Goal: Transaction & Acquisition: Purchase product/service

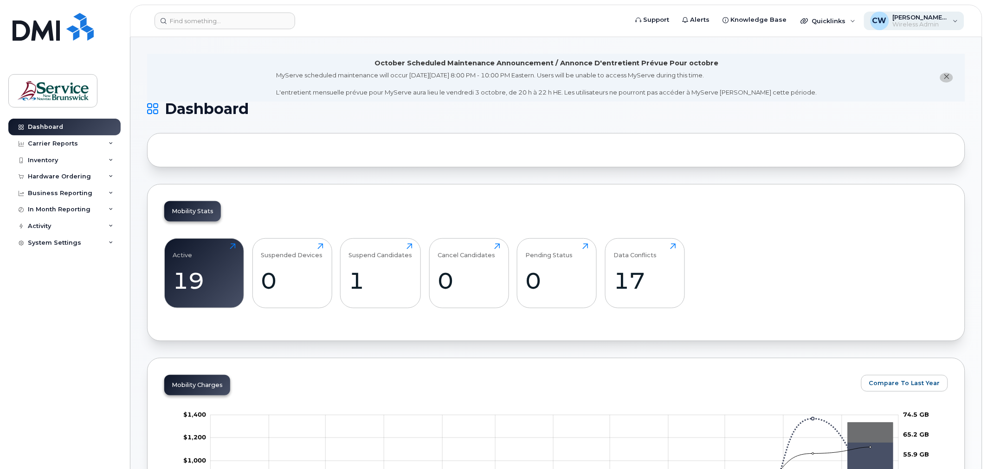
click at [945, 26] on span "Wireless Admin" at bounding box center [921, 24] width 56 height 7
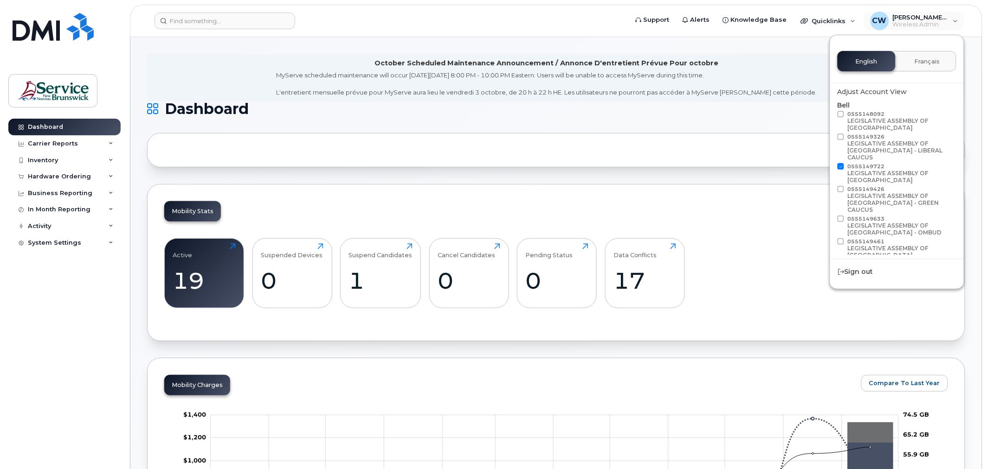
click at [841, 113] on span at bounding box center [840, 114] width 6 height 6
click at [831, 113] on input "0555148092 LEGISLATIVE ASSEMBLY OF NEW BRUNSWICK" at bounding box center [828, 113] width 5 height 5
checkbox input "true"
click at [845, 163] on label "0555149722 LEGISLATIVE ASSEMBLY OF NEW BRUNSWICK" at bounding box center [895, 174] width 116 height 22
click at [831, 163] on input "0555149722 LEGISLATIVE ASSEMBLY OF NEW BRUNSWICK" at bounding box center [828, 165] width 5 height 5
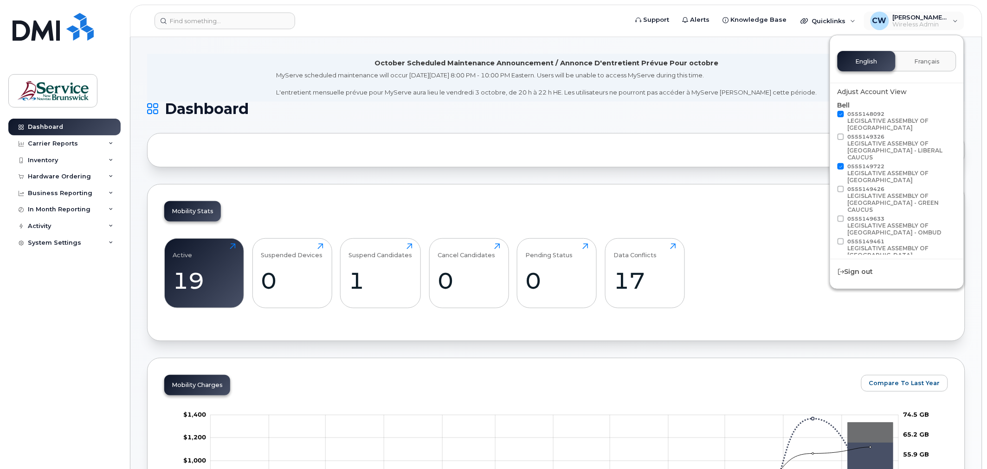
checkbox input "false"
click at [845, 115] on label "0555148092 LEGISLATIVE ASSEMBLY OF NEW BRUNSWICK" at bounding box center [895, 122] width 116 height 22
click at [831, 115] on input "0555148092 LEGISLATIVE ASSEMBLY OF NEW BRUNSWICK" at bounding box center [828, 113] width 5 height 5
click at [843, 111] on span at bounding box center [840, 114] width 6 height 6
click at [831, 111] on input "0555148092 LEGISLATIVE ASSEMBLY OF NEW BRUNSWICK" at bounding box center [828, 113] width 5 height 5
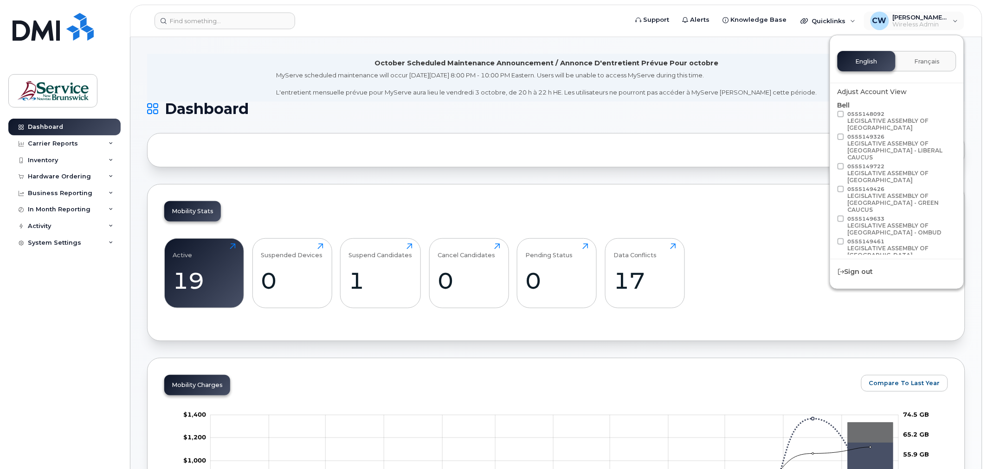
checkbox input "true"
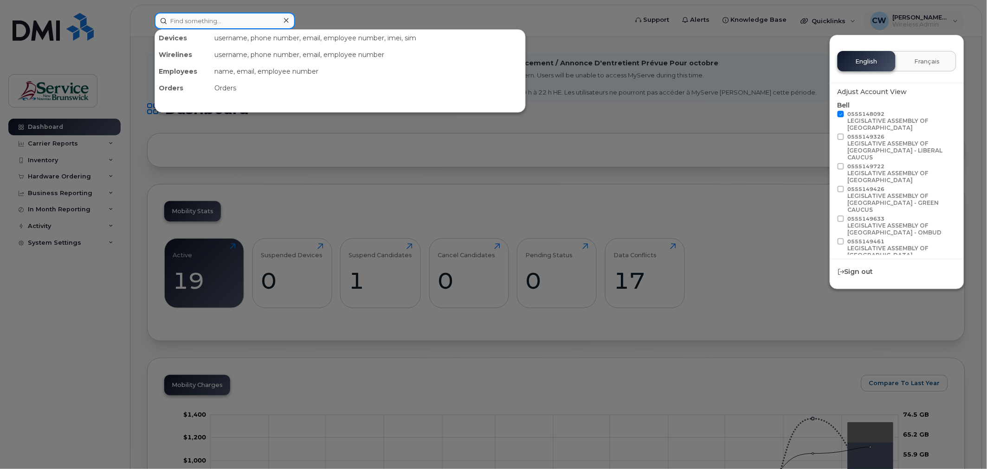
click at [223, 24] on input at bounding box center [224, 21] width 141 height 17
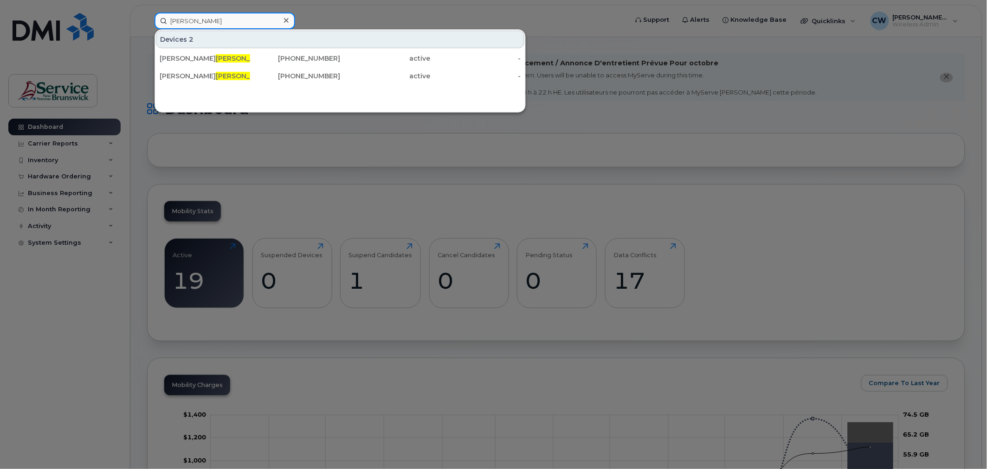
type input "cullins"
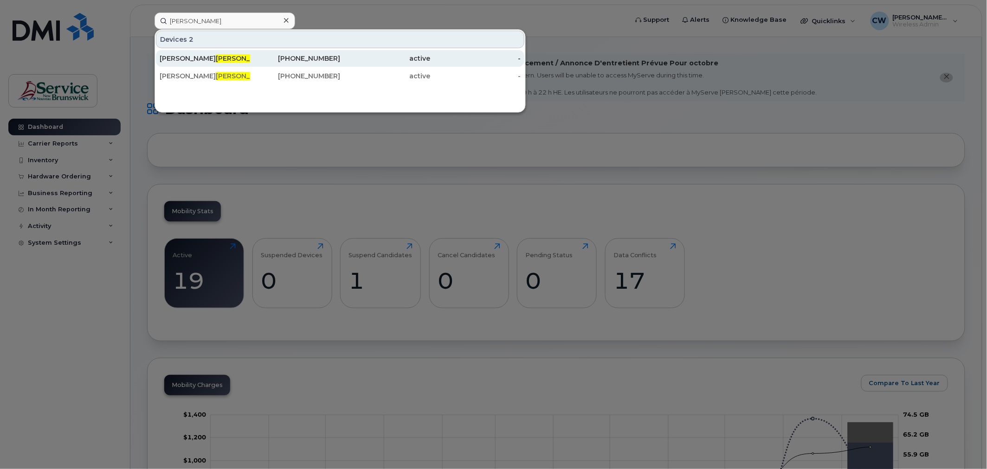
click at [204, 56] on div "Ryan Cullins" at bounding box center [205, 58] width 90 height 9
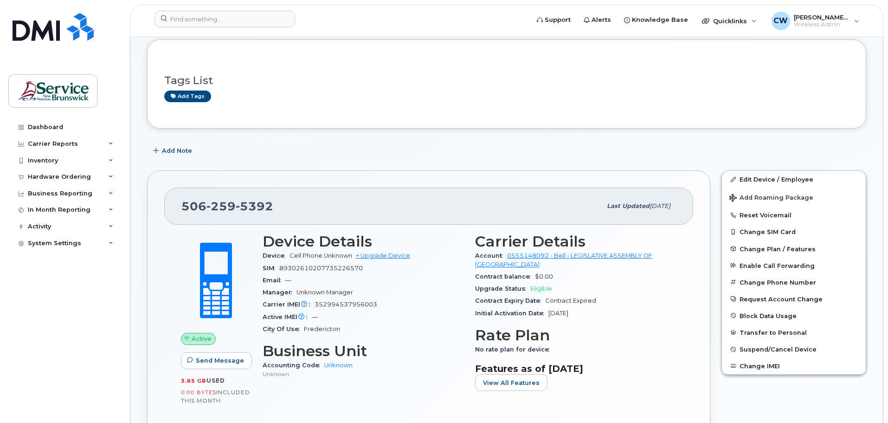
scroll to position [139, 0]
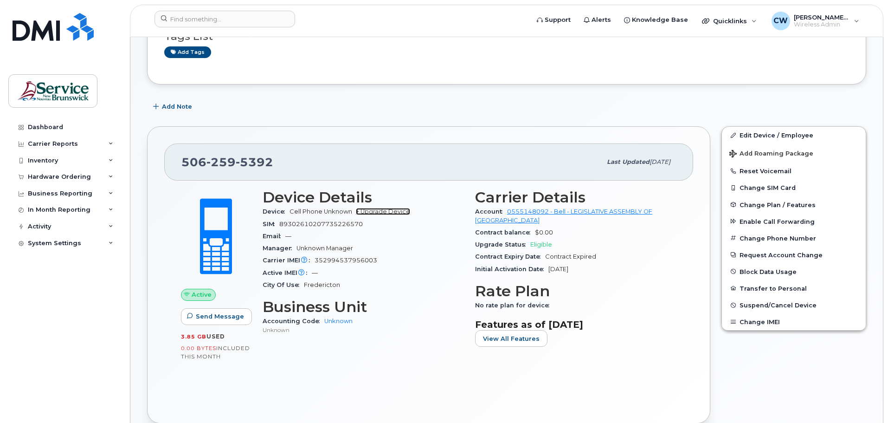
click at [383, 209] on link "+ Upgrade Device" at bounding box center [383, 211] width 54 height 7
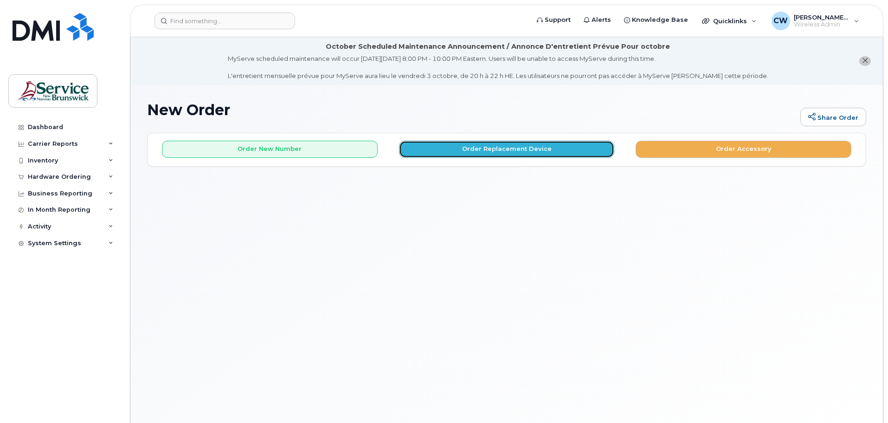
click at [508, 146] on button "Order Replacement Device" at bounding box center [507, 149] width 216 height 17
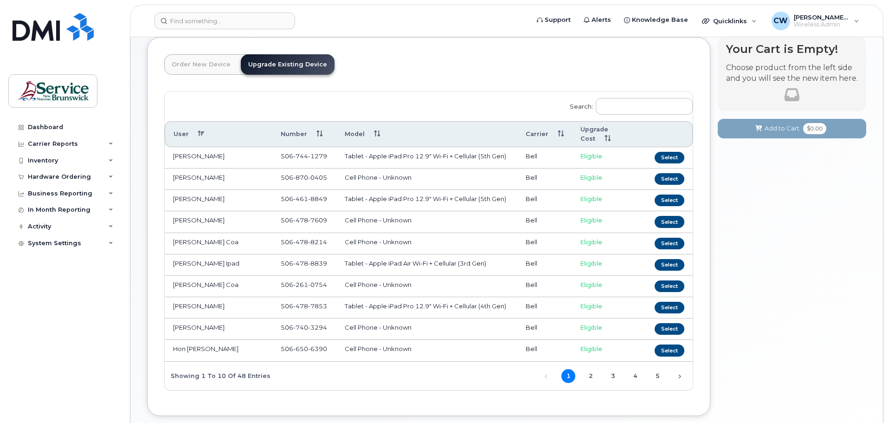
scroll to position [139, 0]
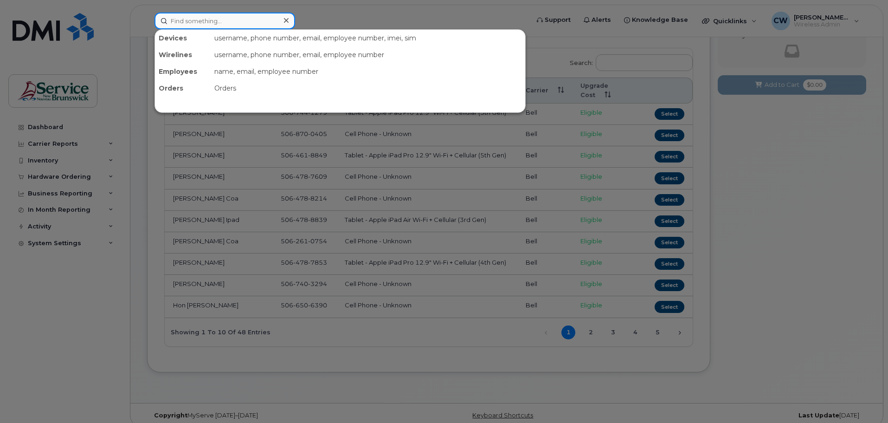
click at [185, 25] on input at bounding box center [224, 21] width 141 height 17
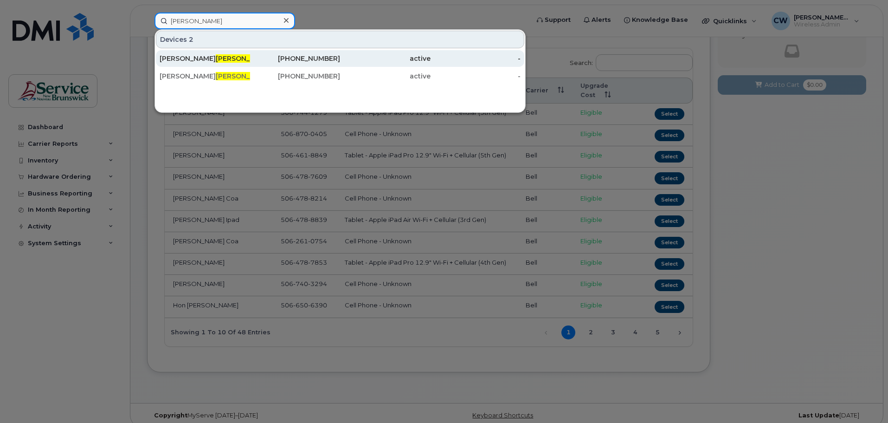
type input "cullins"
click at [327, 57] on div "506-259-5392" at bounding box center [295, 58] width 90 height 9
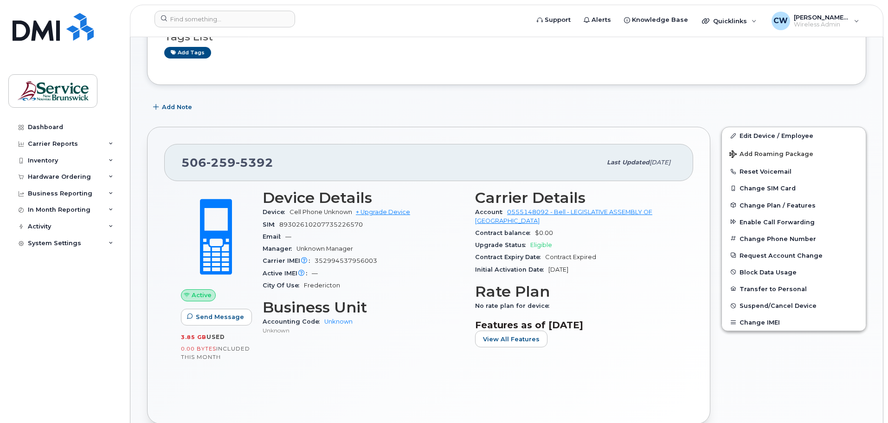
scroll to position [139, 0]
click at [389, 211] on link "+ Upgrade Device" at bounding box center [383, 211] width 54 height 7
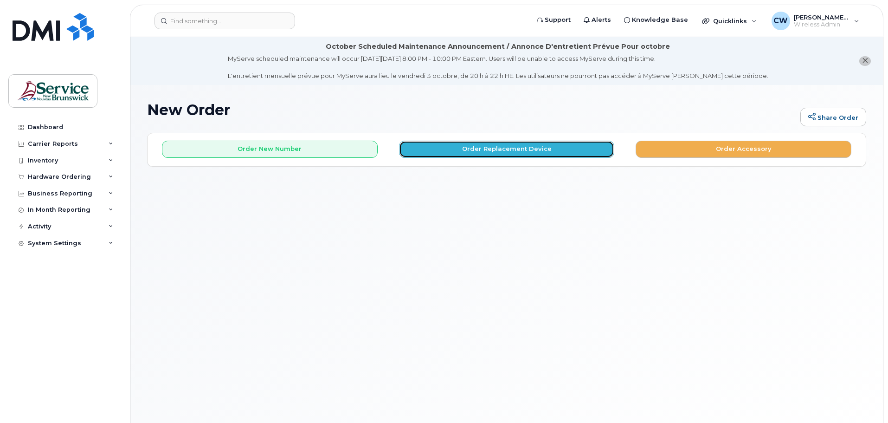
click at [552, 150] on button "Order Replacement Device" at bounding box center [507, 149] width 216 height 17
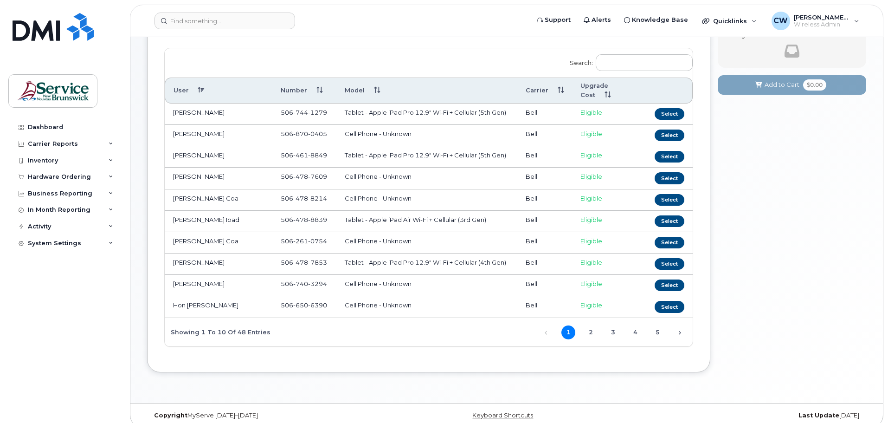
scroll to position [141, 0]
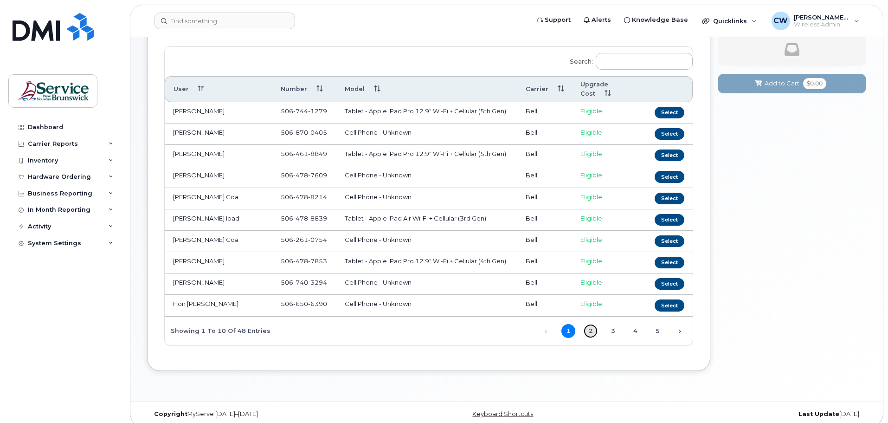
click at [595, 324] on link "2" at bounding box center [591, 331] width 14 height 14
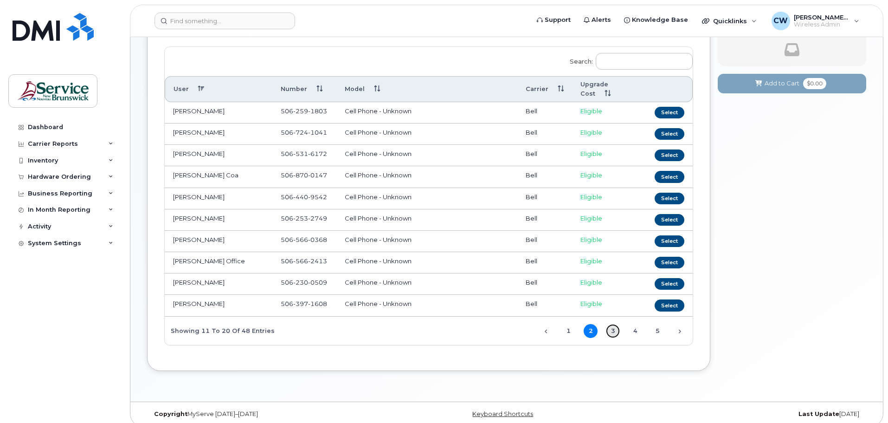
click at [614, 324] on link "3" at bounding box center [613, 331] width 14 height 14
click at [636, 324] on link "4" at bounding box center [635, 331] width 14 height 14
click at [652, 324] on link "5" at bounding box center [657, 331] width 14 height 14
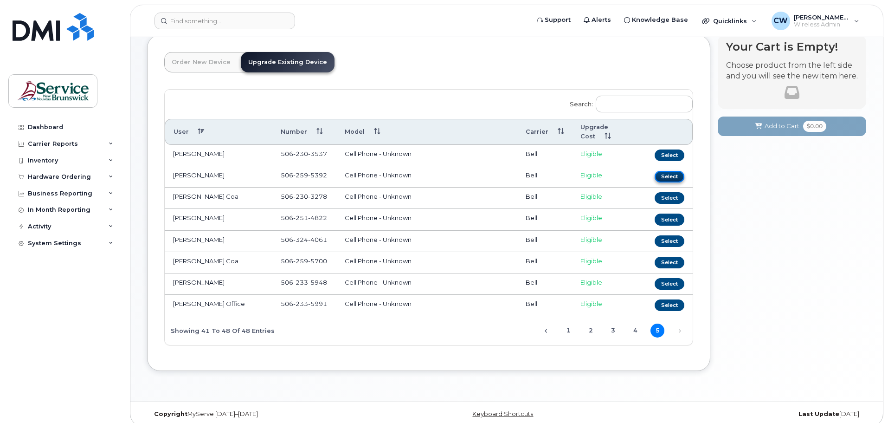
click at [667, 171] on button "Select" at bounding box center [670, 177] width 30 height 12
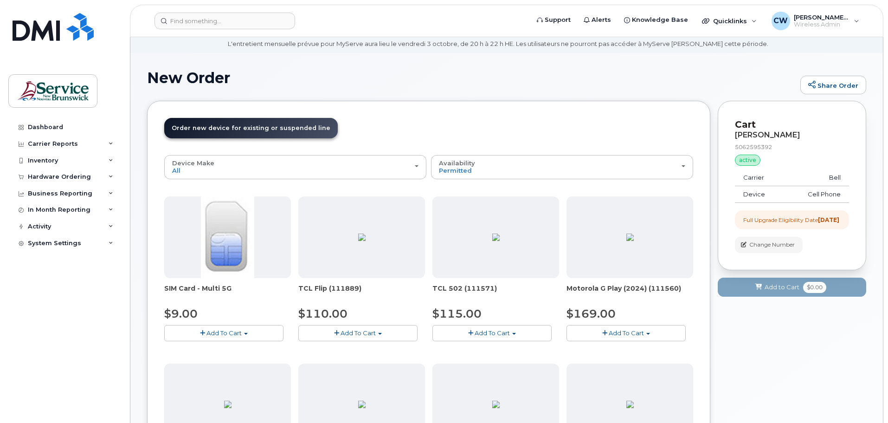
scroll to position [5, 0]
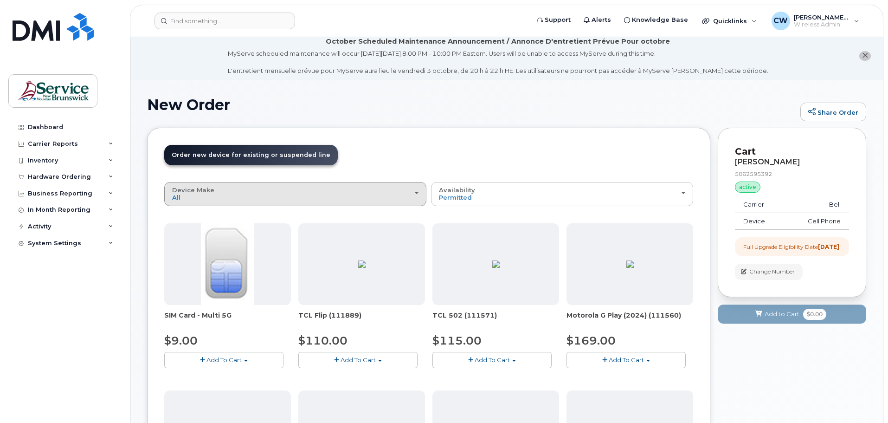
click at [343, 190] on div "Device Make All Android Cell Phone iPhone Tablet" at bounding box center [295, 194] width 246 height 14
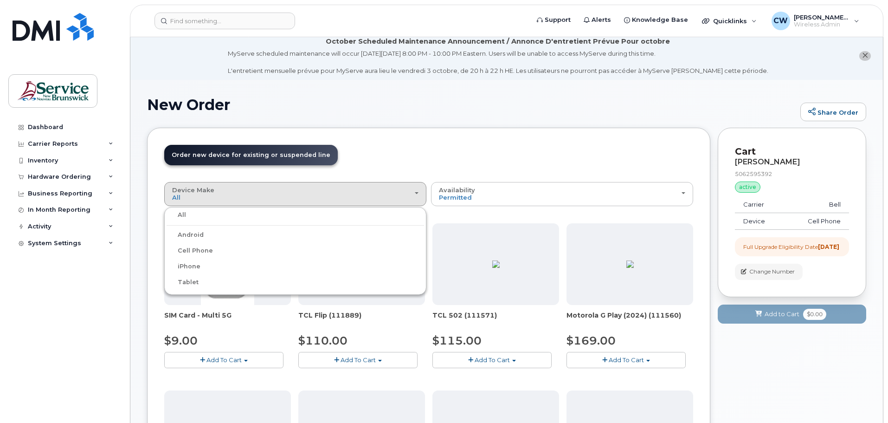
click at [181, 265] on label "iPhone" at bounding box center [184, 266] width 34 height 11
click at [0, 0] on input "iPhone" at bounding box center [0, 0] width 0 height 0
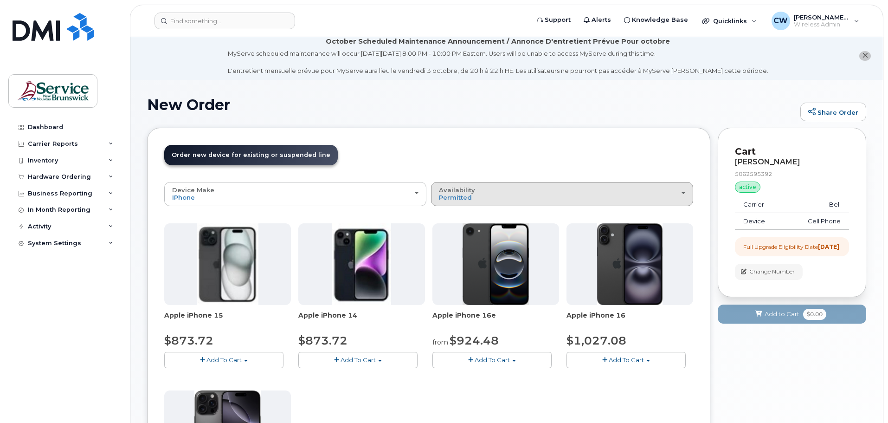
click at [651, 195] on div "Availability Permitted All" at bounding box center [562, 194] width 246 height 14
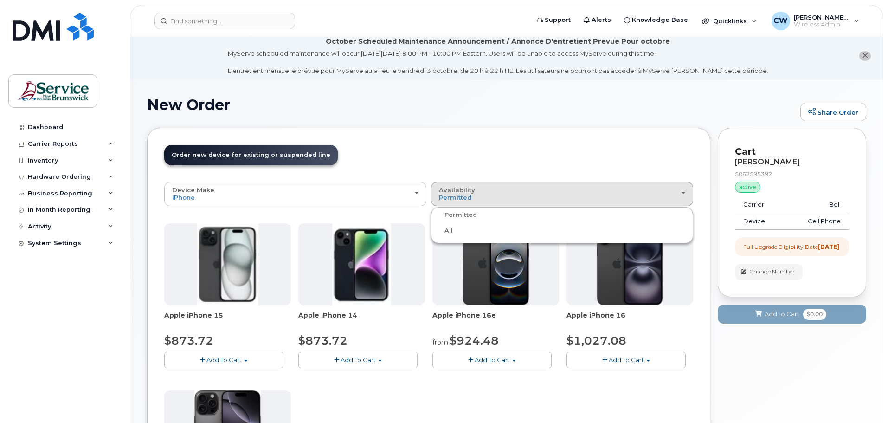
click at [450, 231] on label "All" at bounding box center [442, 230] width 19 height 11
click at [0, 0] on input "All" at bounding box center [0, 0] width 0 height 0
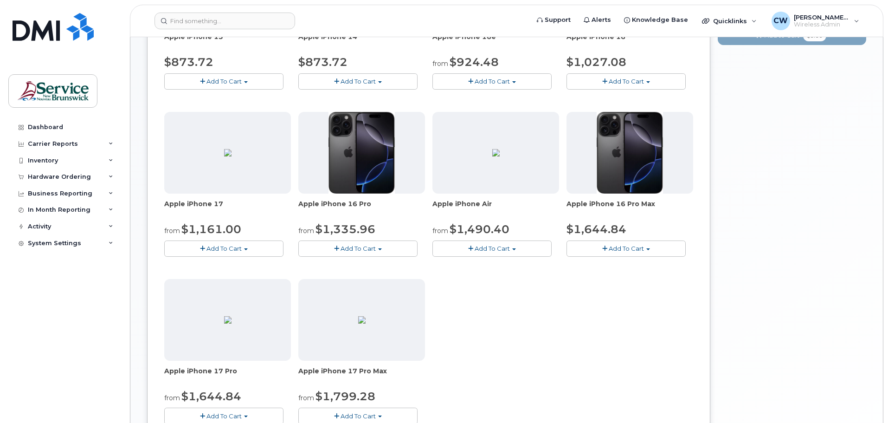
scroll to position [330, 0]
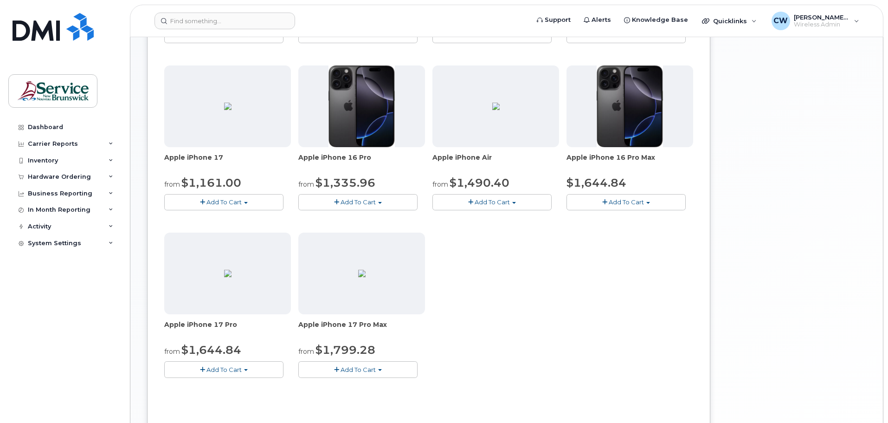
click at [365, 369] on span "Add To Cart" at bounding box center [358, 369] width 35 height 7
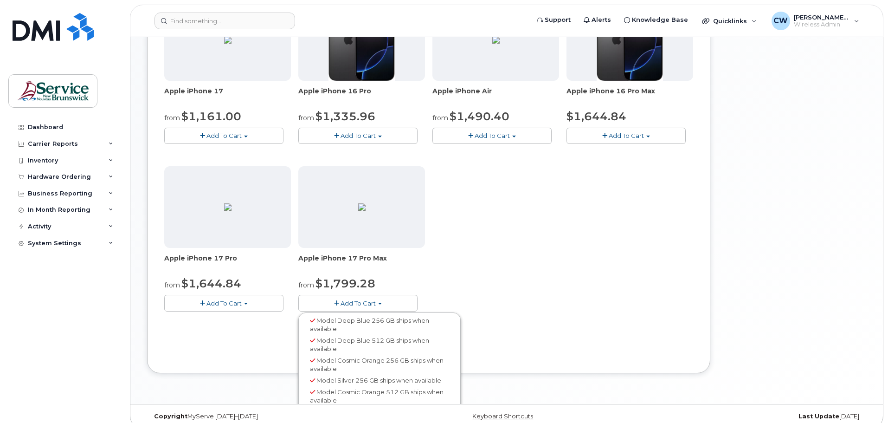
scroll to position [407, 0]
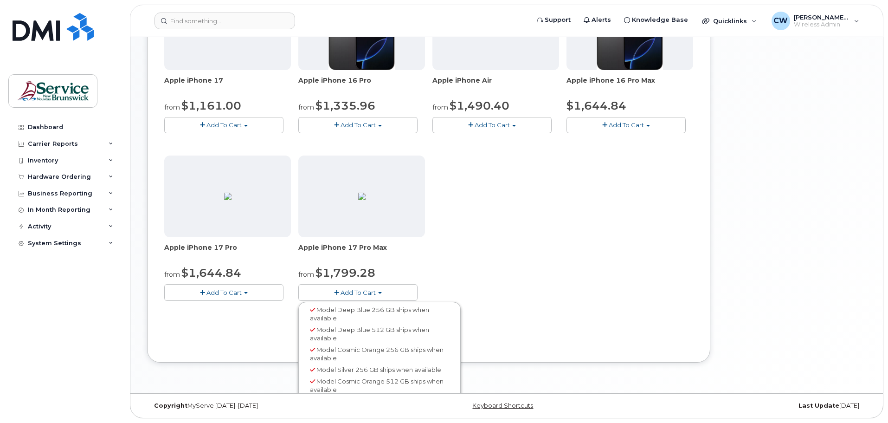
click at [339, 370] on span "Model Silver 256 GB ships when available" at bounding box center [378, 369] width 125 height 7
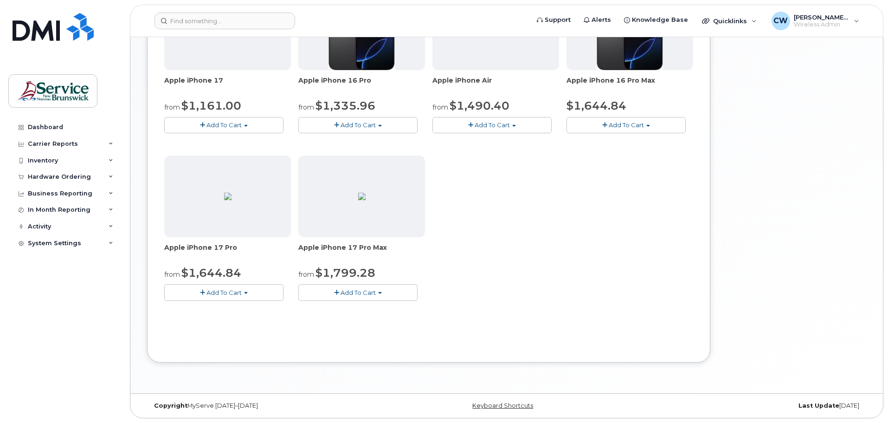
click at [337, 290] on span "button" at bounding box center [336, 292] width 5 height 6
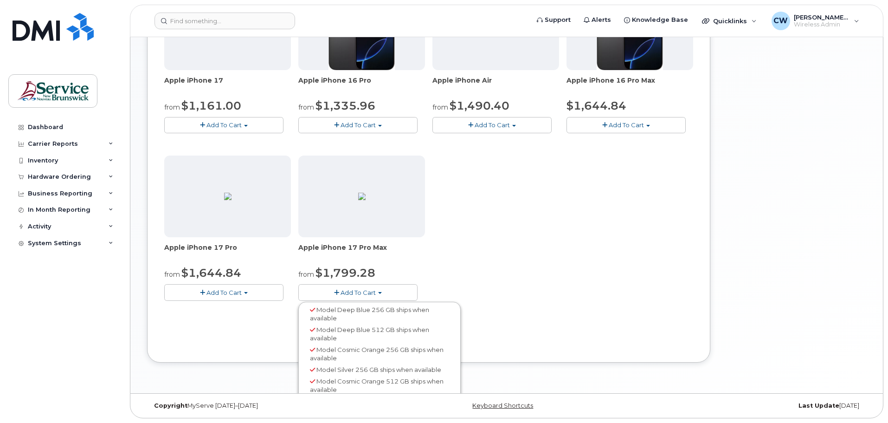
click at [312, 368] on span at bounding box center [312, 370] width 5 height 6
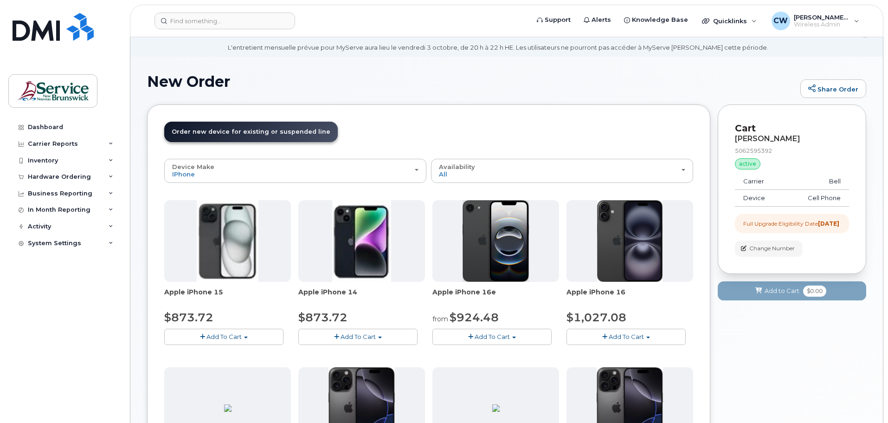
scroll to position [0, 0]
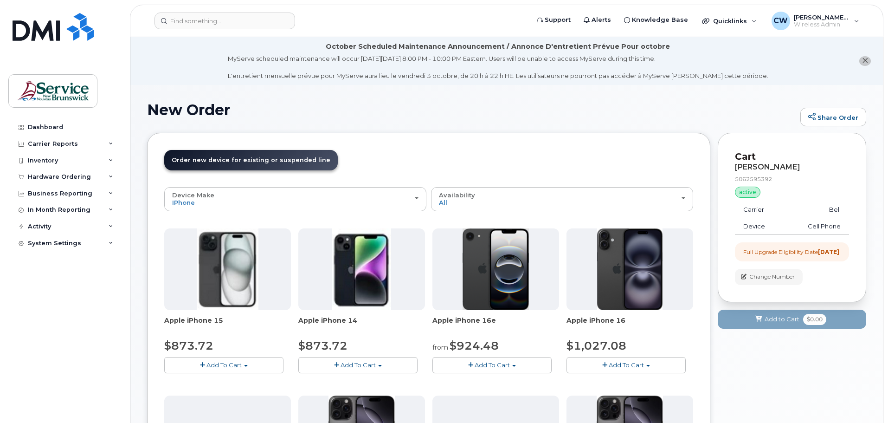
click at [253, 161] on span "Order new device for existing or suspended line" at bounding box center [251, 159] width 159 height 7
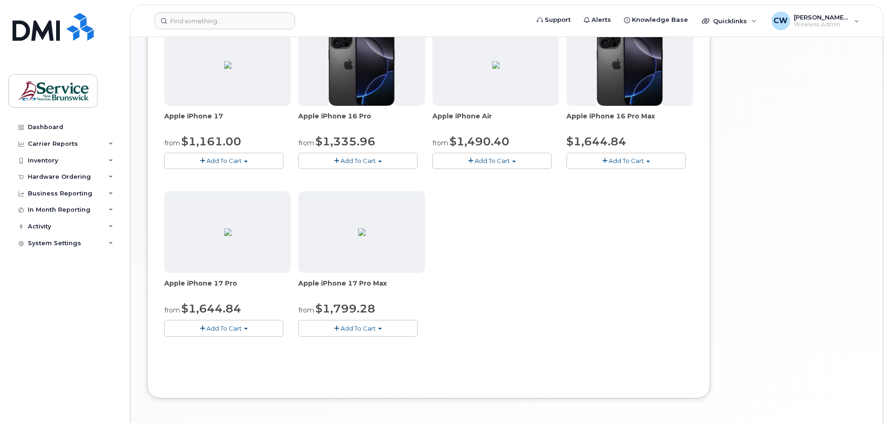
scroll to position [407, 0]
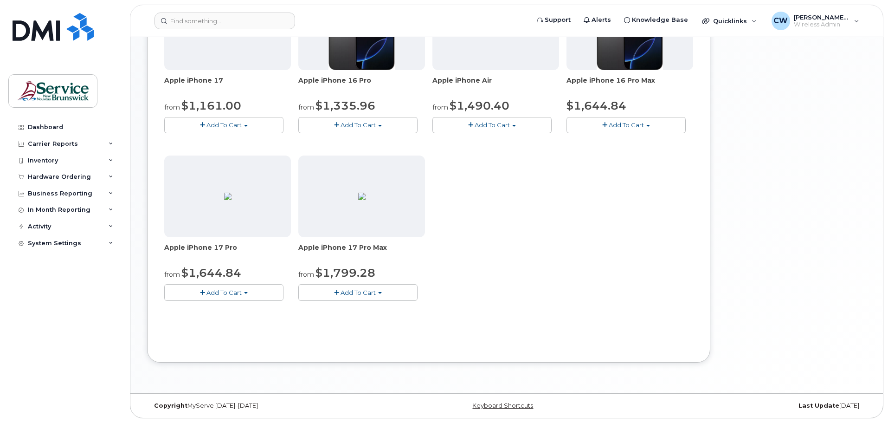
click at [338, 291] on span "button" at bounding box center [336, 292] width 5 height 6
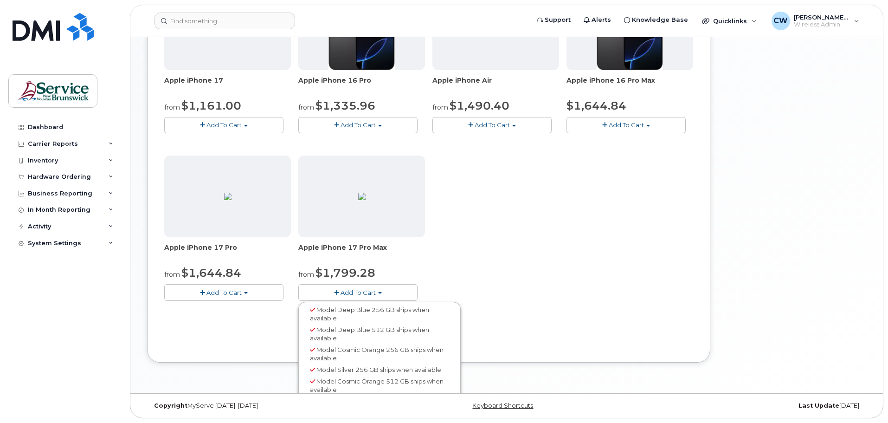
click at [251, 128] on button "Add To Cart" at bounding box center [223, 125] width 119 height 16
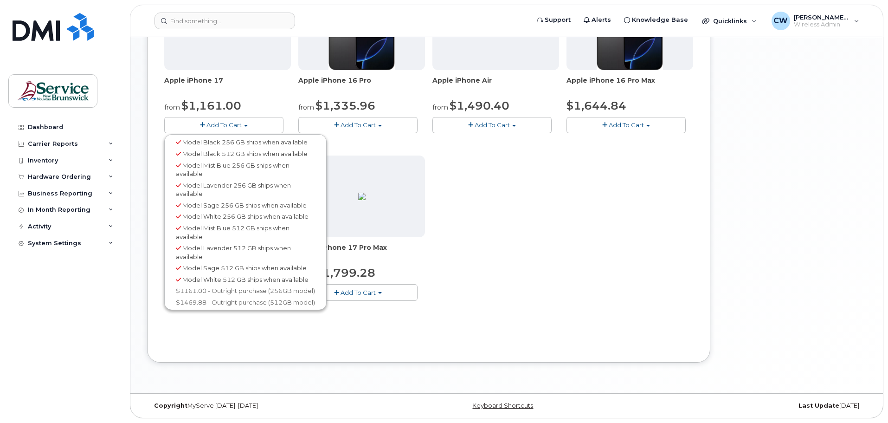
click at [540, 268] on div "Apple iPhone 15 $873.72 Add To Cart Model Black 128 GB ships when available $87…" at bounding box center [428, 68] width 529 height 494
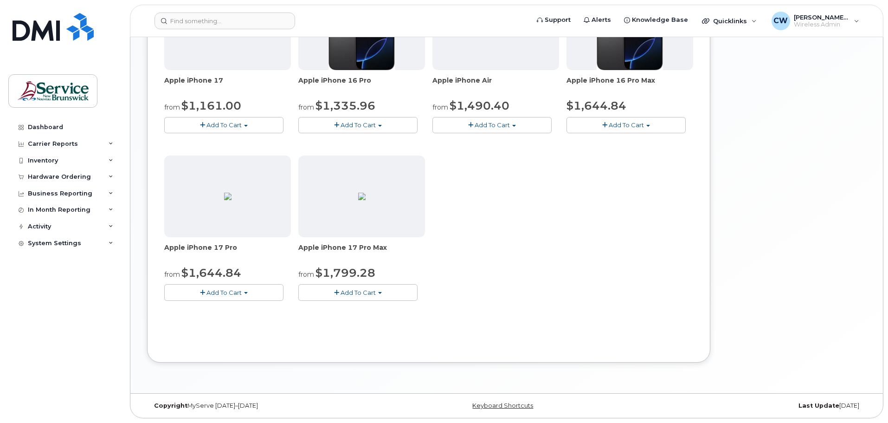
click at [380, 292] on span "button" at bounding box center [380, 293] width 4 height 2
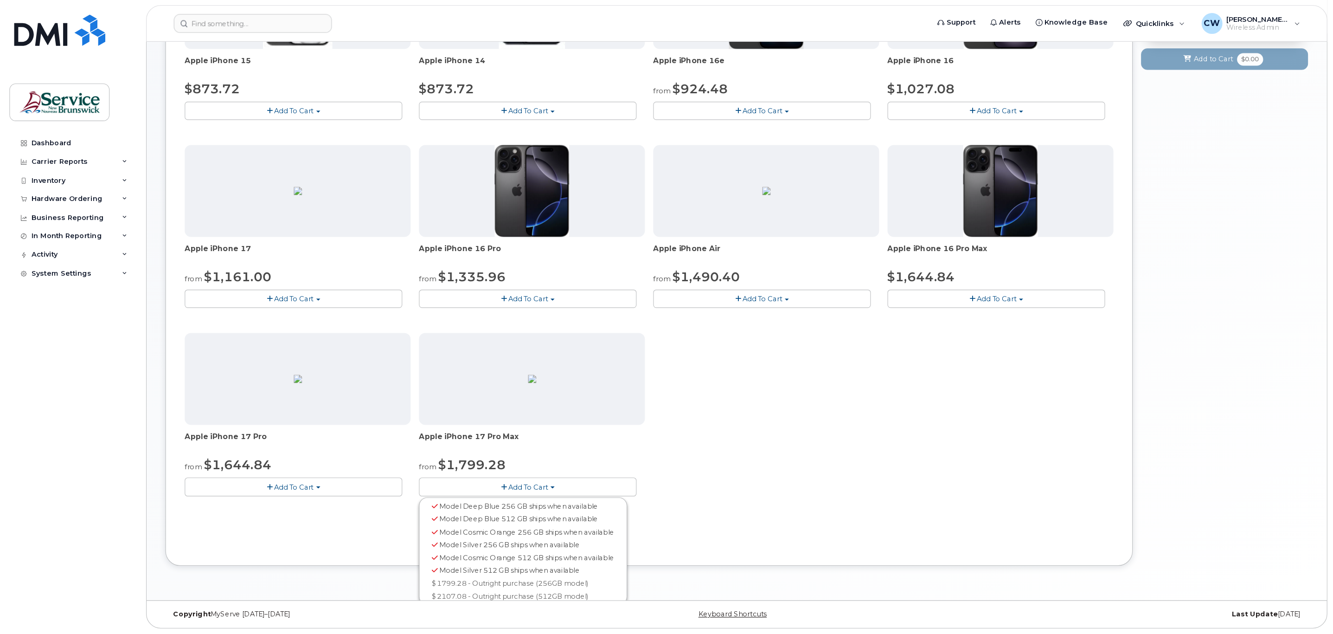
scroll to position [198, 0]
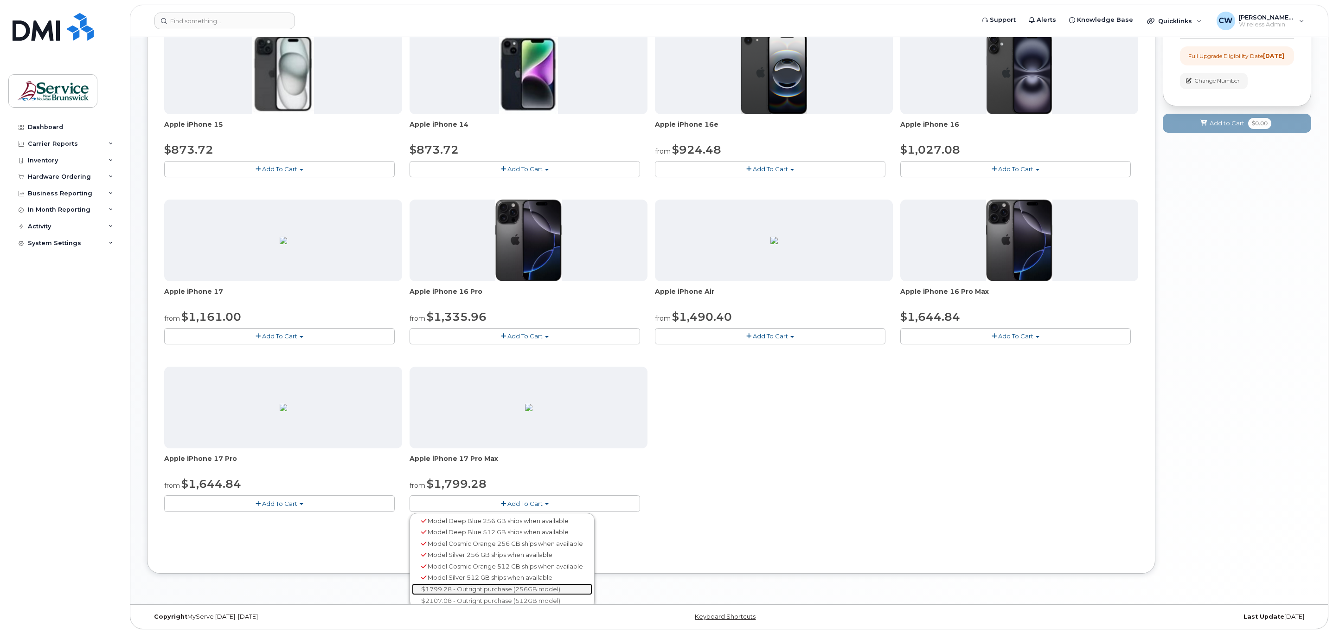
click at [486, 422] on link "$1799.28 - Outright purchase (256GB model)" at bounding box center [502, 589] width 180 height 12
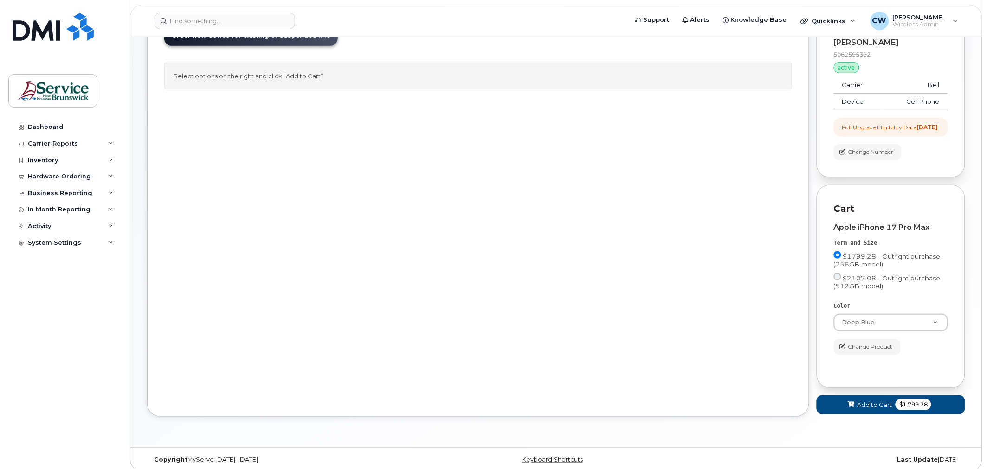
scroll to position [140, 0]
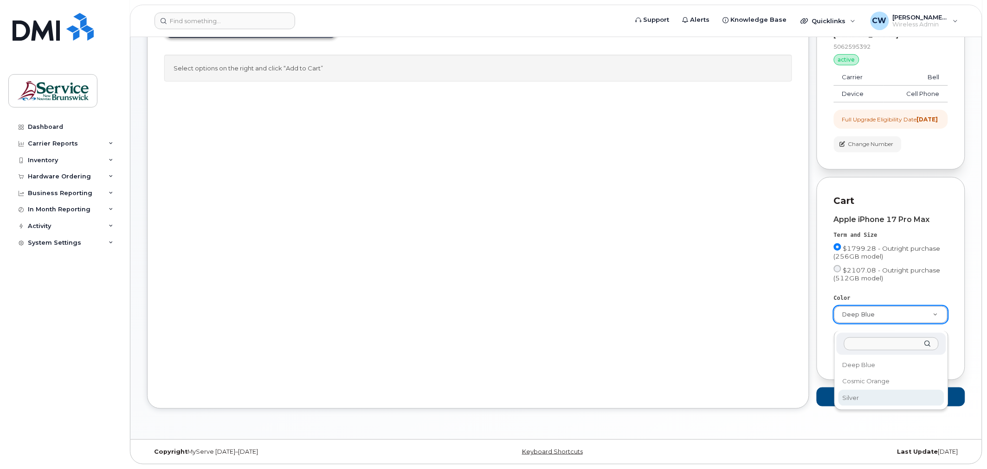
select select "Silver"
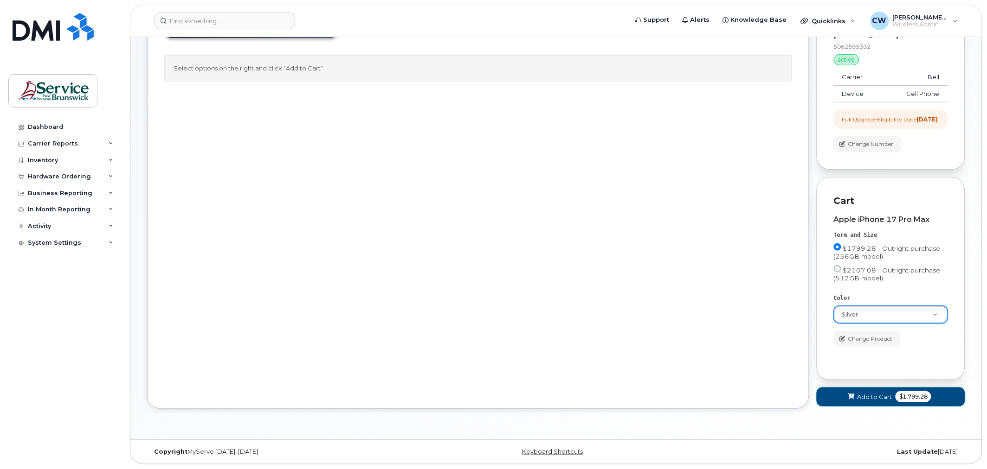
click at [873, 393] on span "Add to Cart" at bounding box center [874, 397] width 35 height 9
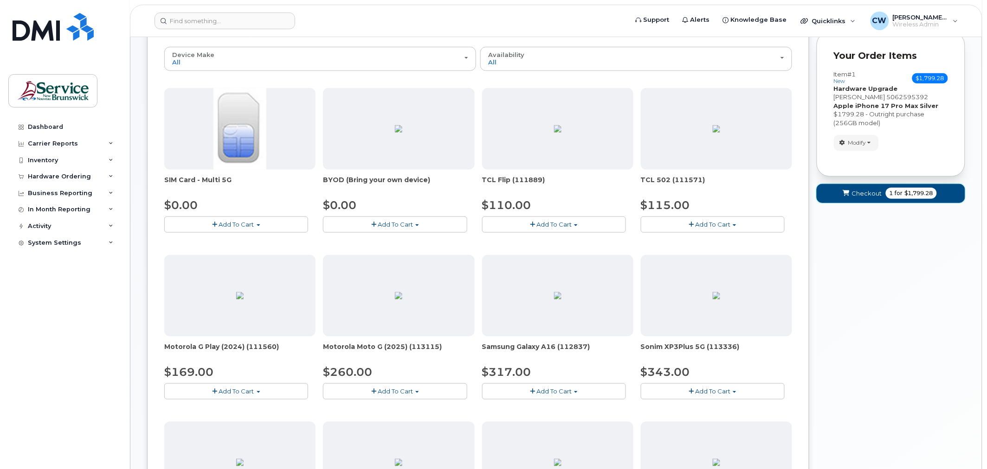
click at [868, 194] on span "Checkout" at bounding box center [867, 193] width 30 height 9
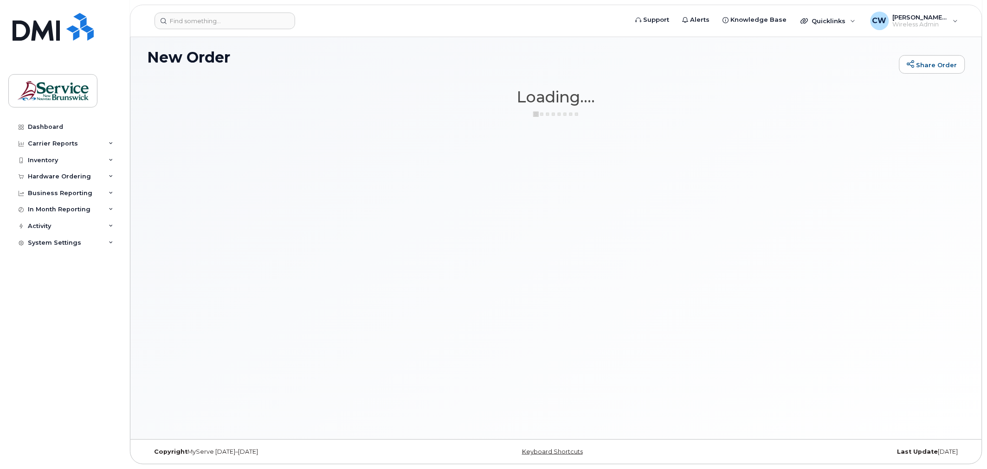
scroll to position [52, 0]
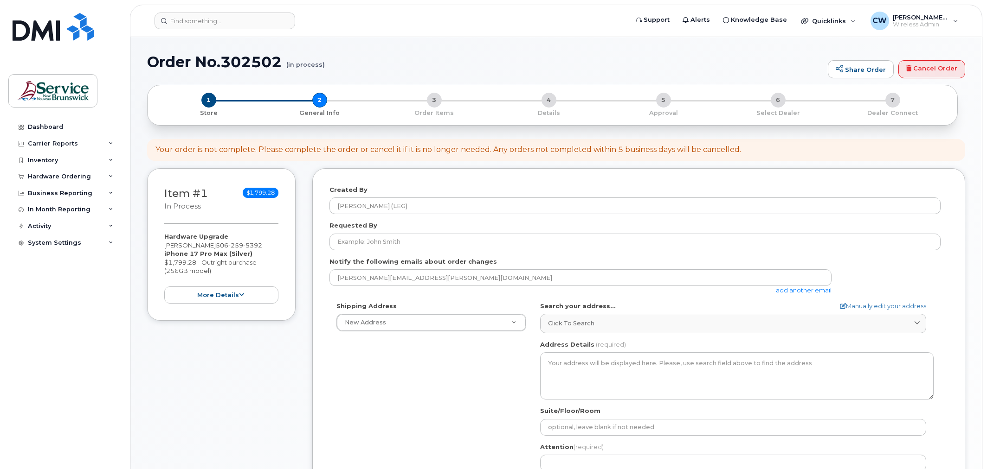
select select
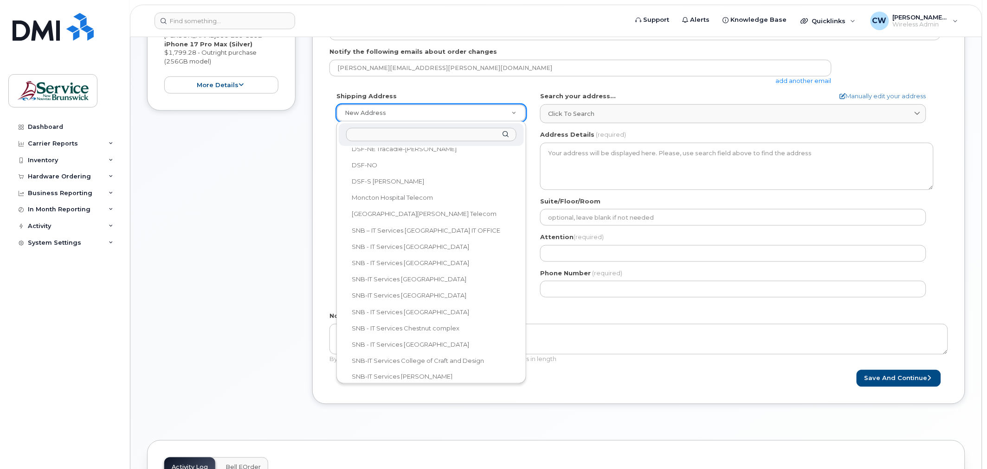
scroll to position [242, 0]
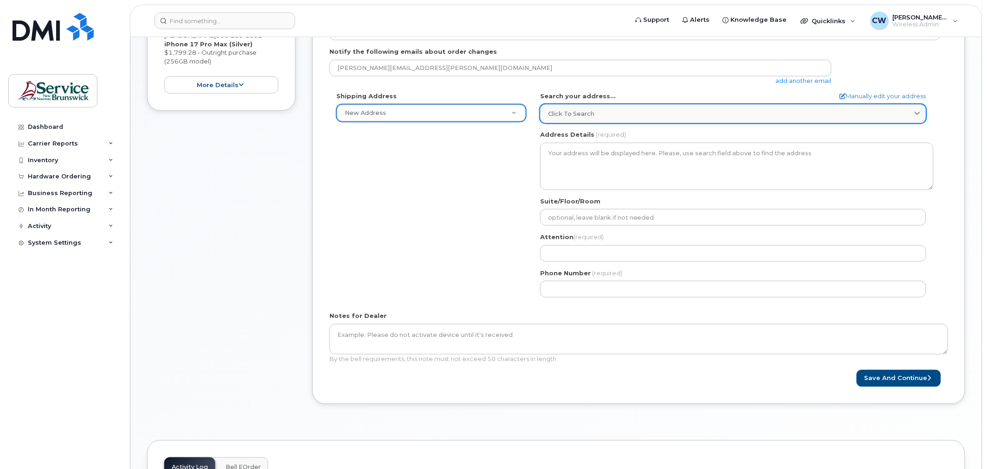
click at [618, 110] on div "Click to search" at bounding box center [733, 113] width 370 height 9
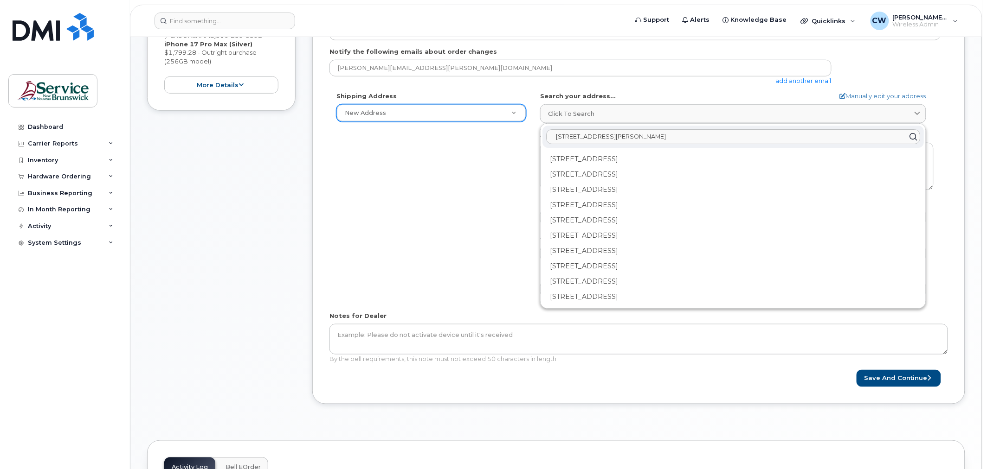
type input "[STREET_ADDRESS][PERSON_NAME]"
click at [460, 200] on div "Shipping Address New Address New Address ASD-E Main Office ASD-[GEOGRAPHIC_DATA…" at bounding box center [634, 198] width 611 height 213
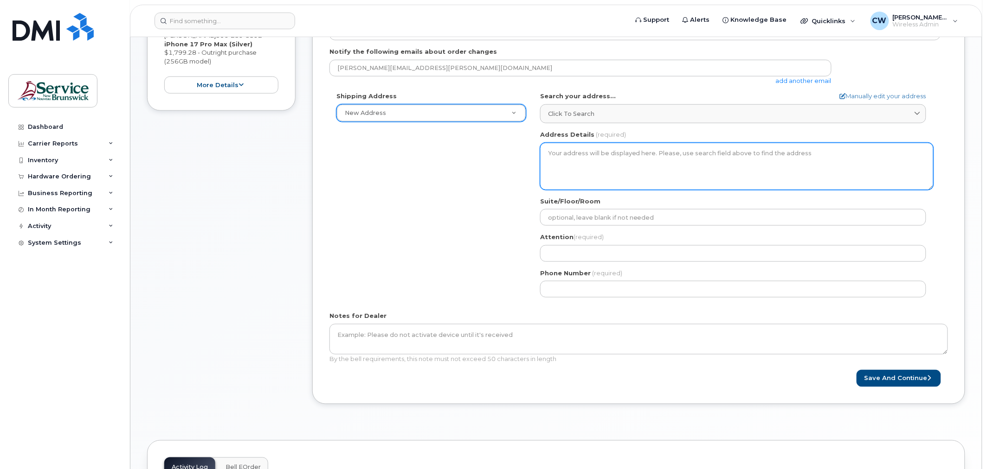
click at [558, 158] on textarea "Address Details" at bounding box center [736, 166] width 393 height 47
click at [545, 151] on textarea "Address Details" at bounding box center [736, 166] width 393 height 47
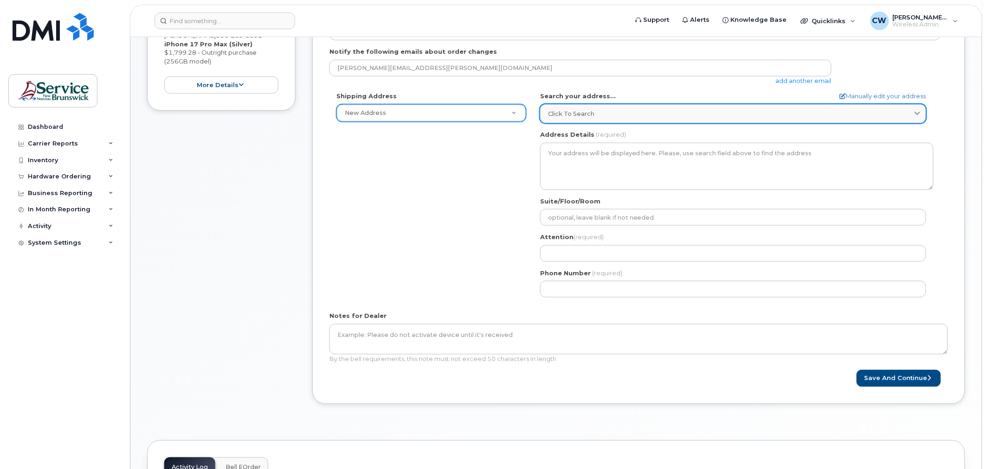
click at [864, 113] on div "Click to search" at bounding box center [733, 113] width 370 height 9
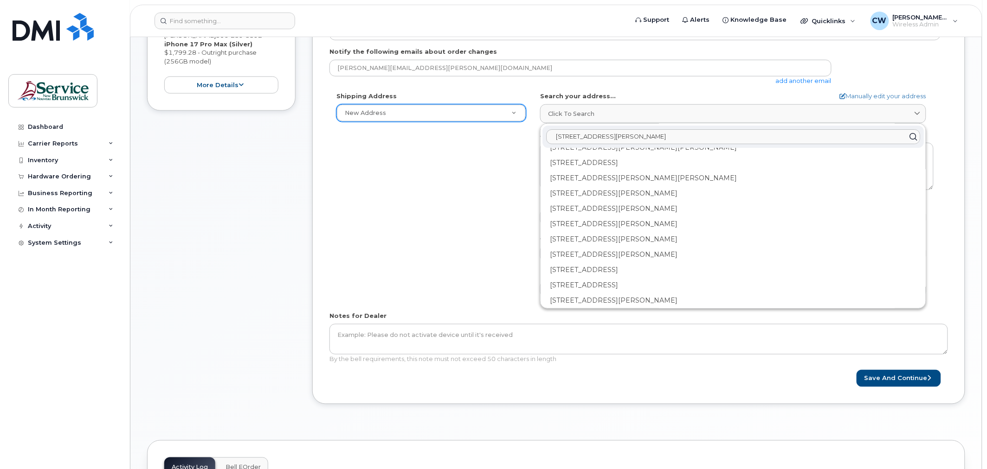
scroll to position [1375, 0]
drag, startPoint x: 623, startPoint y: 116, endPoint x: 623, endPoint y: 131, distance: 14.4
click at [623, 121] on link "Click to search" at bounding box center [733, 113] width 386 height 19
drag, startPoint x: 623, startPoint y: 135, endPoint x: 466, endPoint y: 145, distance: 157.6
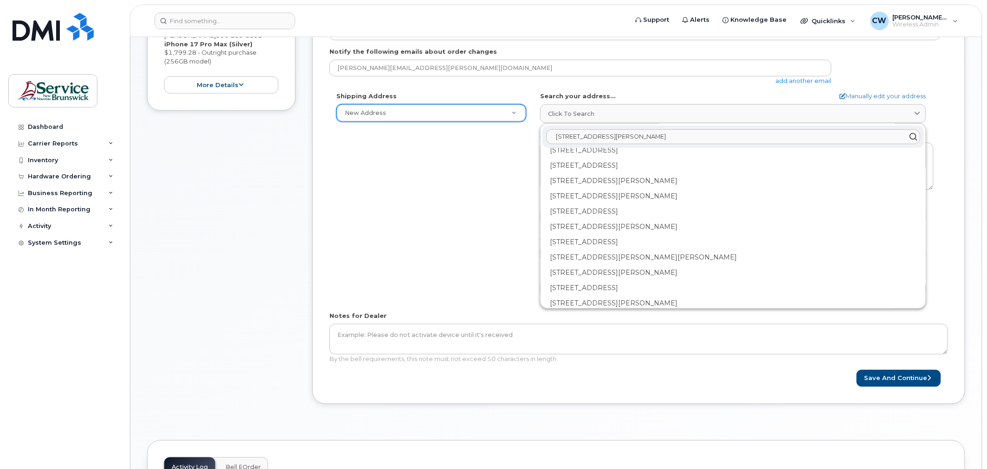
click at [466, 145] on div "Shipping Address New Address New Address ASD-E Main Office ASD-N Bathurst Educa…" at bounding box center [634, 198] width 611 height 213
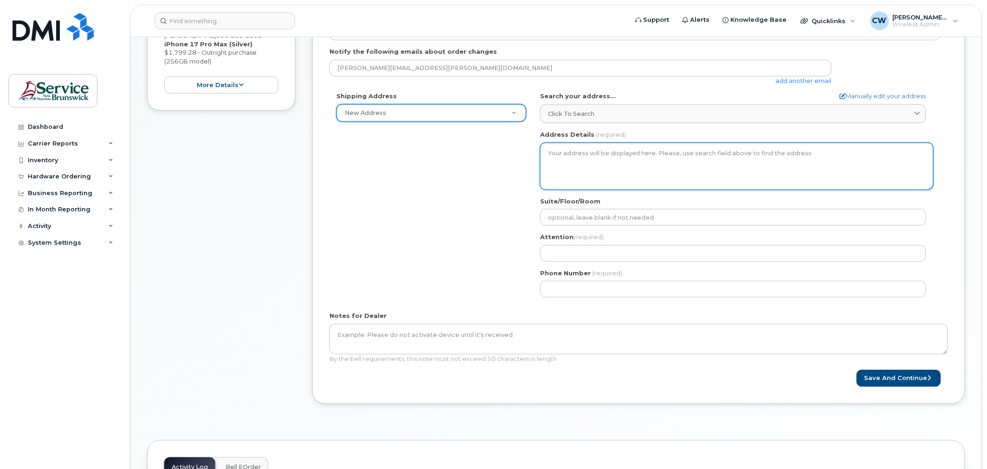
click at [617, 162] on textarea "Address Details" at bounding box center [736, 166] width 393 height 47
click at [696, 162] on textarea "Address Details" at bounding box center [736, 166] width 393 height 47
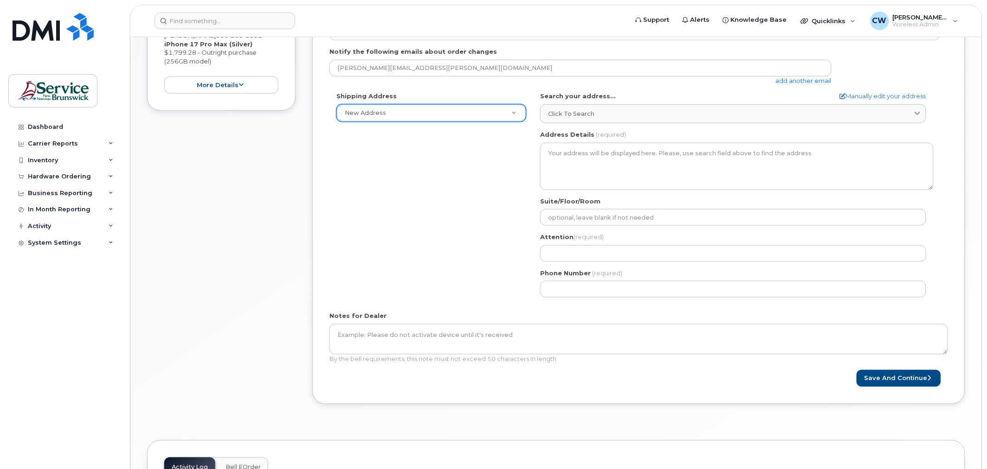
click at [859, 90] on form "Created By Christenson, Wanda (LEG) Requested By Notify the following emails ab…" at bounding box center [638, 181] width 618 height 412
click at [857, 94] on link "Manually edit your address" at bounding box center [883, 96] width 86 height 9
select select
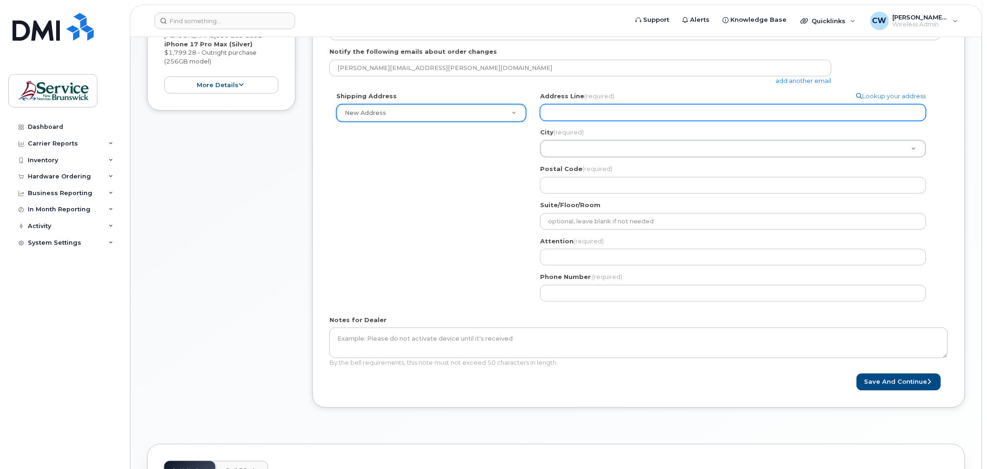
click at [562, 108] on input "Address Line (required)" at bounding box center [733, 112] width 386 height 17
type input "96 Secretary Lane"
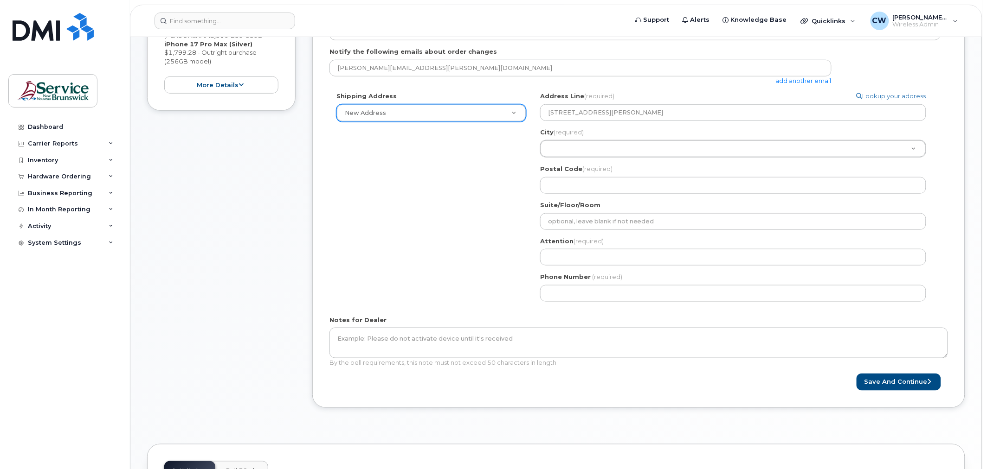
type input "Fredericton"
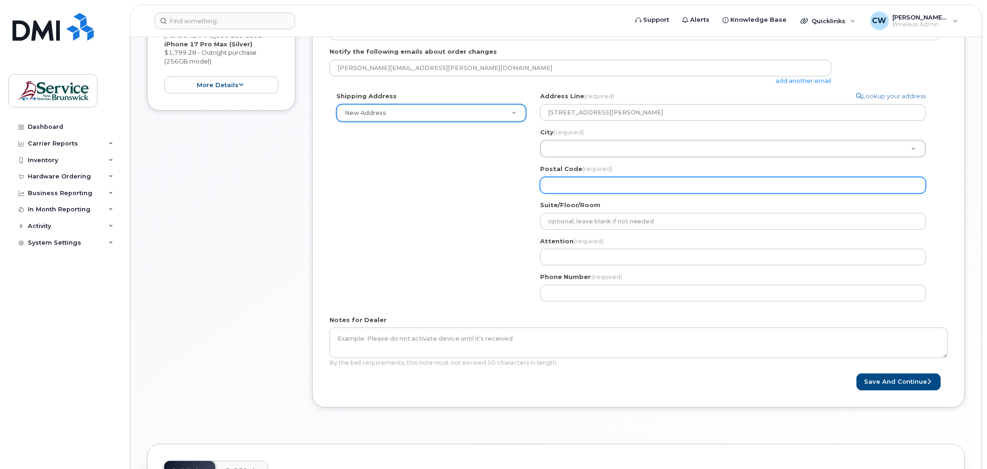
type input "E3B 1C5"
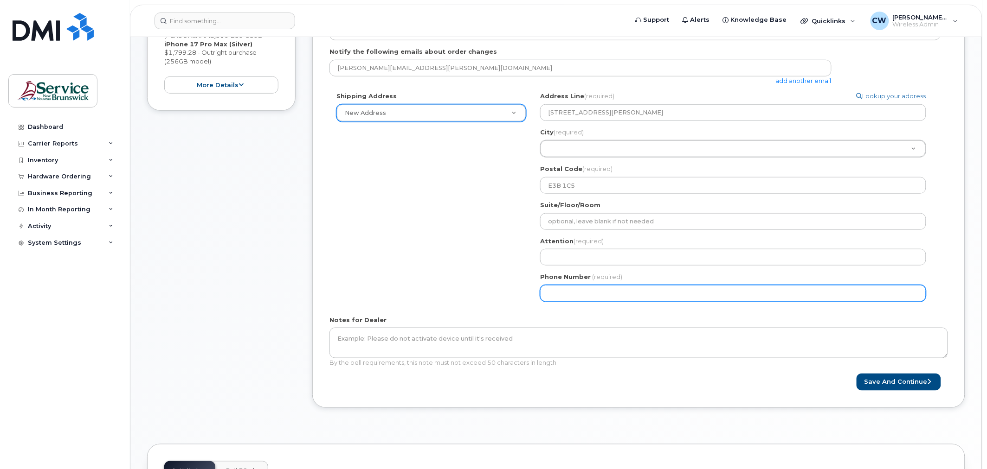
type input "5064445575"
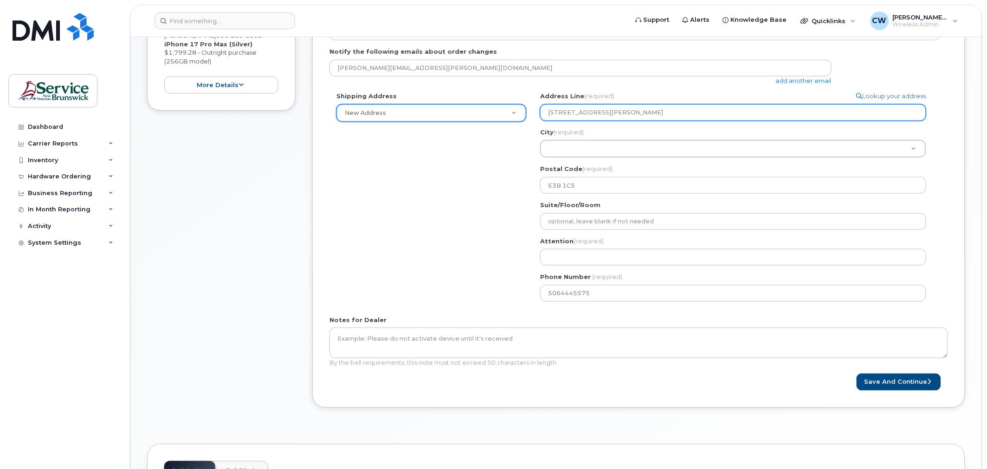
select select
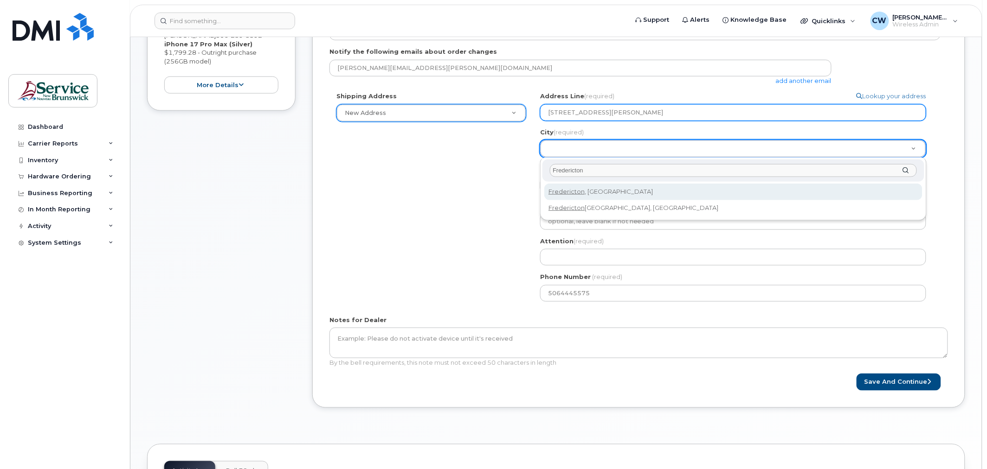
click at [569, 170] on input "Fredericton" at bounding box center [733, 170] width 367 height 13
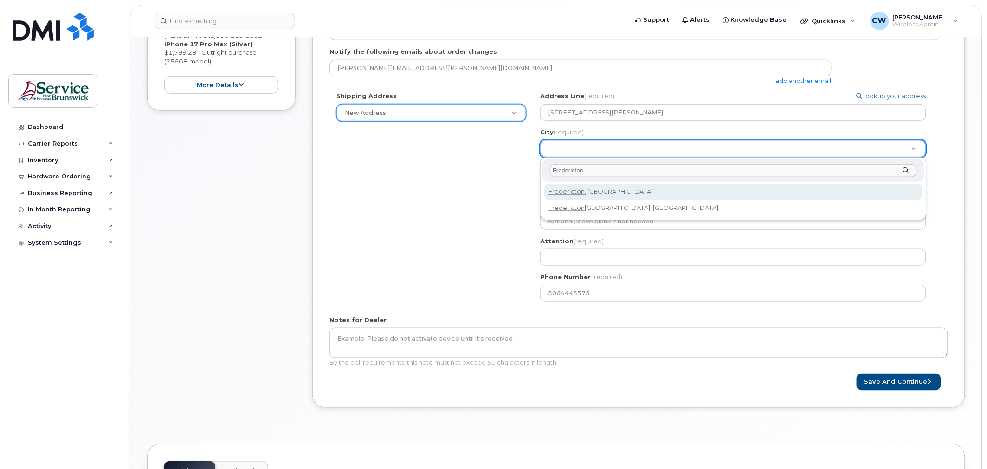
select select
type input "1578"
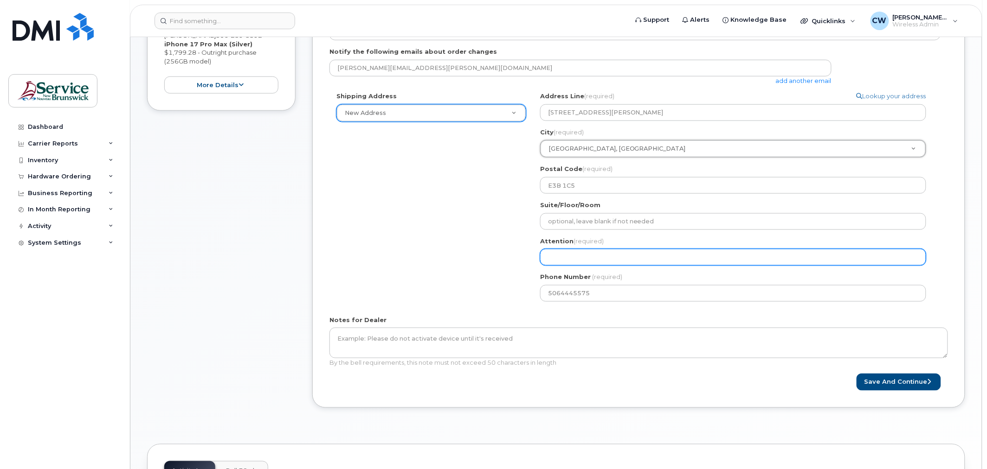
click at [572, 257] on input "Attention (required)" at bounding box center [733, 257] width 386 height 17
select select
type input "J"
select select
type input "Je"
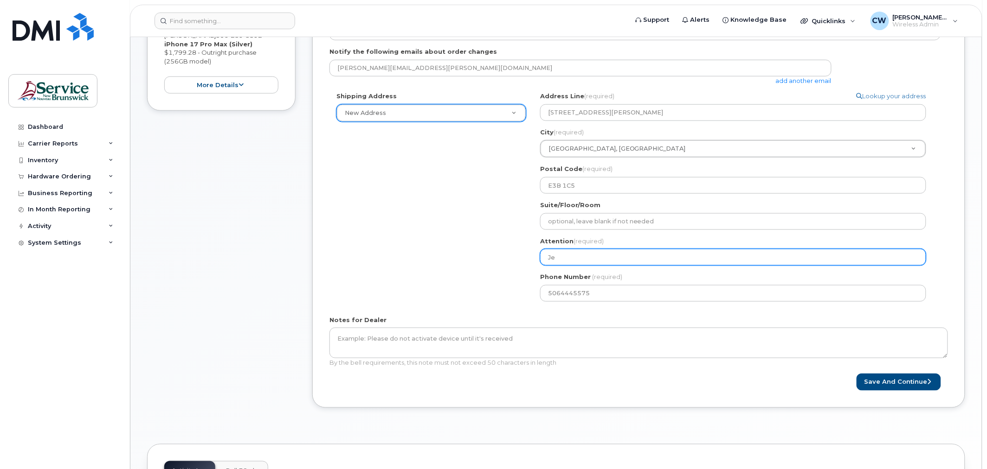
select select
type input "Jef"
select select
type input "Jeff"
select select
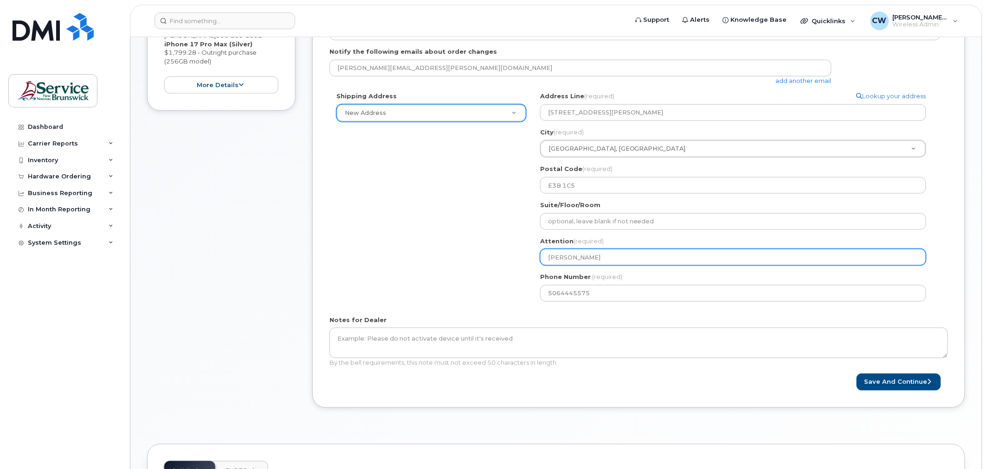
type input "Jeff Q"
select select
type input "Jeff Qu"
select select
type input "Jeff Qui"
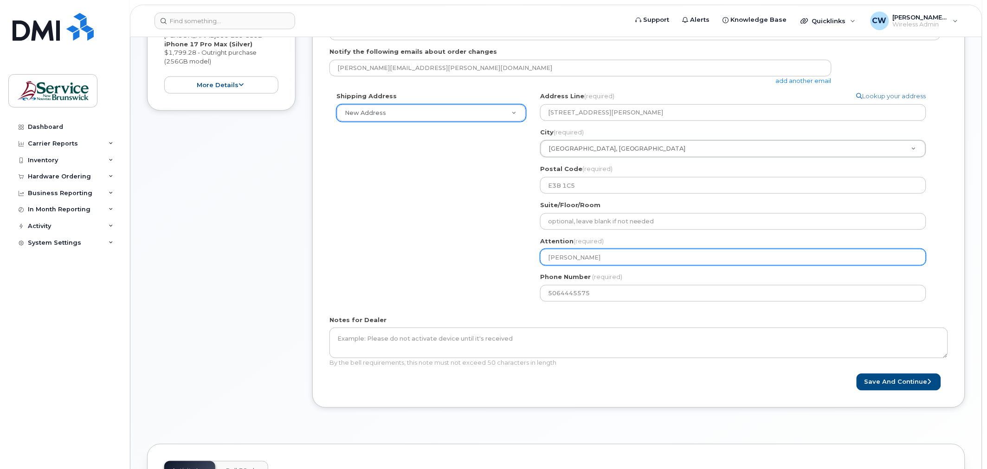
select select
type input "Jeff Quin"
select select
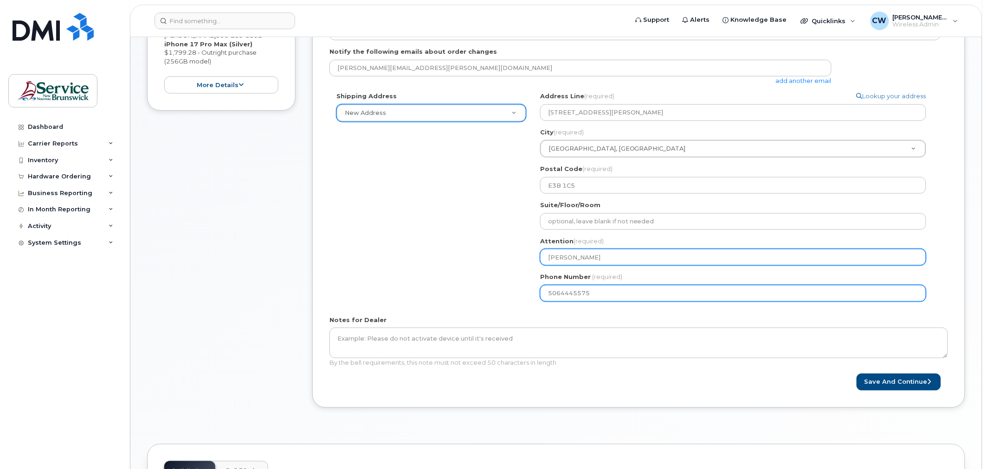
type input "Jeff Quinn"
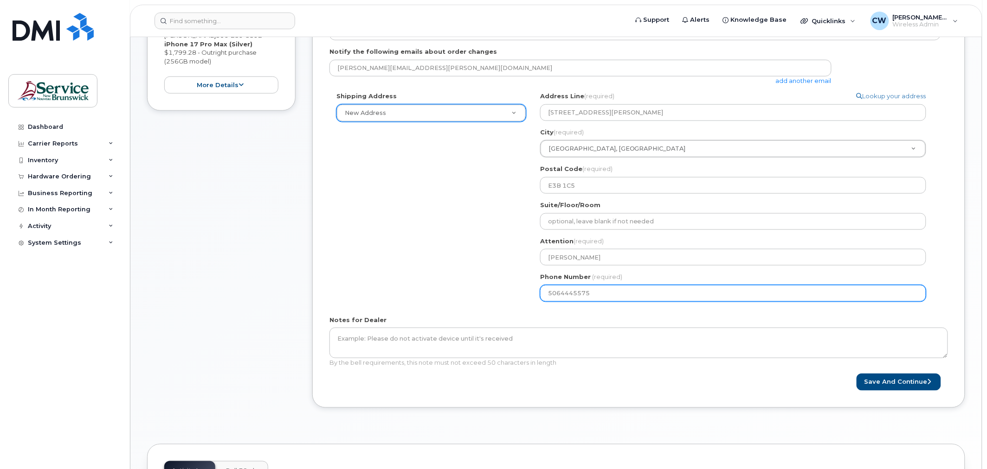
drag, startPoint x: 601, startPoint y: 296, endPoint x: 476, endPoint y: 297, distance: 124.3
click at [476, 297] on div "Shipping Address New Address New Address ASD-E Main Office ASD-N Bathurst Educa…" at bounding box center [634, 200] width 611 height 217
select select
type input "506453896"
select select
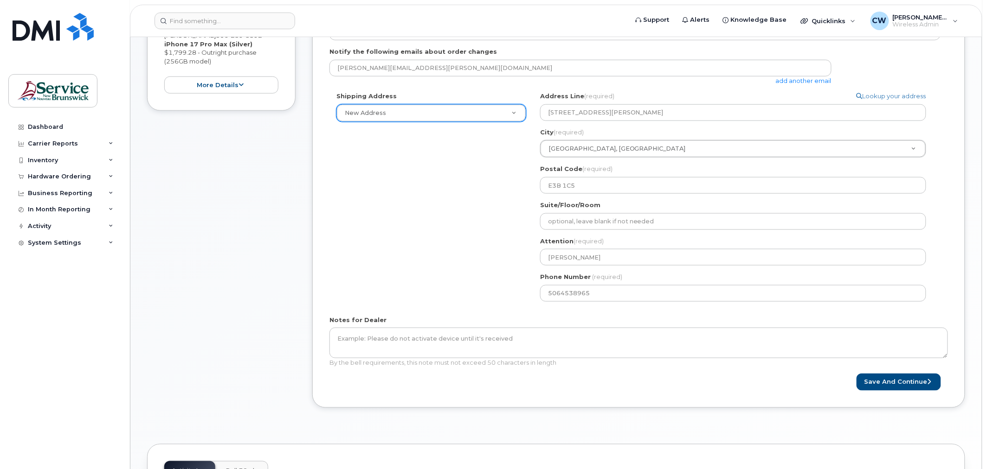
type input "5064538965"
type input "Fredericton"
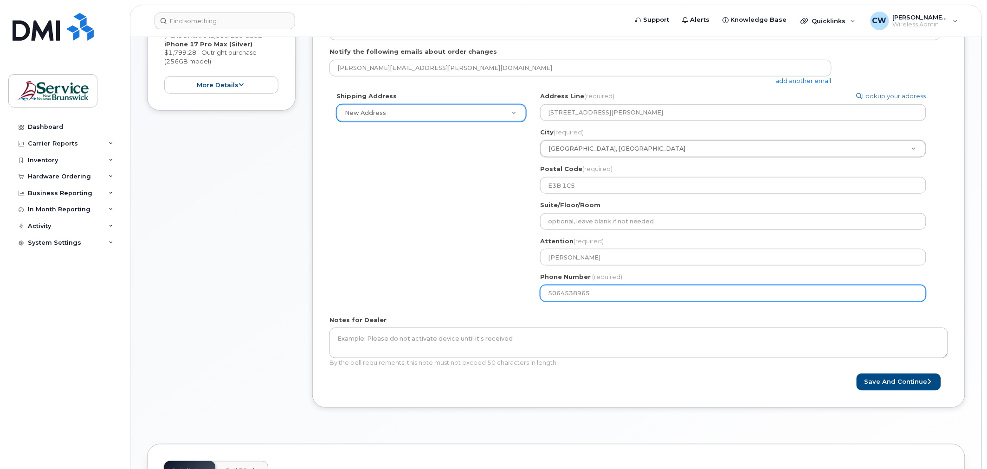
select select
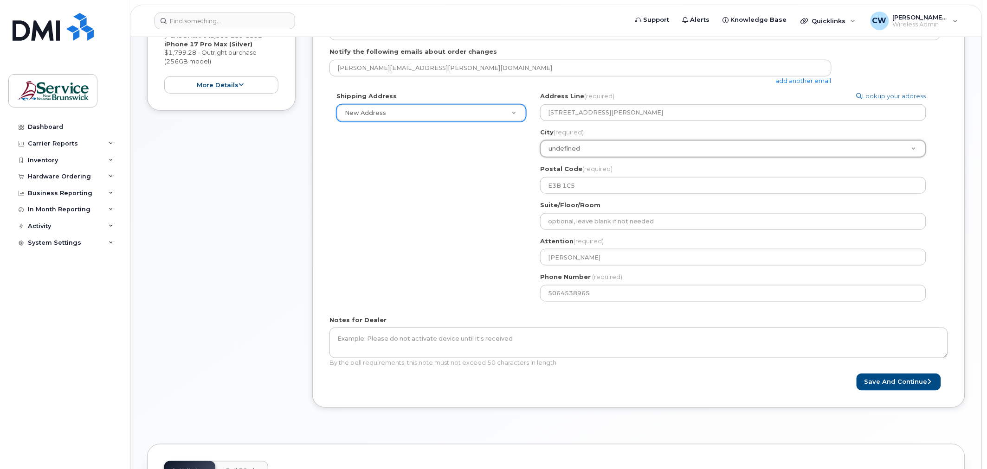
type input "Fredericton"
click at [891, 381] on button "Save and Continue" at bounding box center [898, 382] width 84 height 17
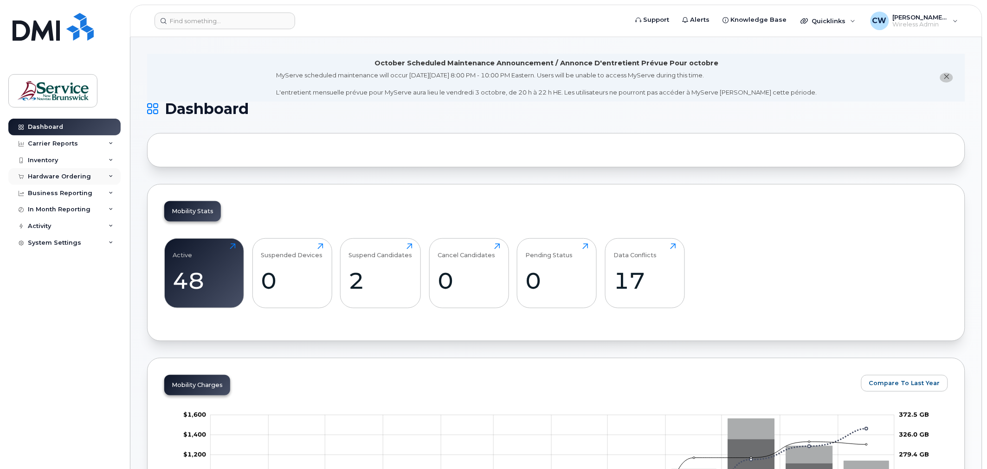
click at [47, 175] on div "Hardware Ordering" at bounding box center [59, 176] width 63 height 7
click at [54, 210] on link "Orders" at bounding box center [73, 212] width 96 height 18
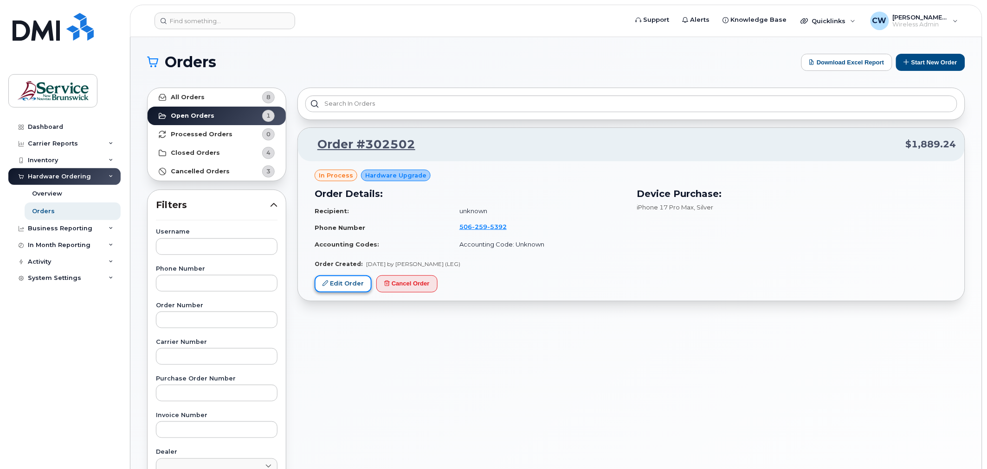
click at [352, 285] on link "Edit Order" at bounding box center [343, 284] width 57 height 17
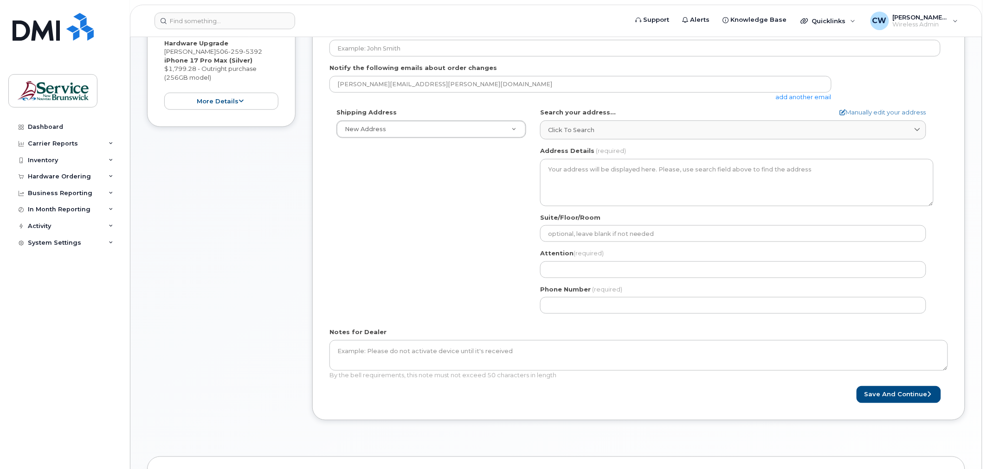
scroll to position [309, 0]
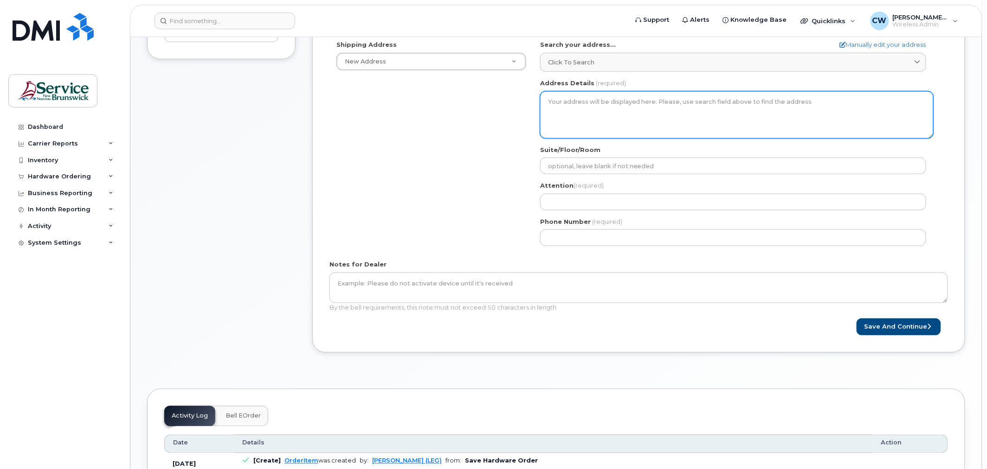
click at [578, 106] on textarea "Address Details" at bounding box center [736, 114] width 393 height 47
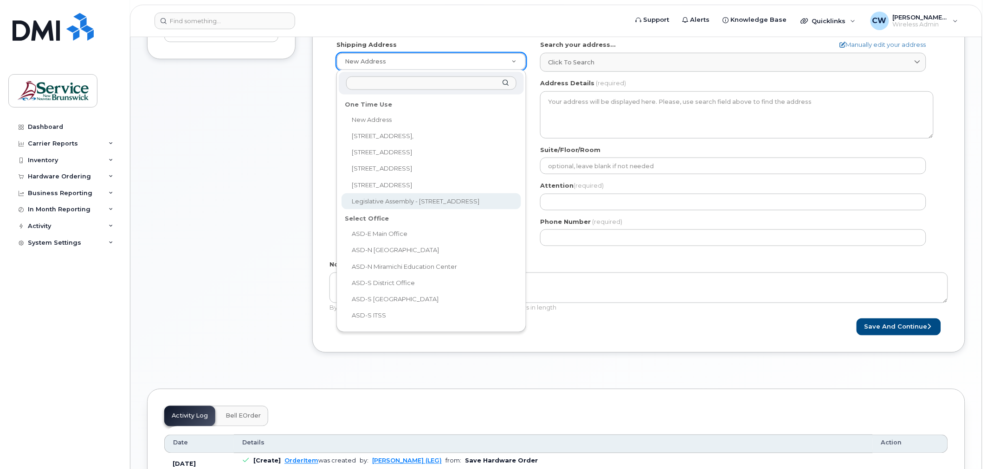
select select "Legislative Assembly - [STREET_ADDRESS]"
type input "Legislative Assembly - [STREET_ADDRESS]"
type input "1578"
type input "E3B 1C5"
type input "[PERSON_NAME]"
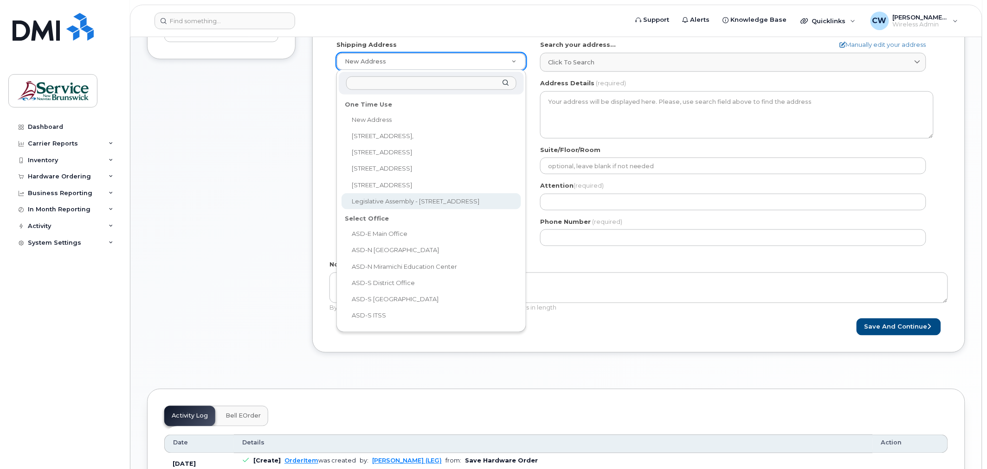
type input "5064538965"
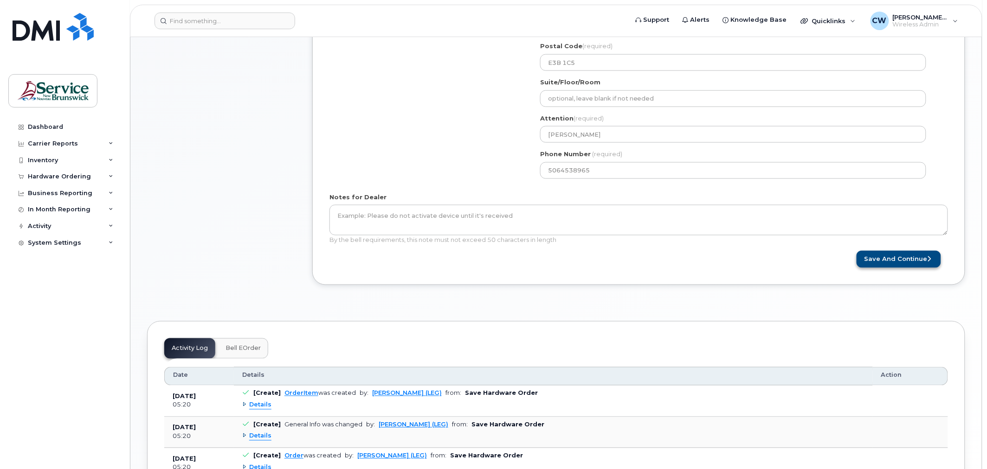
scroll to position [412, 0]
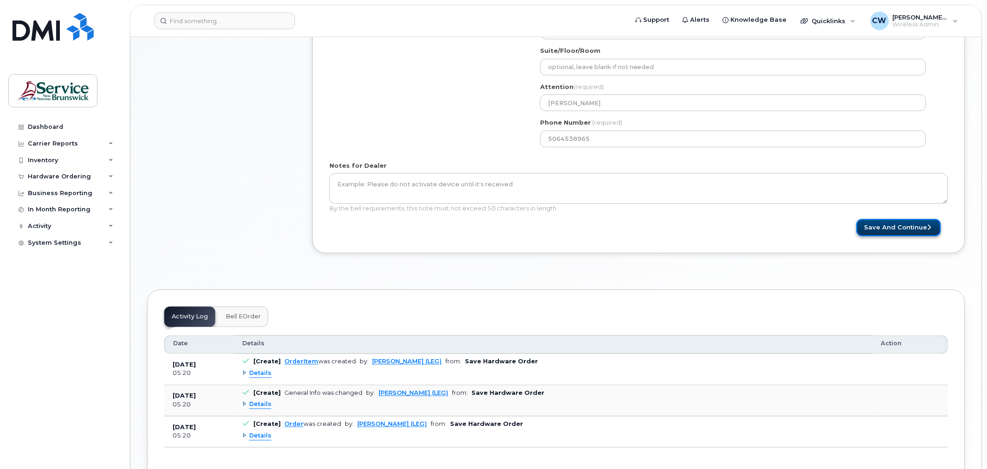
click at [896, 226] on button "Save and Continue" at bounding box center [898, 227] width 84 height 17
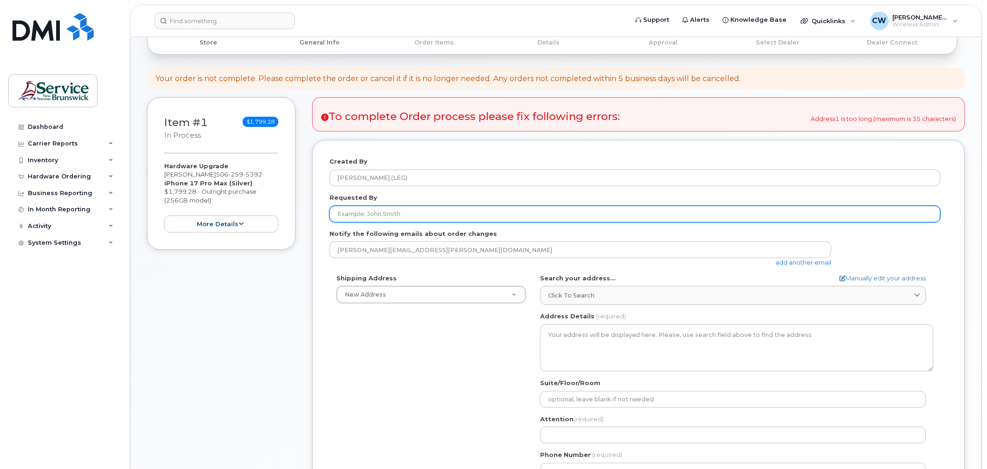
scroll to position [149, 0]
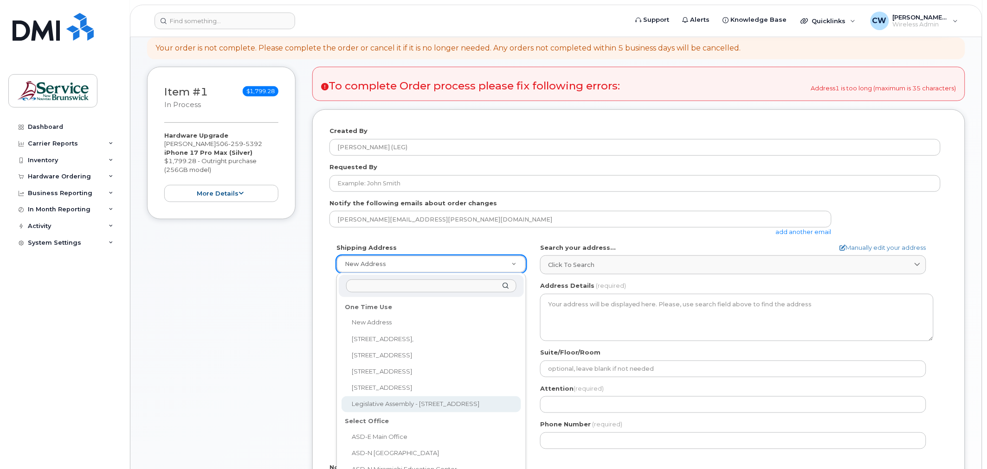
select select "Legislative Assembly - 96 Secretary Lane"
type input "Legislative Assembly - 96 Secretary Lane"
type input "1578"
type input "E3B 1C5"
type input "[PERSON_NAME]"
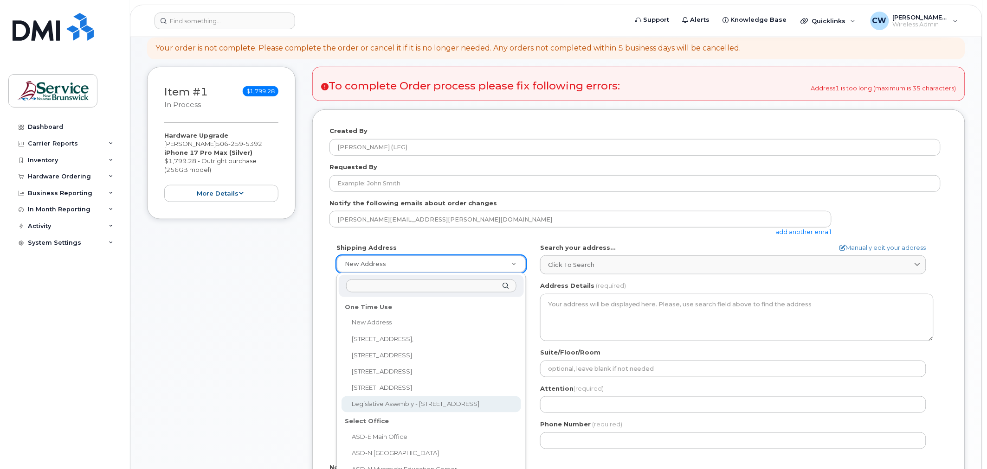
type input "5064538965"
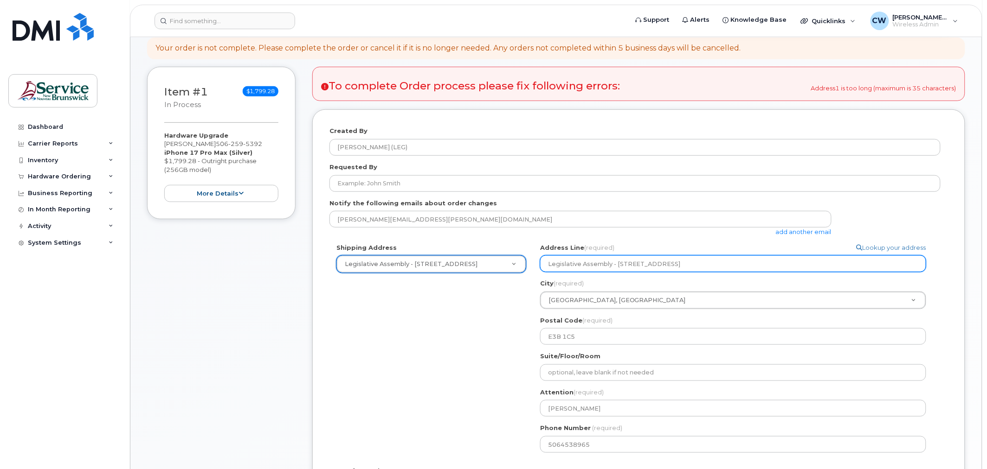
click at [549, 264] on input "Legislative Assembly - 96 Secretary Lane" at bounding box center [733, 264] width 386 height 17
select select
type input "egislative Assembly - 96 Secretary Lane"
select select
type input "gislative Assembly - 96 Secretary Lane"
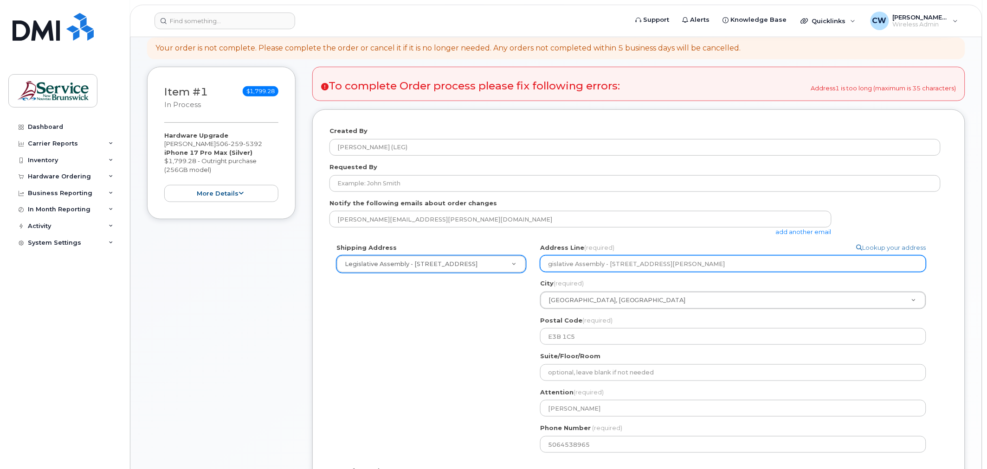
select select
type input "islative Assembly - 96 Secretary Lane"
select select
type input "slative Assembly - 96 Secretary Lane"
select select
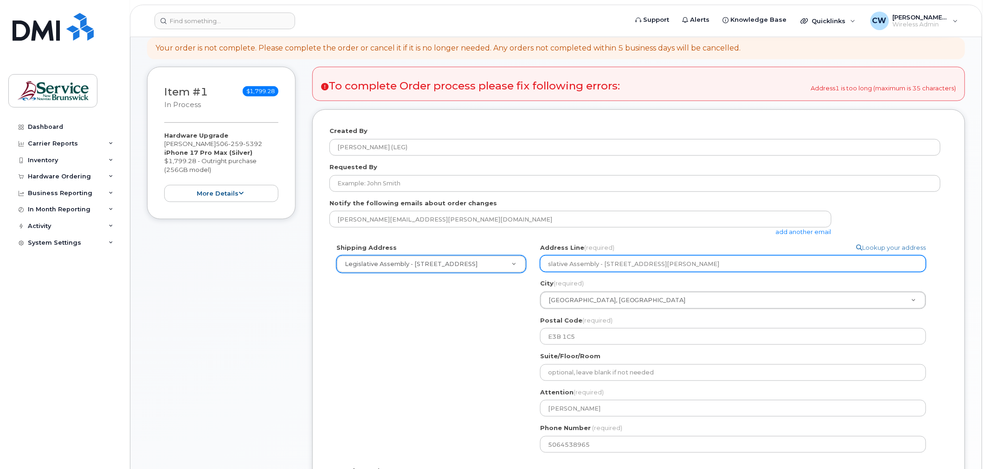
type input "lative Assembly - 96 Secretary Lane"
select select
type input "ative Assembly - 96 Secretary Lane"
select select
type input "tive Assembly - 96 Secretary Lane"
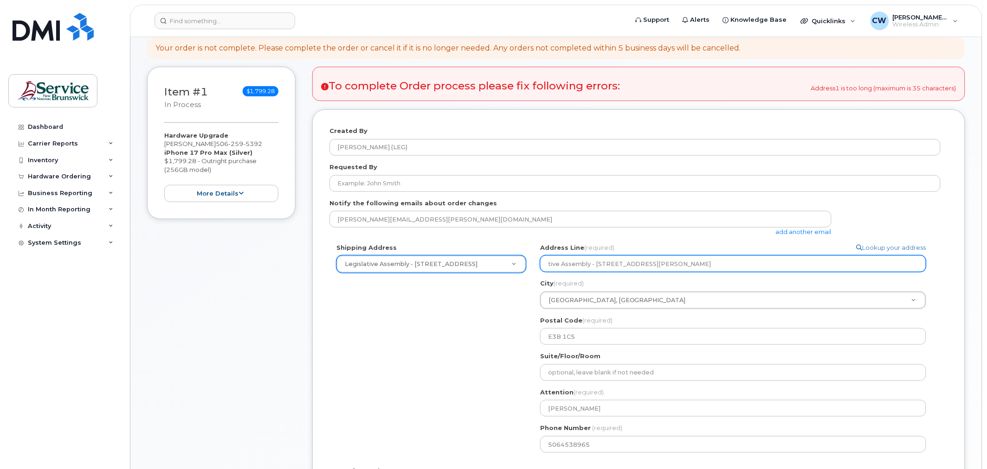
select select
type input "ive Assembly - 96 Secretary Lane"
select select
type input "ve Assembly - 96 Secretary Lane"
select select
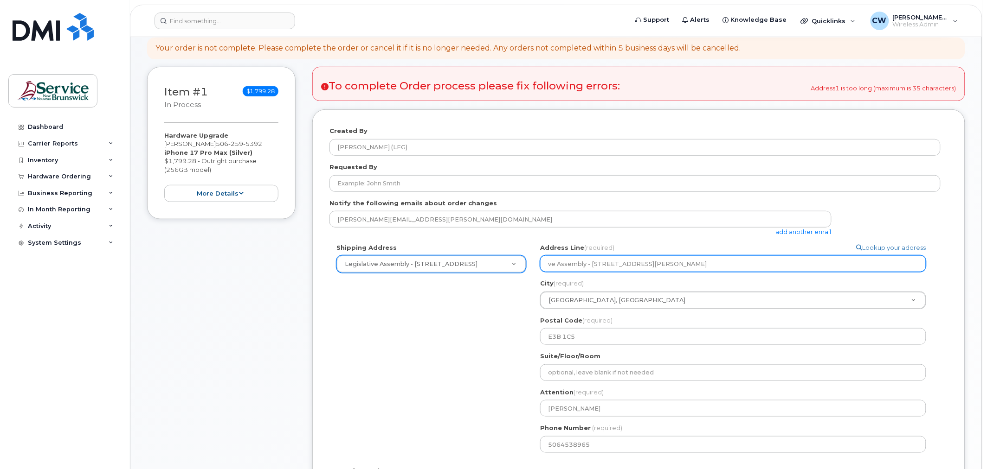
type input "e Assembly - 96 Secretary Lane"
select select
type input "Assembly - 96 Secretary Lane"
select select
type input "ssembly - 96 Secretary Lane"
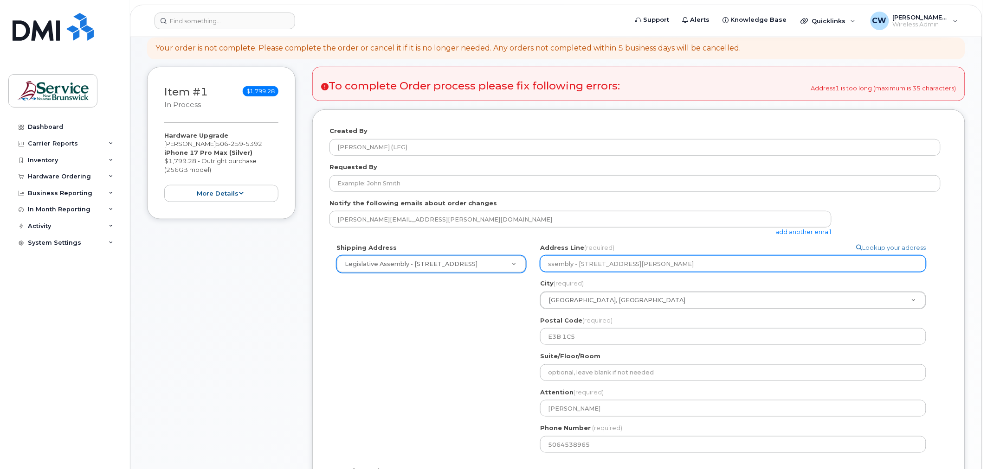
select select
type input "sembly - 96 Secretary Lane"
select select
type input "embly - 96 Secretary Lane"
select select
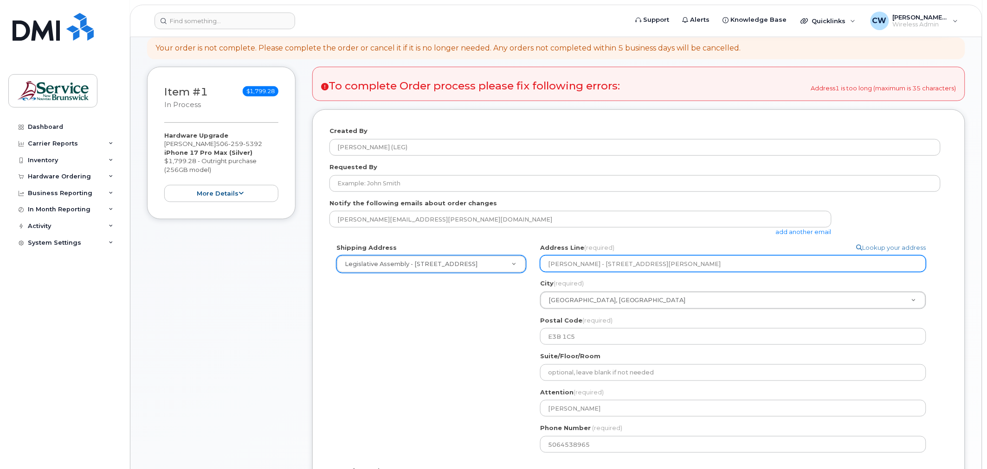
type input "mbly - 96 Secretary Lane"
select select
type input "bly - 96 Secretary Lane"
select select
type input "ly - 96 Secretary Lane"
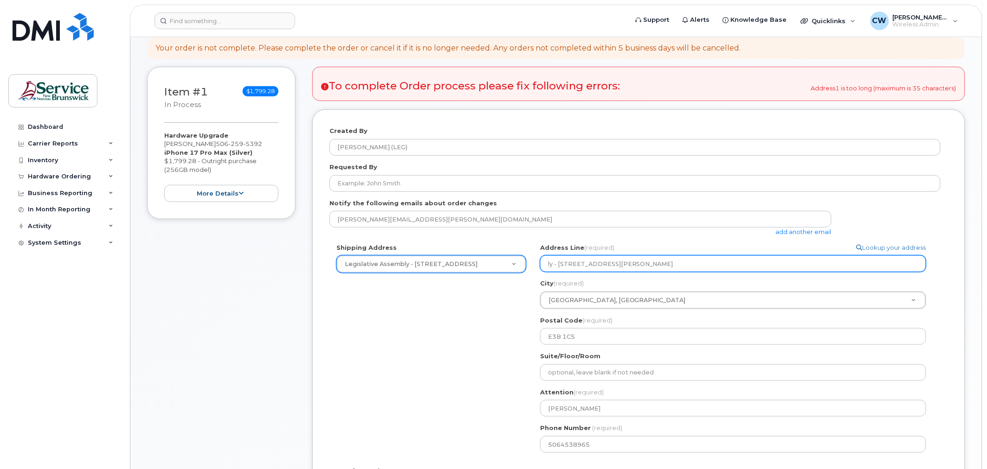
select select
type input "y - 96 Secretary Lane"
select select
type input "- 96 Secretary Lane"
select select
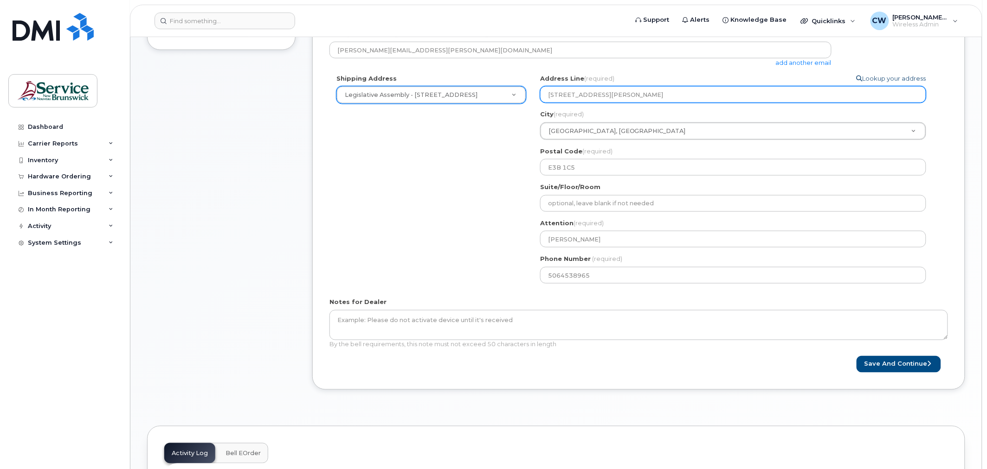
scroll to position [355, 0]
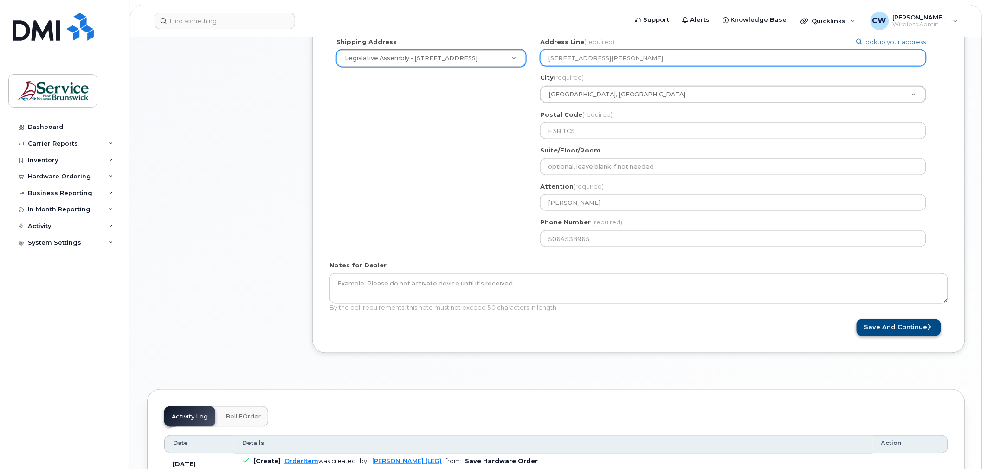
type input "96 Secretary Lane"
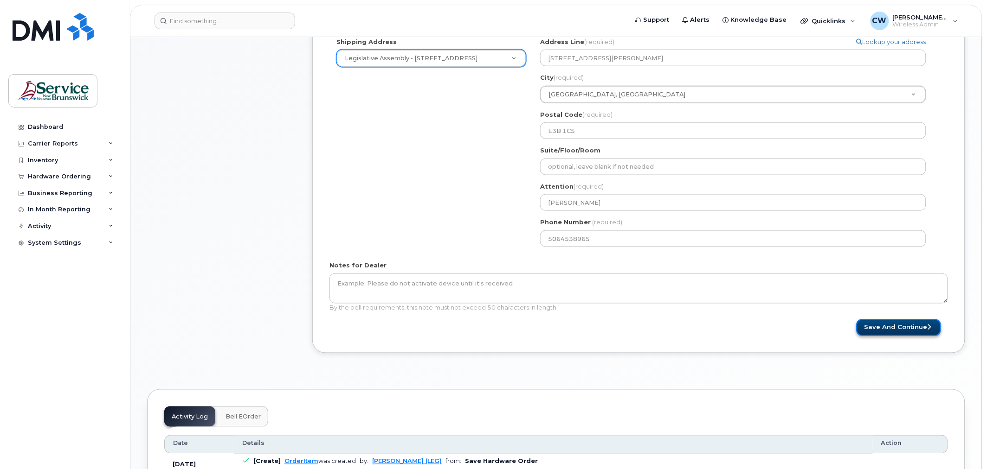
click at [899, 331] on button "Save and Continue" at bounding box center [898, 328] width 84 height 17
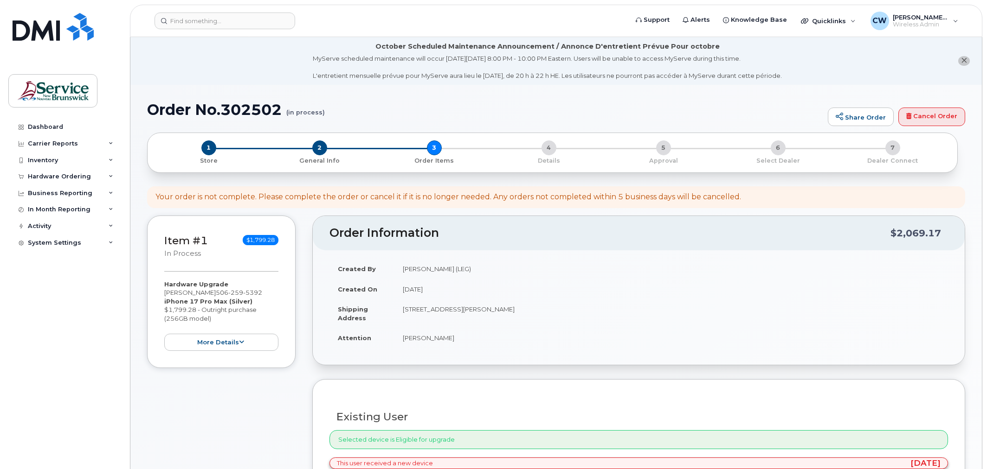
select select
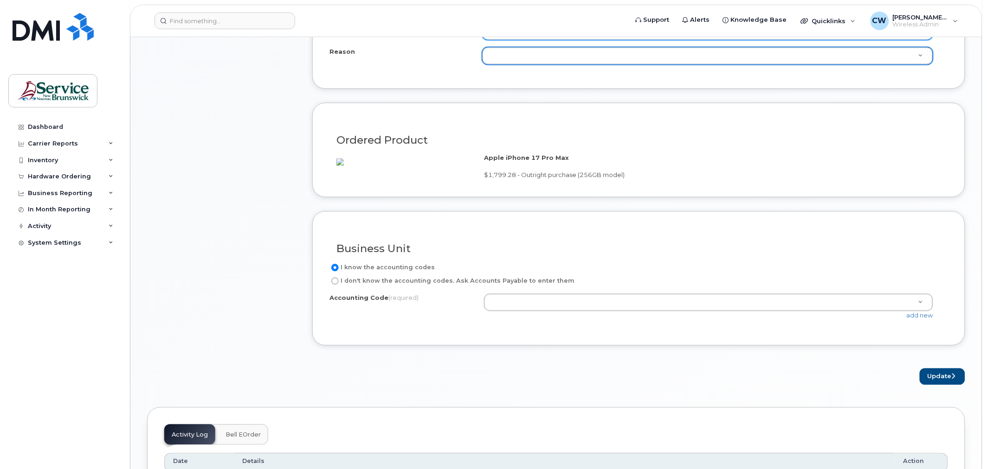
scroll to position [618, 0]
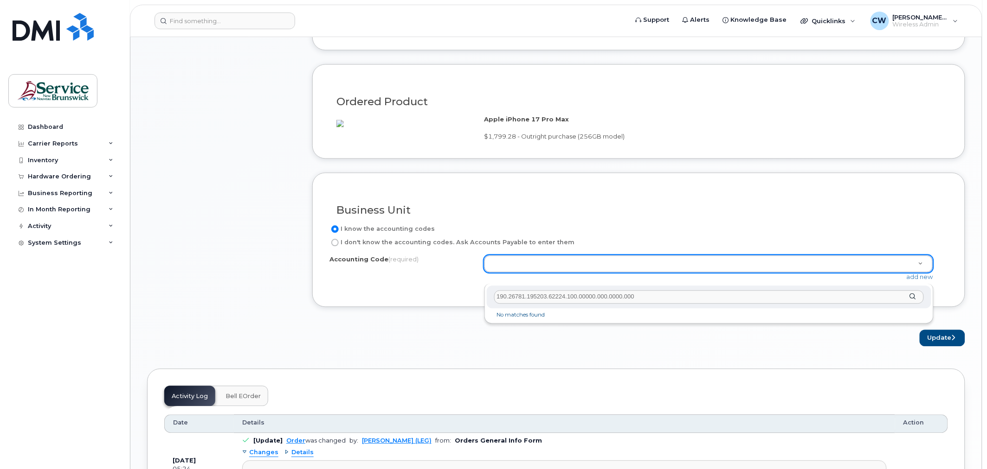
type input "190.26781.195203.62224.100.00000.000.0000.0000"
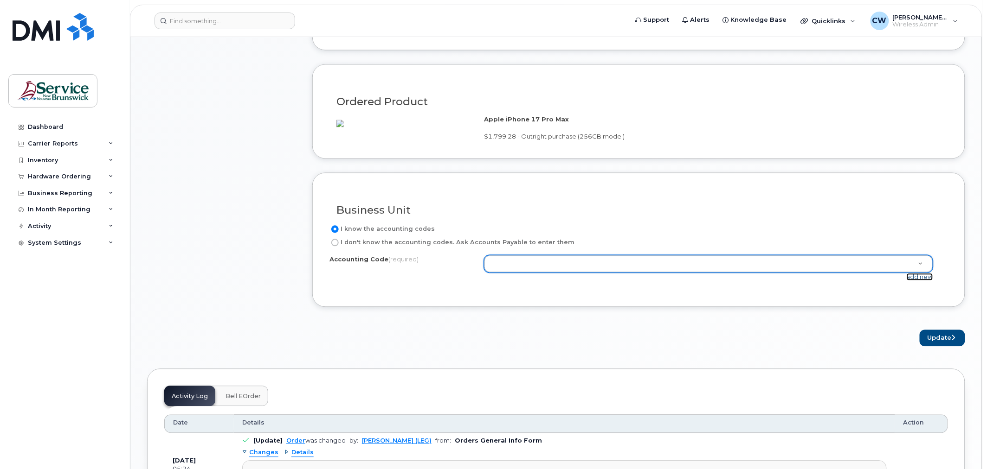
click at [920, 281] on link "add new" at bounding box center [920, 277] width 26 height 7
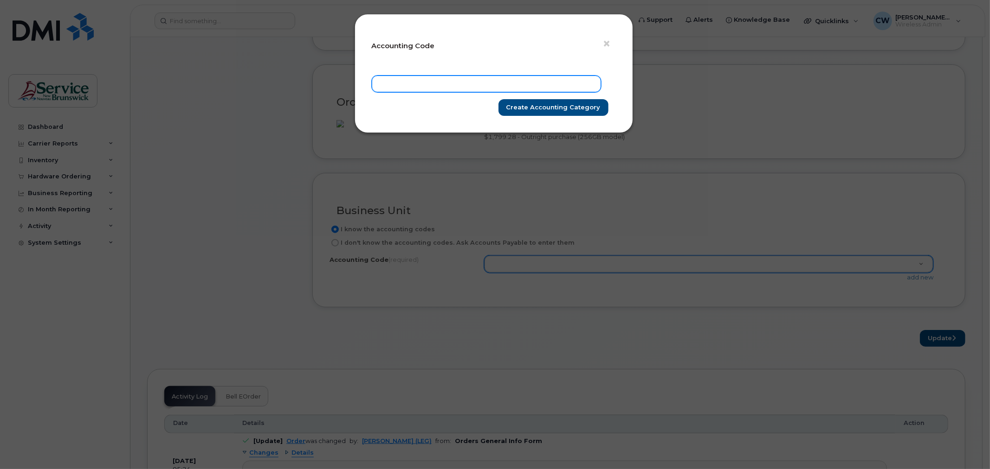
click at [407, 84] on input "text" at bounding box center [486, 84] width 229 height 17
type input "190.26781.195203.62224.100.00000.000.0000.0000"
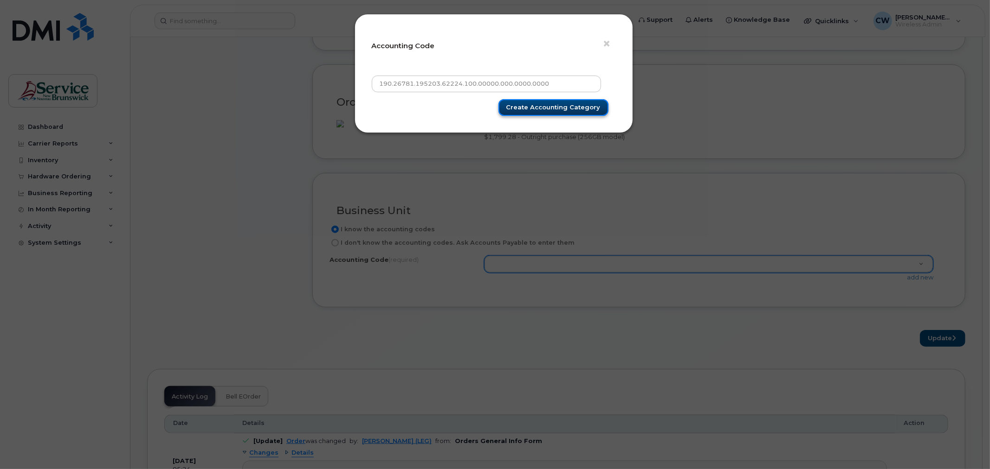
click at [568, 110] on input "Create Accounting category" at bounding box center [553, 107] width 110 height 17
type input "Create Accounting category"
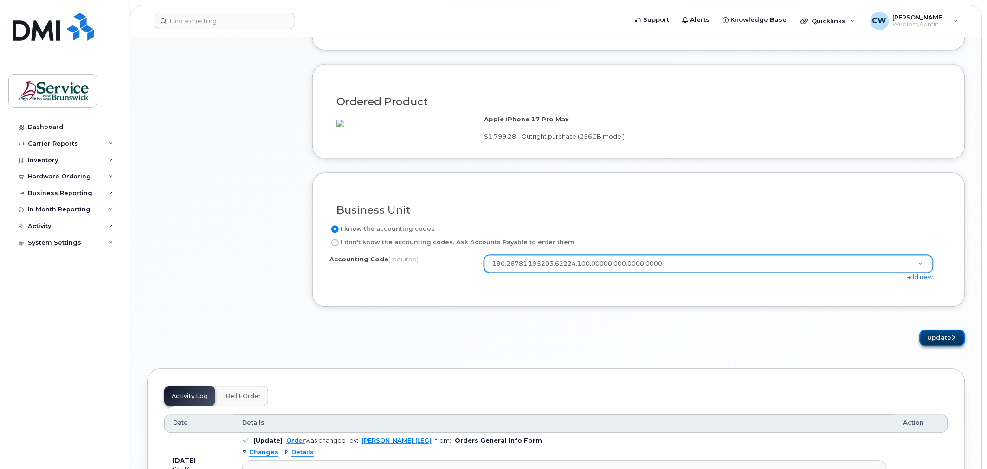
click at [939, 347] on button "Update" at bounding box center [942, 338] width 45 height 17
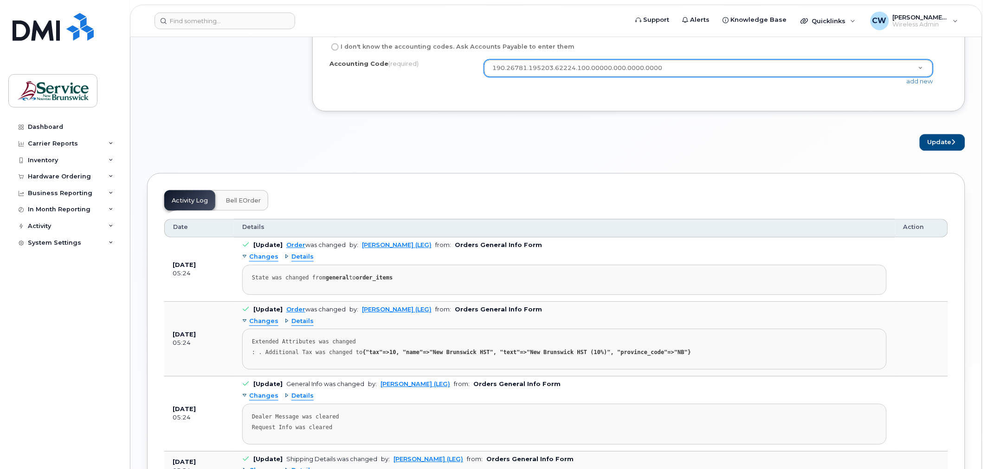
scroll to position [808, 0]
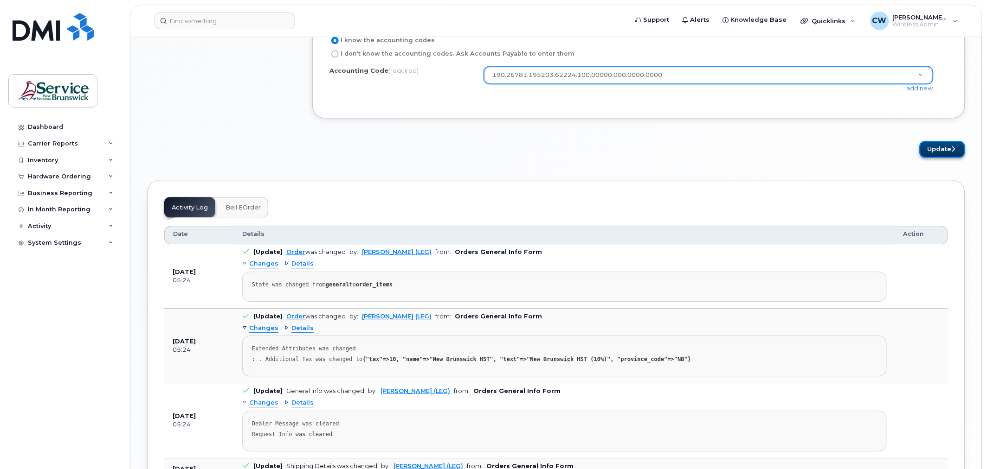
click at [940, 158] on button "Update" at bounding box center [942, 149] width 45 height 17
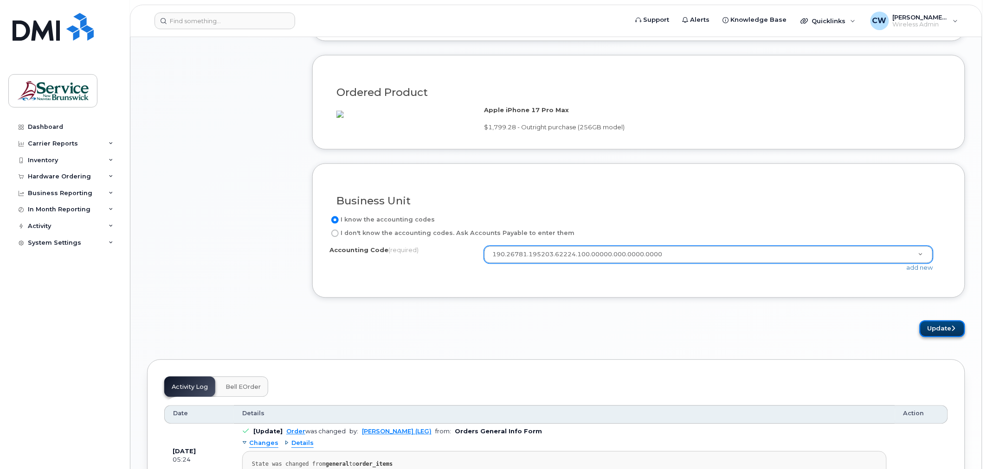
click at [928, 338] on button "Update" at bounding box center [942, 329] width 45 height 17
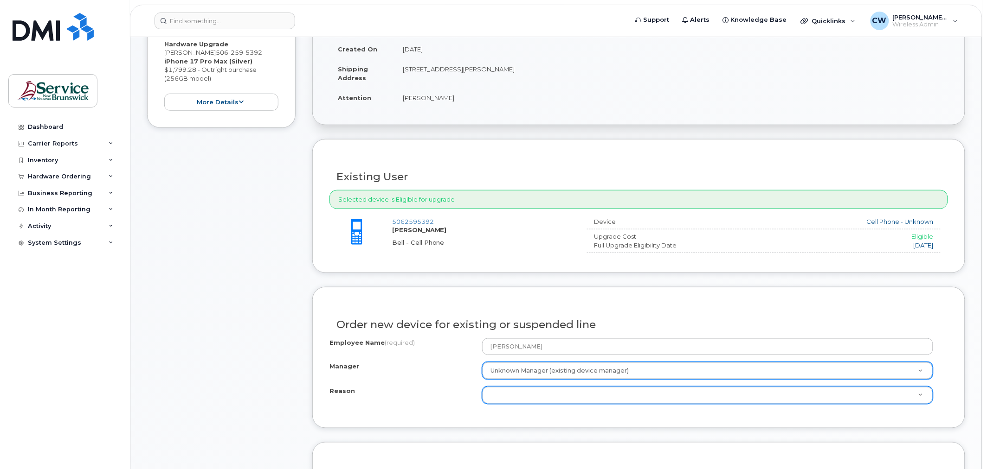
scroll to position [0, 0]
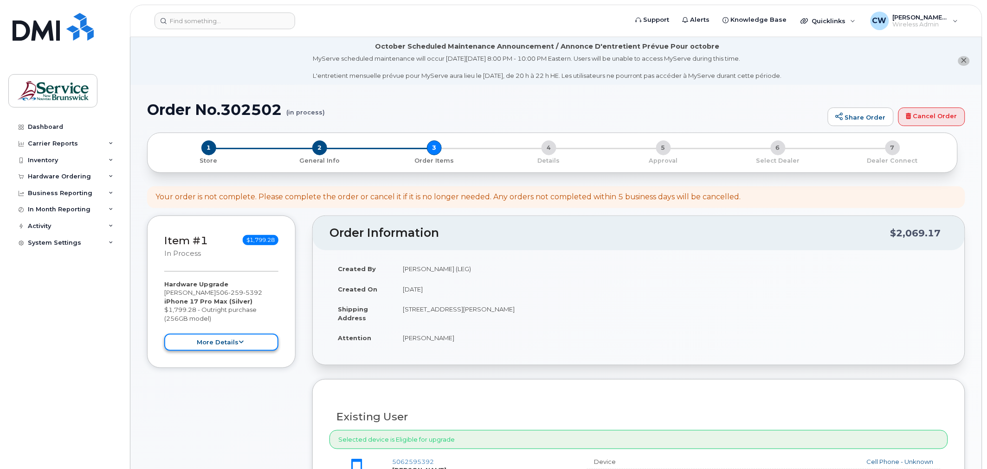
click at [221, 345] on button "more details" at bounding box center [221, 342] width 114 height 17
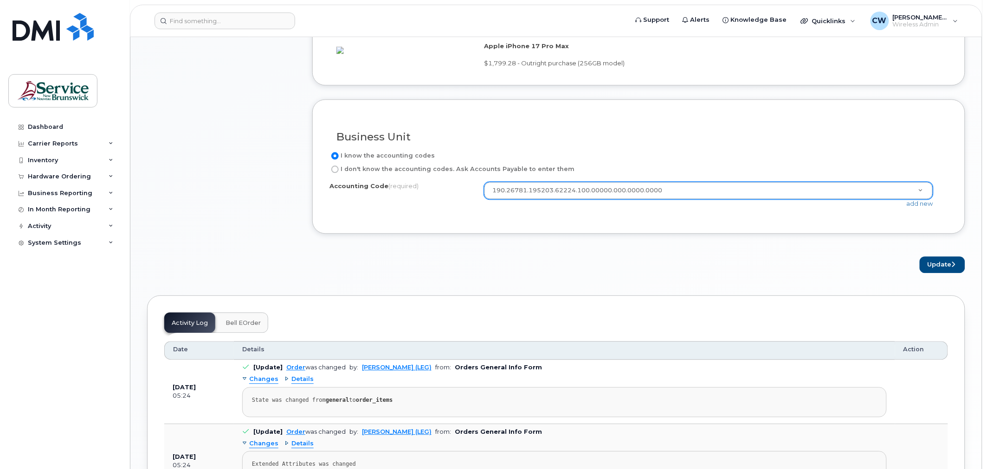
scroll to position [721, 0]
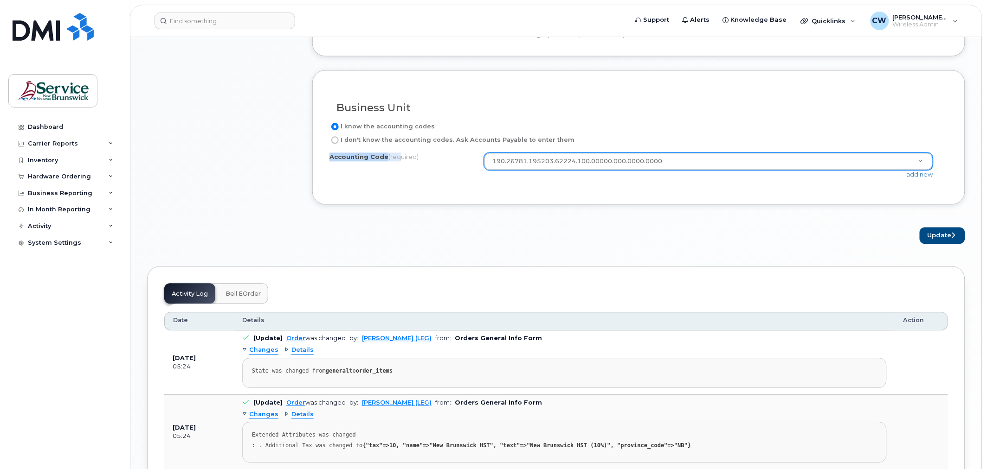
click at [397, 161] on div "I know the accounting codes I don't know the accounting codes. Ask Accounts Pay…" at bounding box center [638, 154] width 618 height 66
click at [937, 240] on button "Update" at bounding box center [942, 235] width 45 height 17
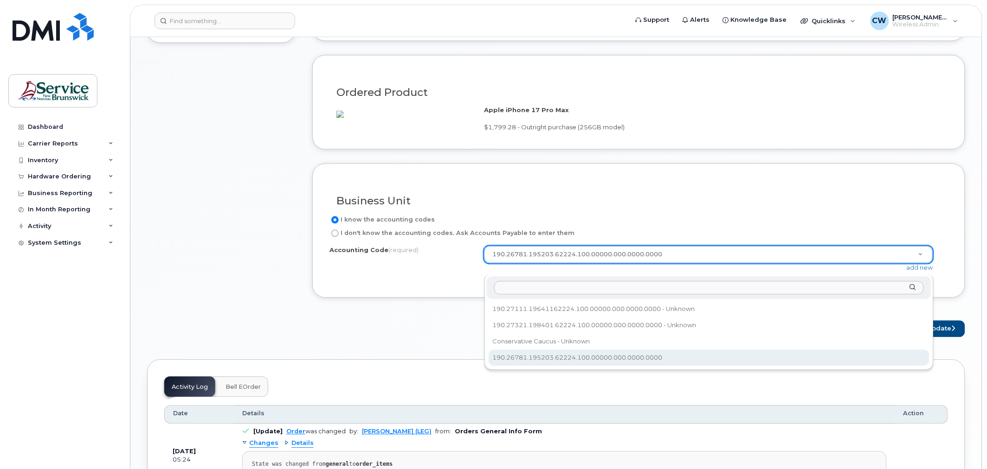
select select "190.26781.195203.62224.100.00000.000.0000.0000"
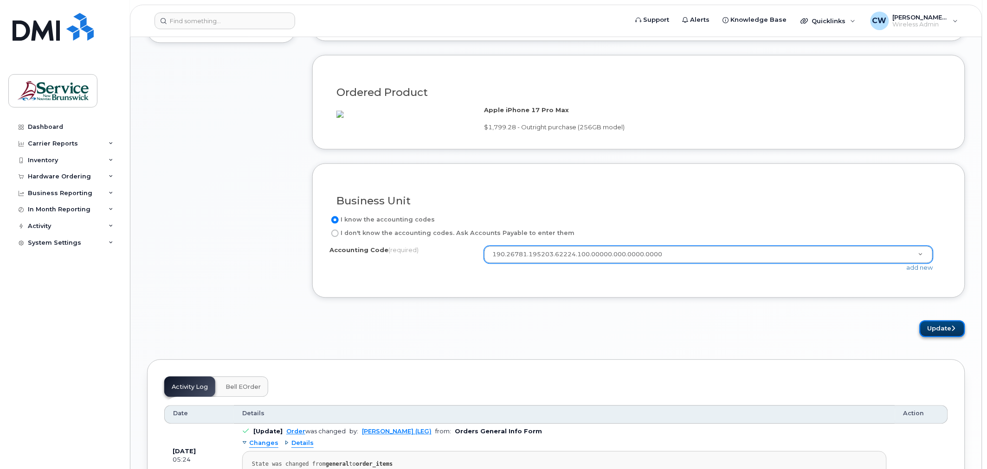
click at [940, 338] on button "Update" at bounding box center [942, 329] width 45 height 17
click at [963, 338] on button "Update" at bounding box center [942, 329] width 45 height 17
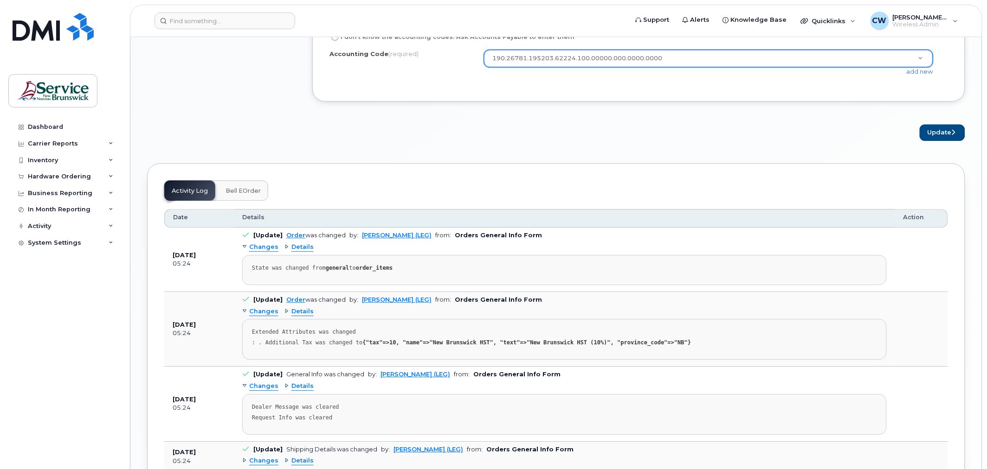
scroll to position [808, 0]
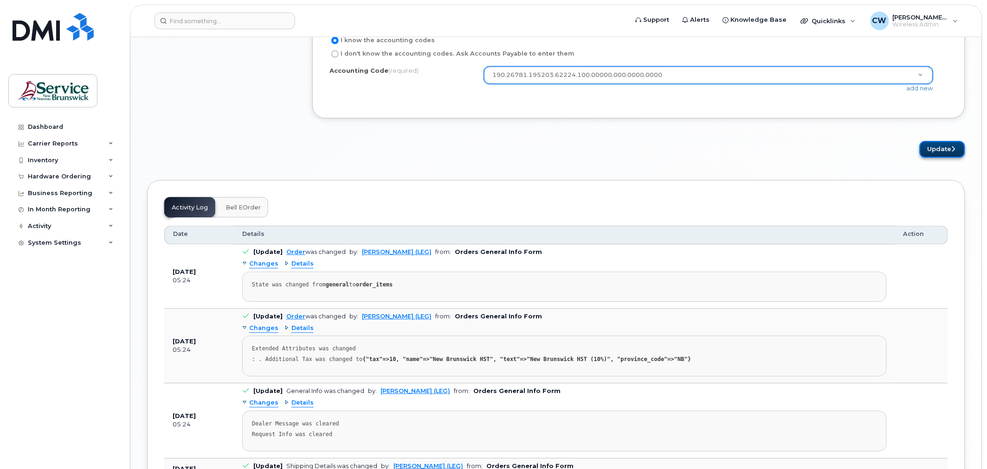
click at [935, 158] on button "Update" at bounding box center [942, 149] width 45 height 17
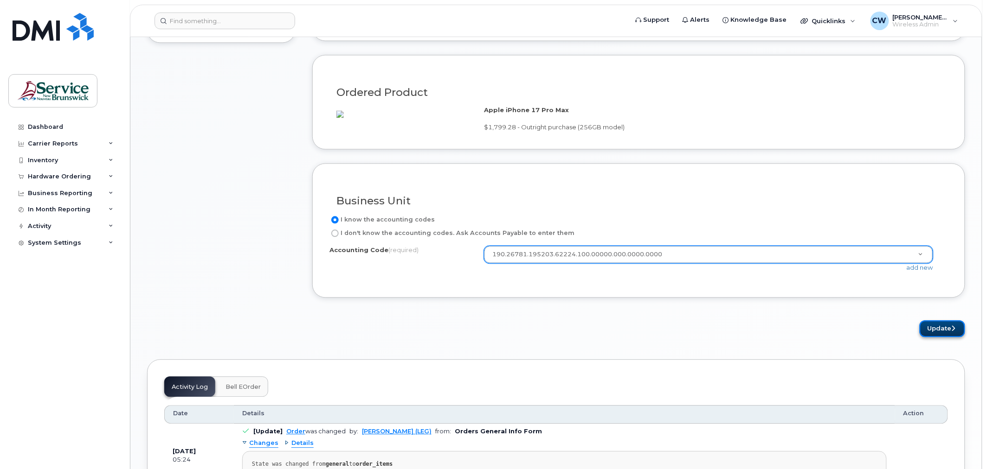
click at [939, 338] on button "Update" at bounding box center [942, 329] width 45 height 17
click at [958, 338] on button "Update" at bounding box center [942, 329] width 45 height 17
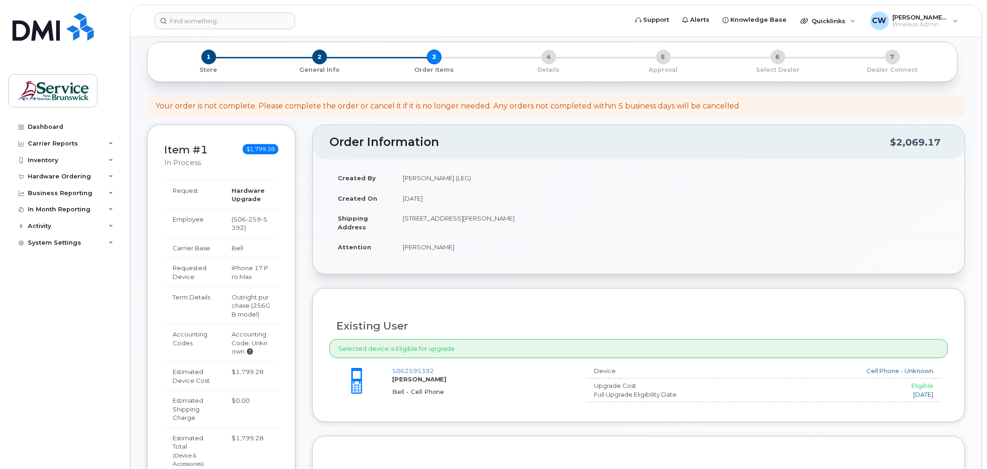
scroll to position [0, 0]
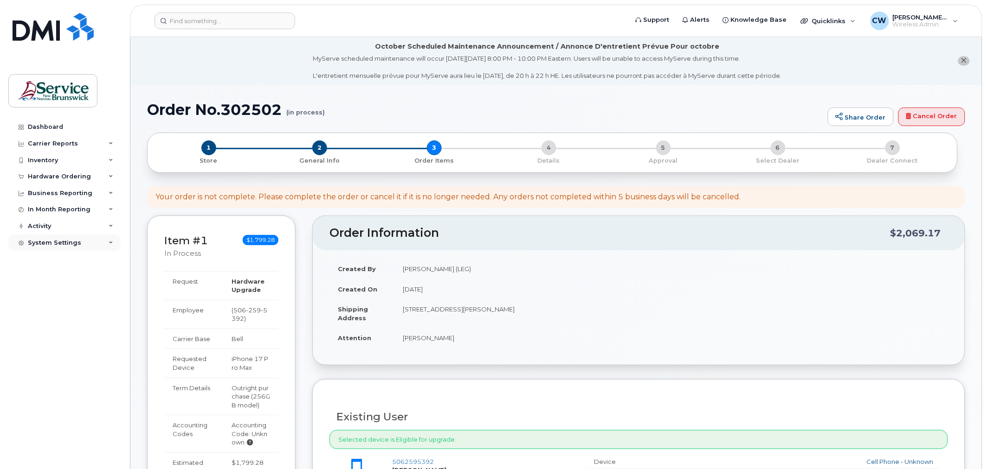
click at [94, 241] on div "System Settings" at bounding box center [64, 243] width 112 height 17
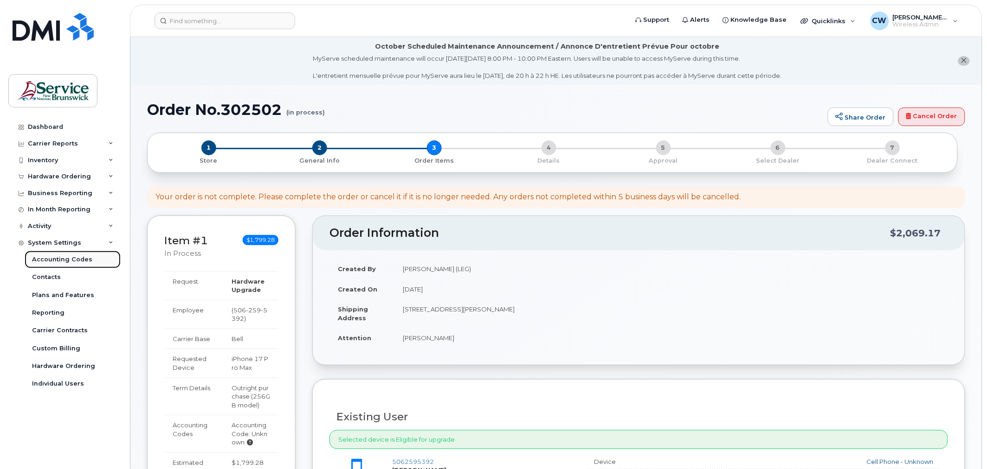
click at [84, 263] on div "Accounting Codes" at bounding box center [62, 260] width 60 height 8
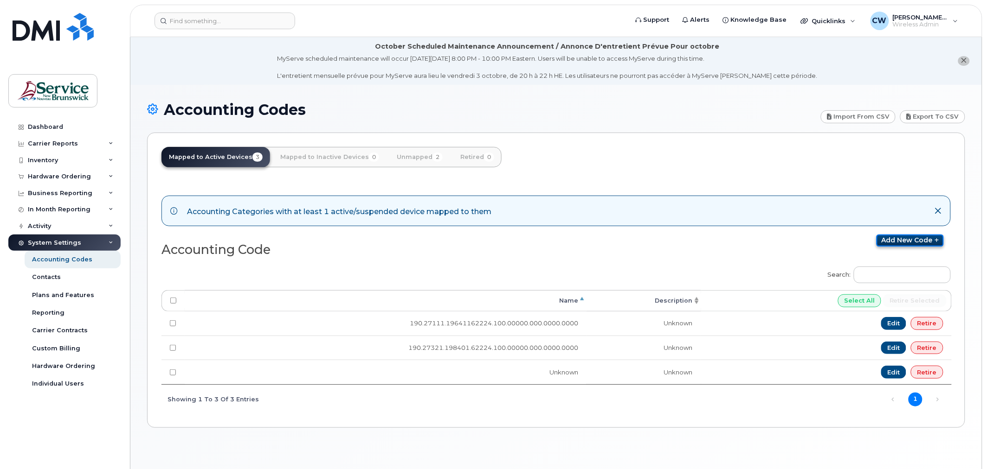
click at [916, 240] on link "Add new code" at bounding box center [909, 241] width 67 height 12
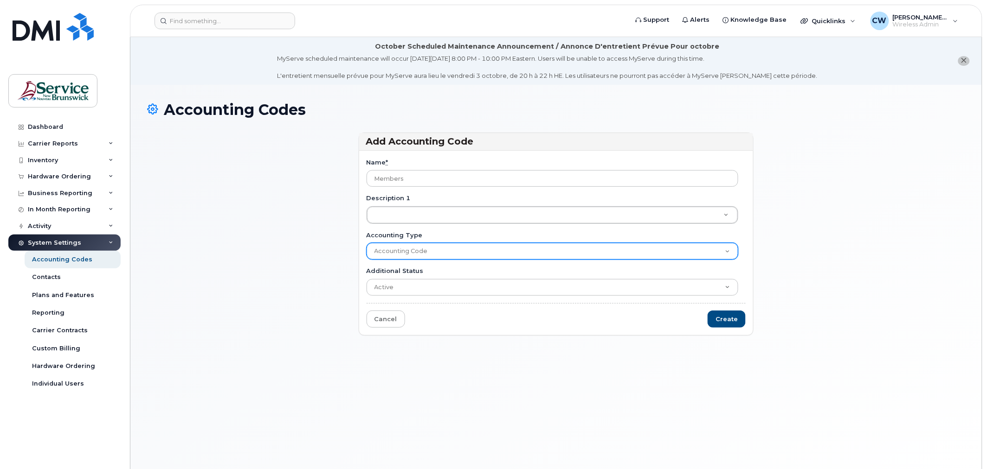
type input "Members"
click at [434, 249] on select "Accounting Code" at bounding box center [553, 251] width 372 height 17
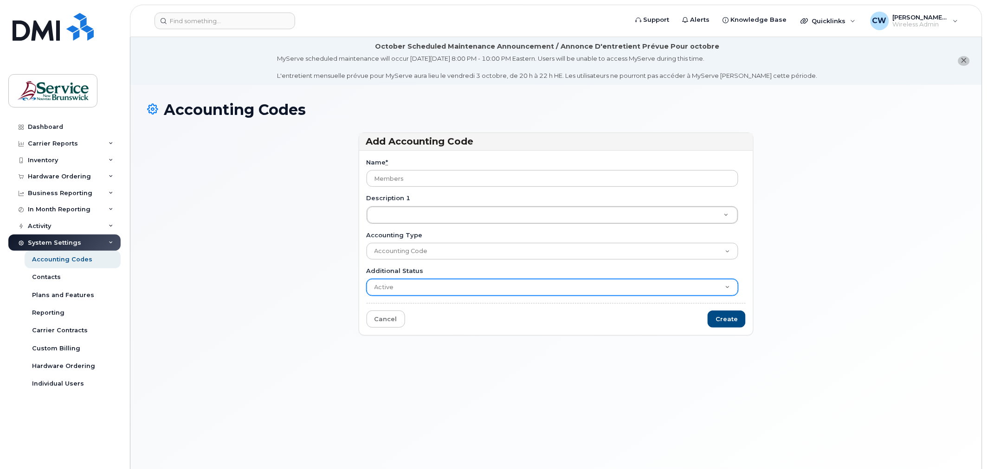
click at [415, 288] on select "Active Suspended Cancelled Closed" at bounding box center [553, 287] width 372 height 17
click at [415, 287] on select "Active Suspended Cancelled Closed" at bounding box center [553, 287] width 372 height 17
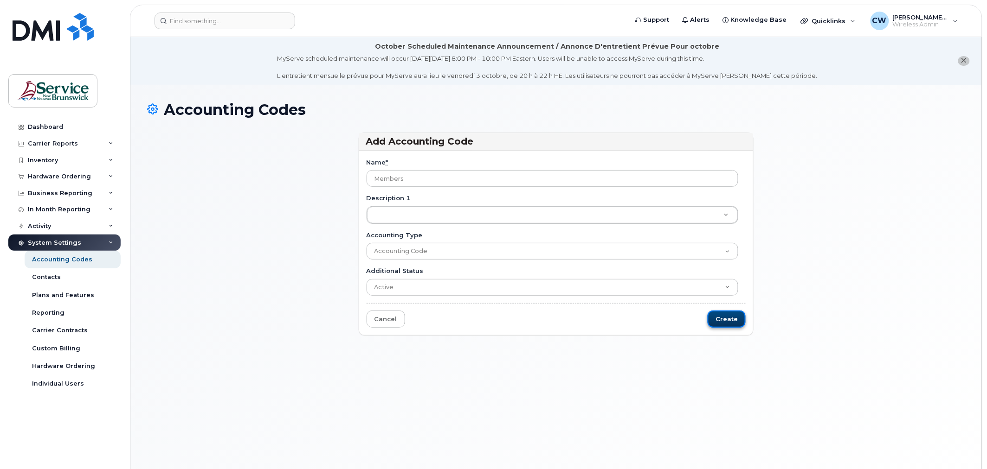
click at [733, 321] on input "Create" at bounding box center [726, 319] width 38 height 17
click at [733, 315] on input "Create" at bounding box center [726, 319] width 38 height 17
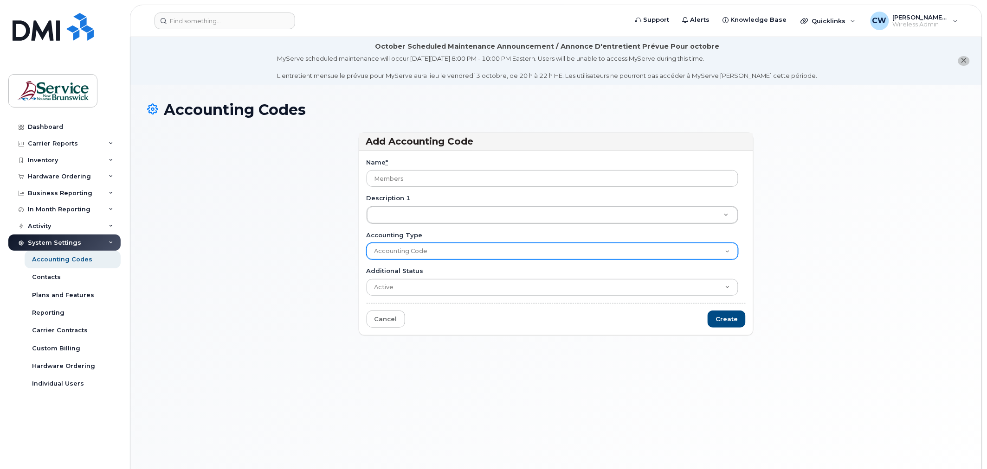
click at [439, 244] on select "Accounting Code" at bounding box center [553, 251] width 372 height 17
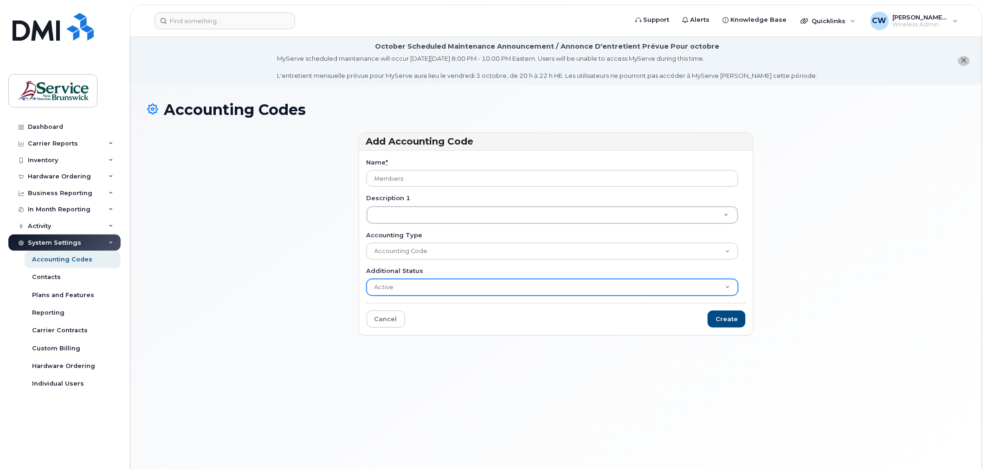
click at [407, 285] on select "Active Suspended Cancelled Closed" at bounding box center [553, 287] width 372 height 17
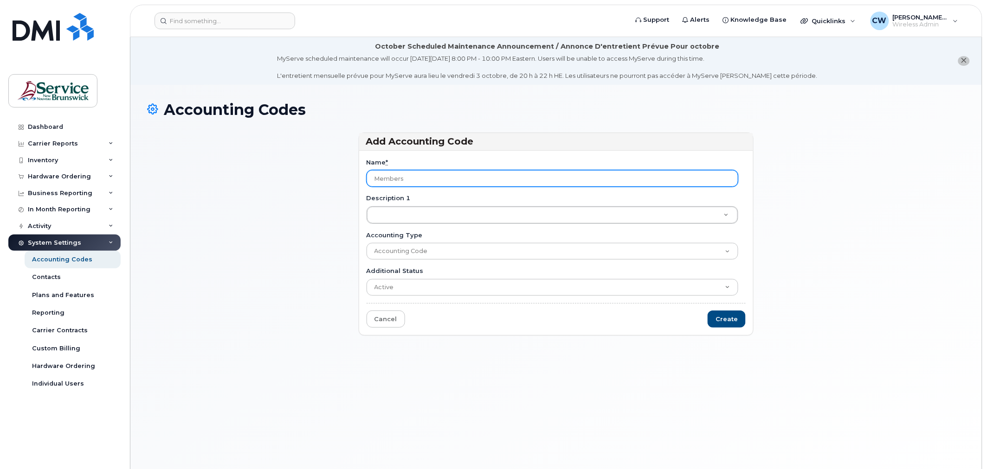
click at [568, 186] on input "Members" at bounding box center [553, 178] width 372 height 17
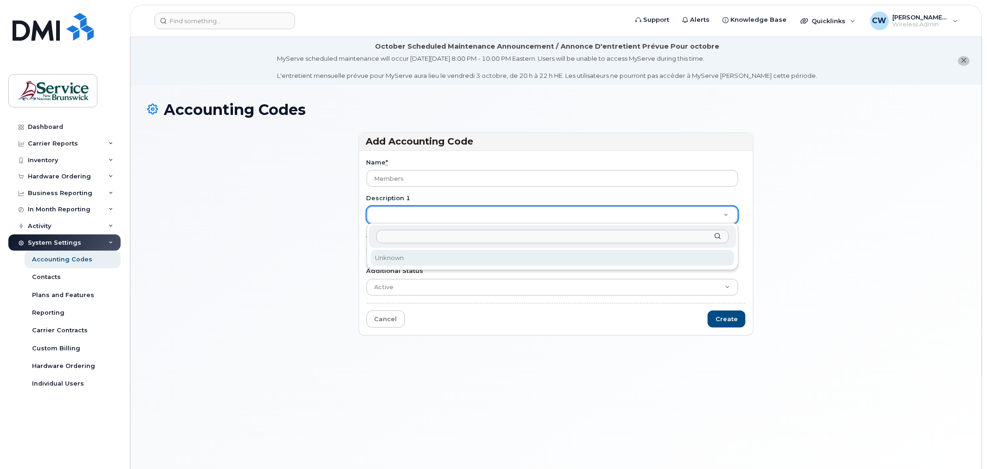
click at [428, 235] on input "Description 1" at bounding box center [552, 236] width 353 height 13
type input "190.26781.195203.42085.100.00000.000.0000.0000"
drag, startPoint x: 537, startPoint y: 238, endPoint x: 234, endPoint y: 253, distance: 303.8
click at [234, 253] on body "Support Alerts Knowledge Base Quicklinks Suspend / Cancel Device Change SIM Car…" at bounding box center [493, 261] width 987 height 522
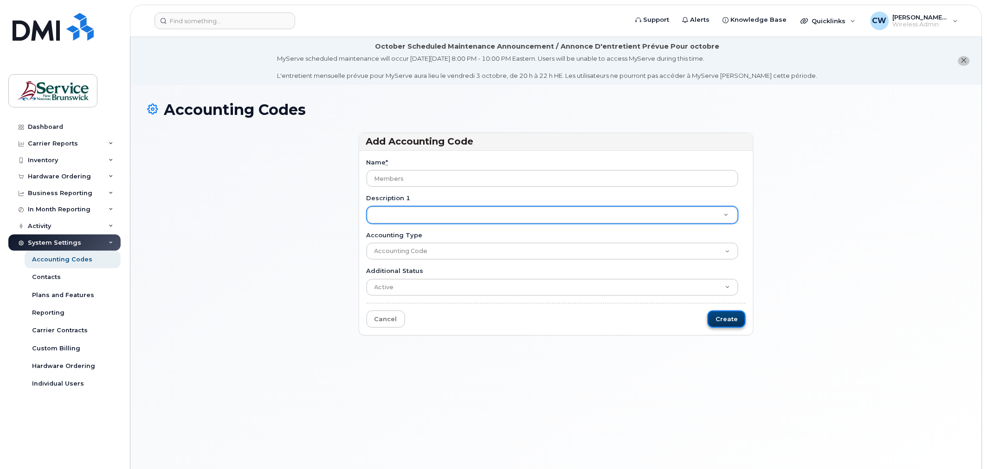
click at [720, 319] on input "Create" at bounding box center [726, 319] width 38 height 17
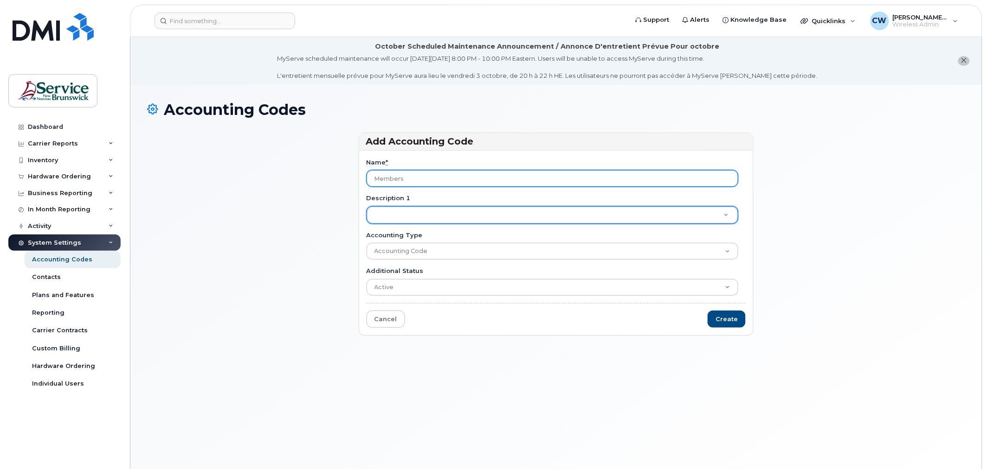
click at [422, 178] on input "Members" at bounding box center [553, 178] width 372 height 17
drag, startPoint x: 442, startPoint y: 176, endPoint x: 242, endPoint y: 184, distance: 200.1
click at [242, 184] on div "Add Accounting Code Name * Members Description 1 Description 1 Accounting Type …" at bounding box center [556, 239] width 818 height 212
paste input "190.26781.195203.42085.100.00000.000.0000.0000"
type input "190.26781.195203.42085.100.00000.000.0000.0000"
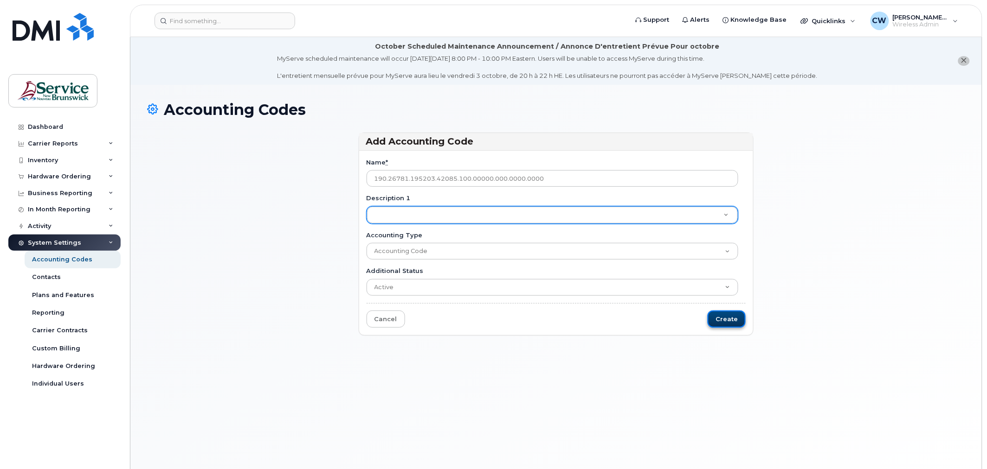
click at [735, 322] on input "Create" at bounding box center [726, 319] width 38 height 17
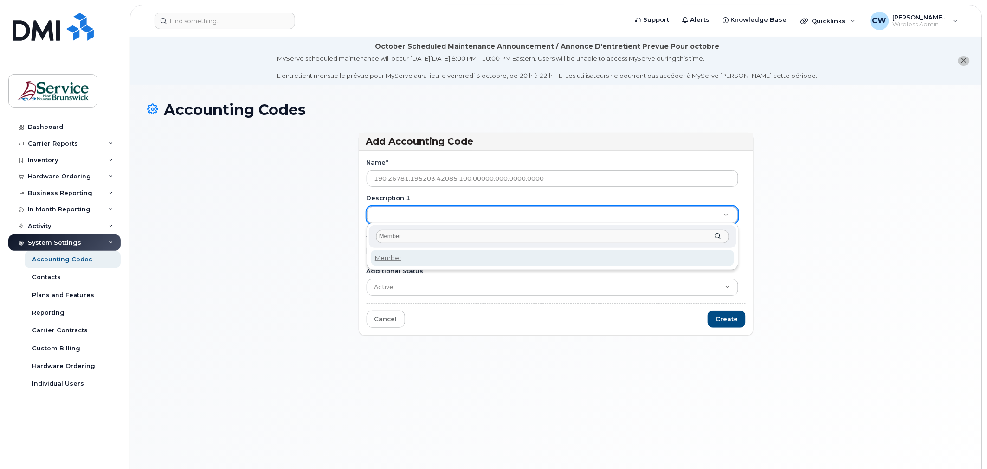
type input "Members"
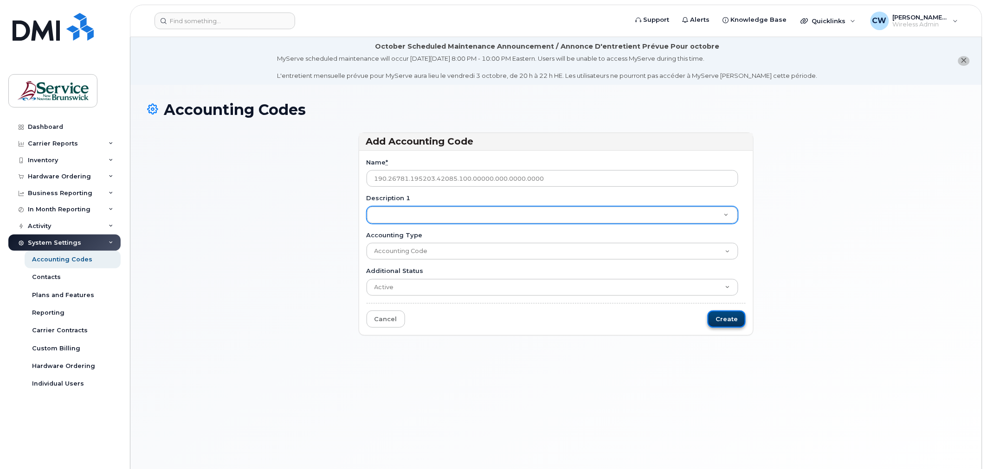
click at [735, 321] on input "Create" at bounding box center [726, 319] width 38 height 17
click at [725, 322] on input "Create" at bounding box center [726, 319] width 38 height 17
drag, startPoint x: 725, startPoint y: 322, endPoint x: 719, endPoint y: 319, distance: 6.8
click at [719, 319] on input "Create" at bounding box center [726, 319] width 38 height 17
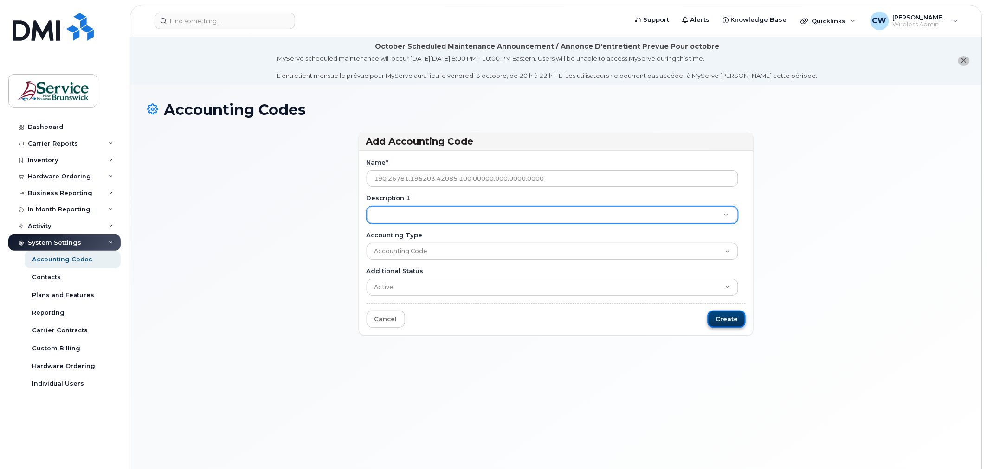
click at [719, 319] on input "Create" at bounding box center [726, 319] width 38 height 17
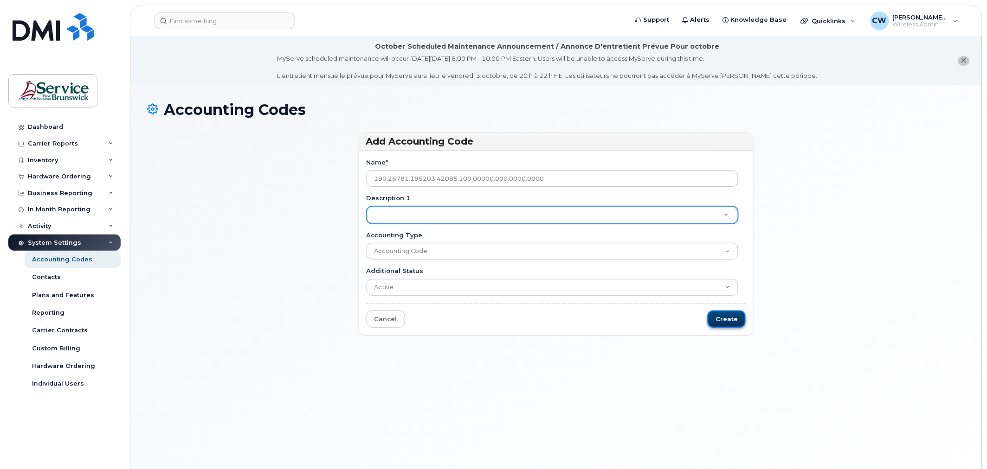
click at [719, 319] on input "Create" at bounding box center [726, 319] width 38 height 17
click at [81, 258] on div "Accounting Codes" at bounding box center [62, 260] width 60 height 8
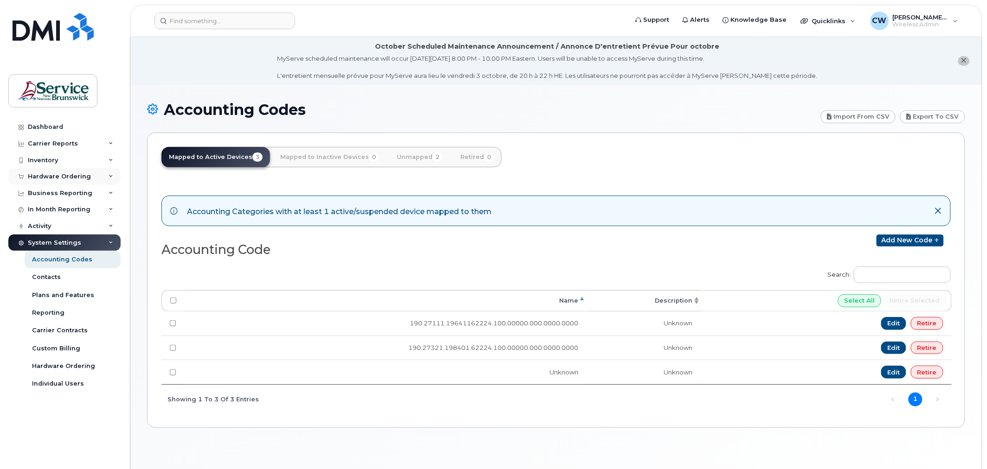
click at [64, 178] on div "Hardware Ordering" at bounding box center [59, 176] width 63 height 7
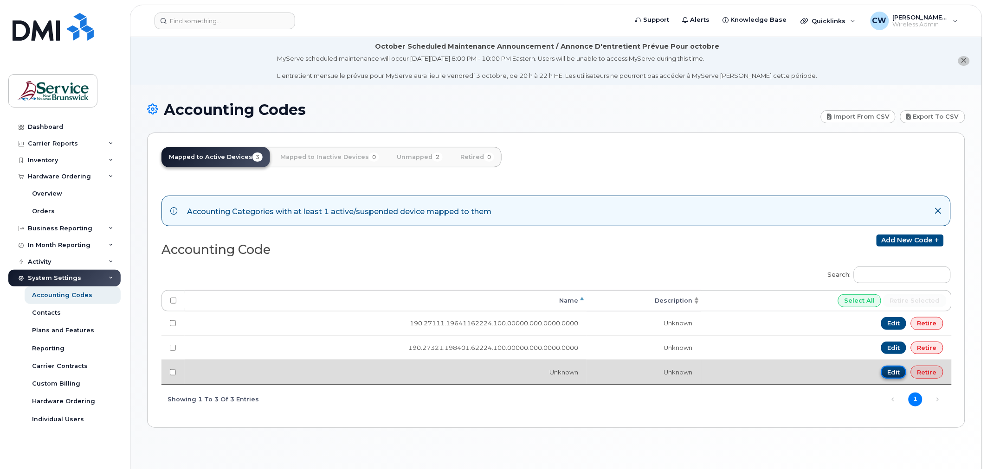
click at [891, 371] on link "Edit" at bounding box center [894, 372] width 26 height 13
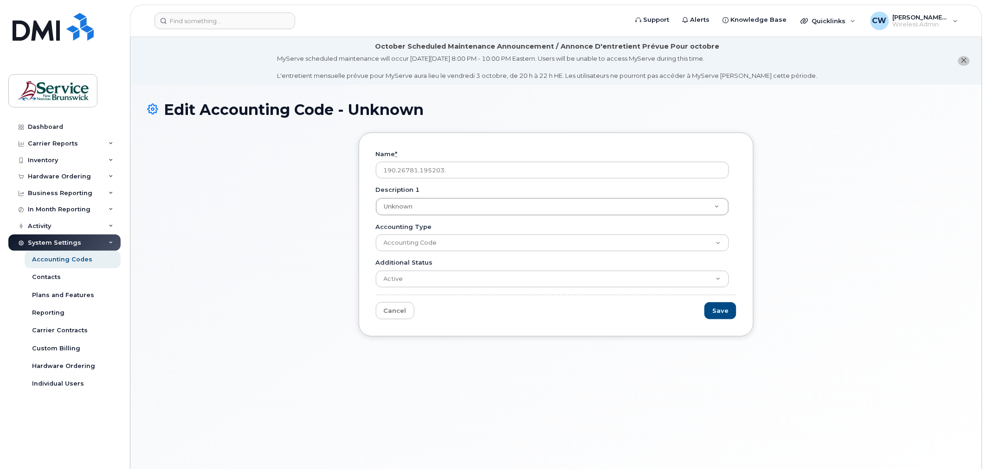
type input "190.26781.195203.62224.100.00000.000.0000.0000"
click at [719, 313] on input "Save" at bounding box center [720, 310] width 32 height 17
type input "Saving..."
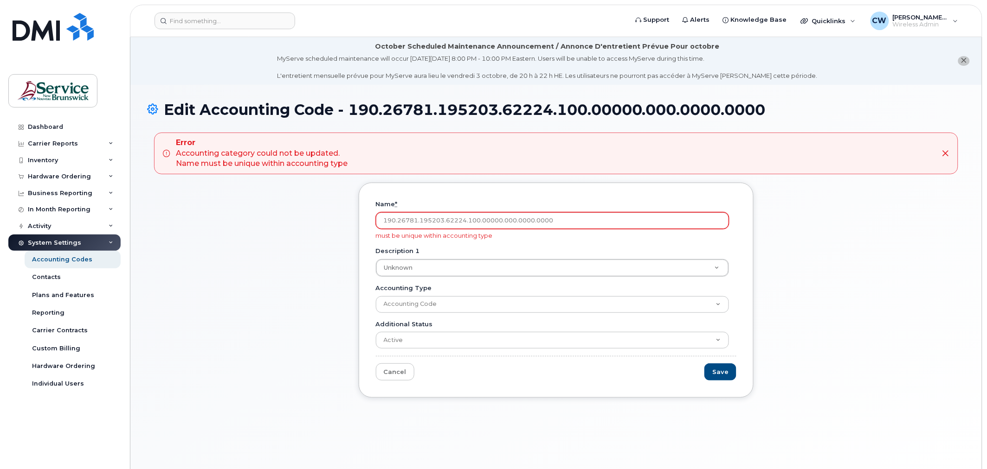
click at [563, 219] on input "190.26781.195203.62224.100.00000.000.0000.0000" at bounding box center [553, 220] width 354 height 17
type input "190.26781.195203.42085.100"
click at [716, 374] on input "Save" at bounding box center [720, 372] width 32 height 17
type input "Saving..."
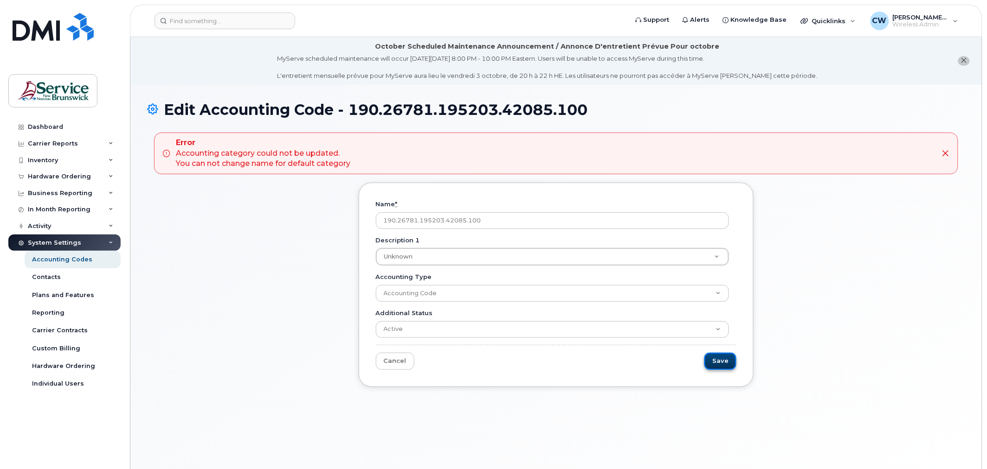
click at [728, 362] on input "Save" at bounding box center [720, 361] width 32 height 17
type input "Saving..."
click at [67, 172] on div "Hardware Ordering" at bounding box center [64, 176] width 112 height 17
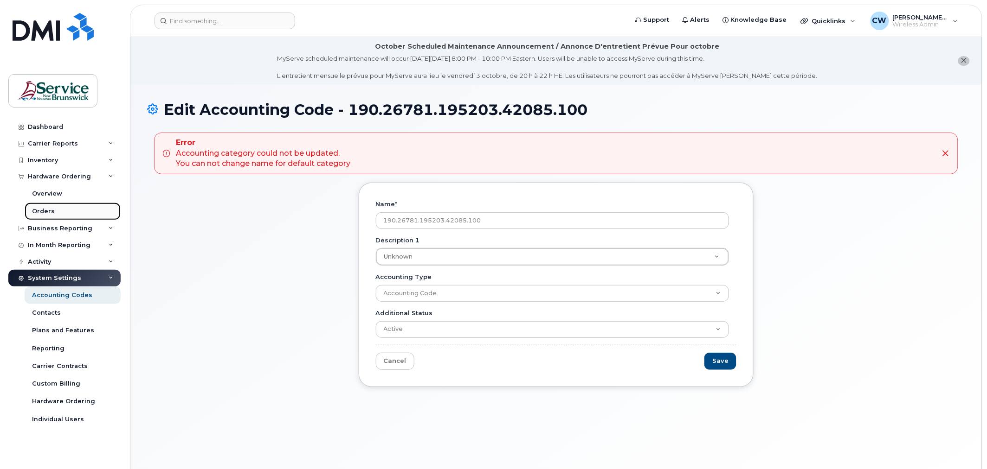
click at [58, 212] on link "Orders" at bounding box center [73, 212] width 96 height 18
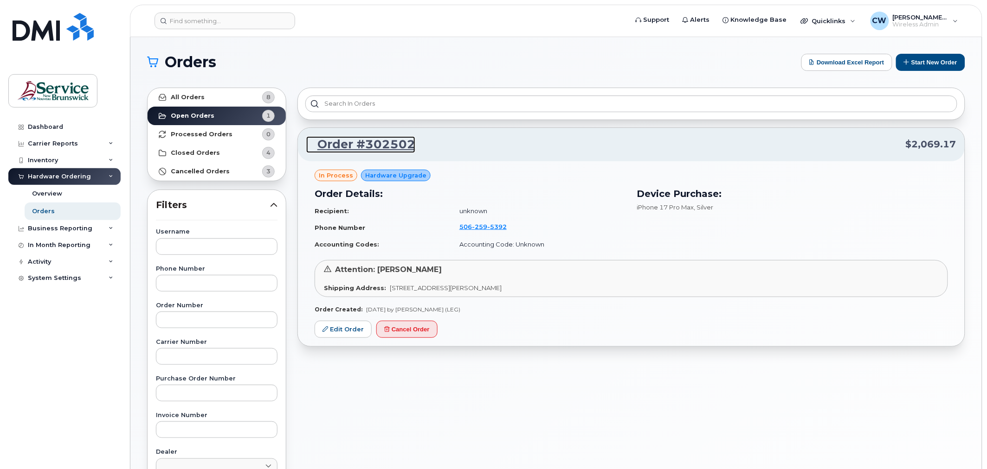
click at [388, 145] on link "Order #302502" at bounding box center [360, 144] width 109 height 17
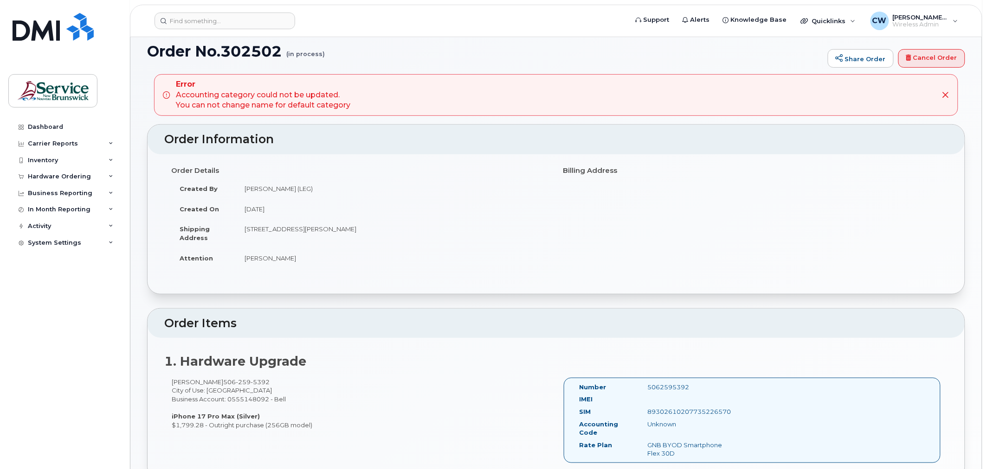
scroll to position [51, 0]
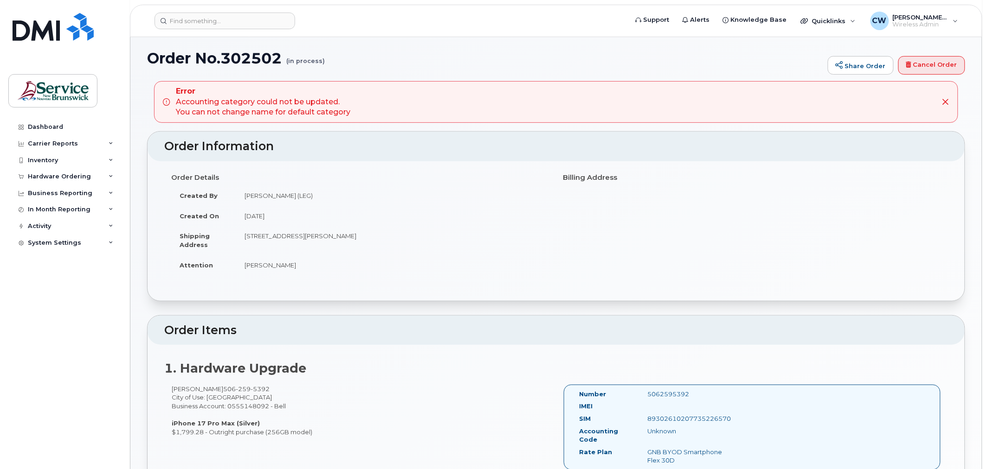
drag, startPoint x: 944, startPoint y: 96, endPoint x: 954, endPoint y: 106, distance: 14.1
click at [954, 106] on div "Error Accounting category could not be updated. You can not change name for def…" at bounding box center [556, 102] width 804 height 42
click at [943, 104] on icon at bounding box center [945, 101] width 7 height 7
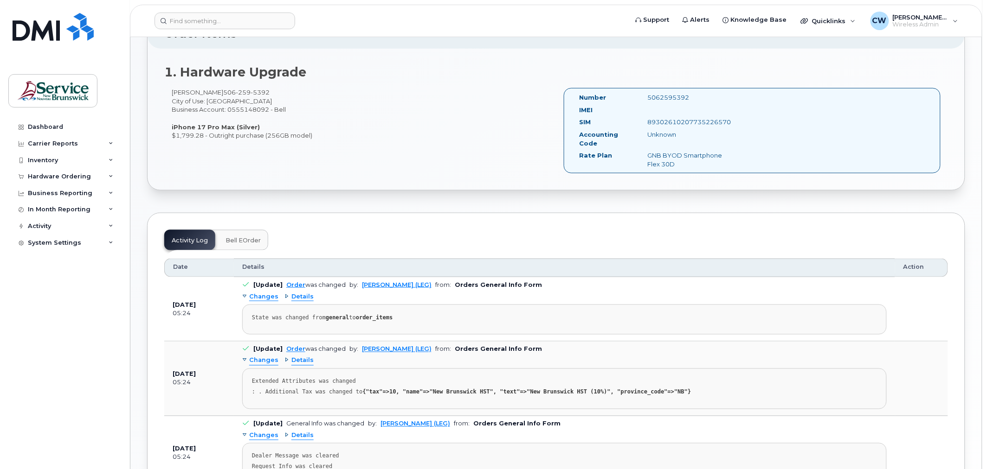
scroll to position [309, 0]
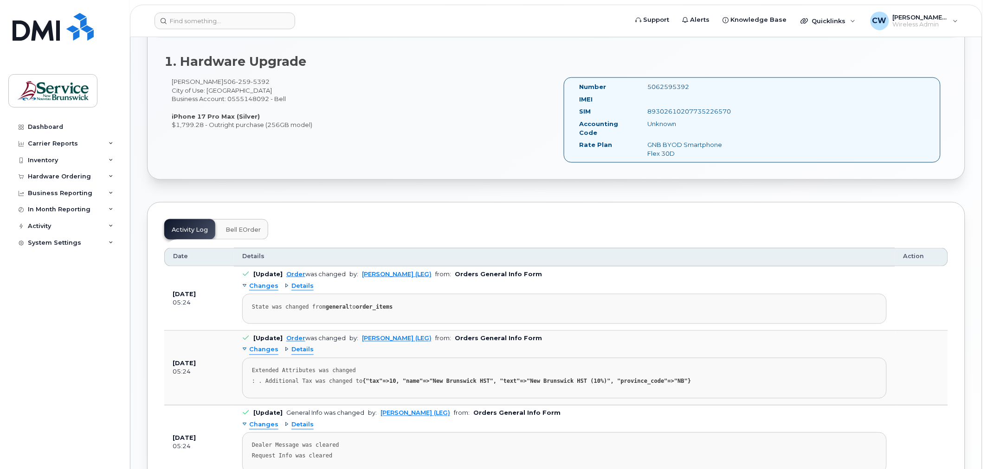
click at [243, 228] on span "Bell eOrder" at bounding box center [242, 229] width 35 height 7
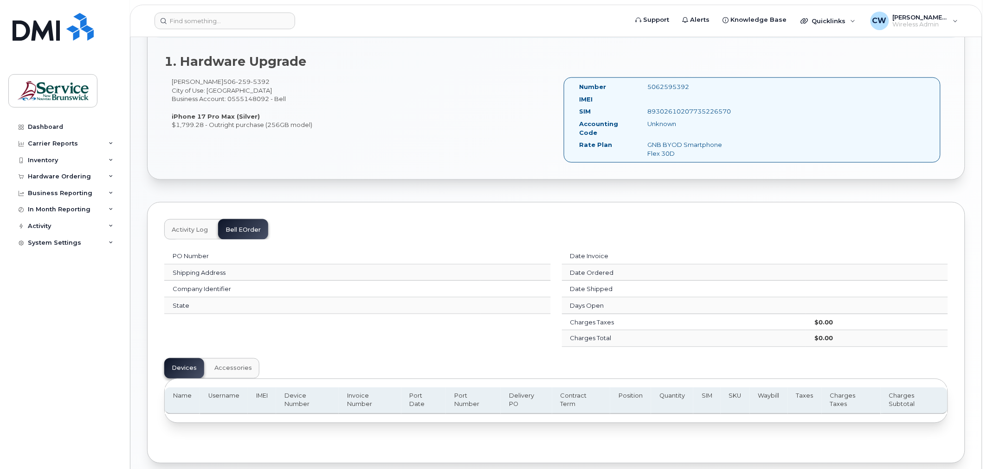
click at [189, 230] on span "Activity Log" at bounding box center [190, 229] width 36 height 7
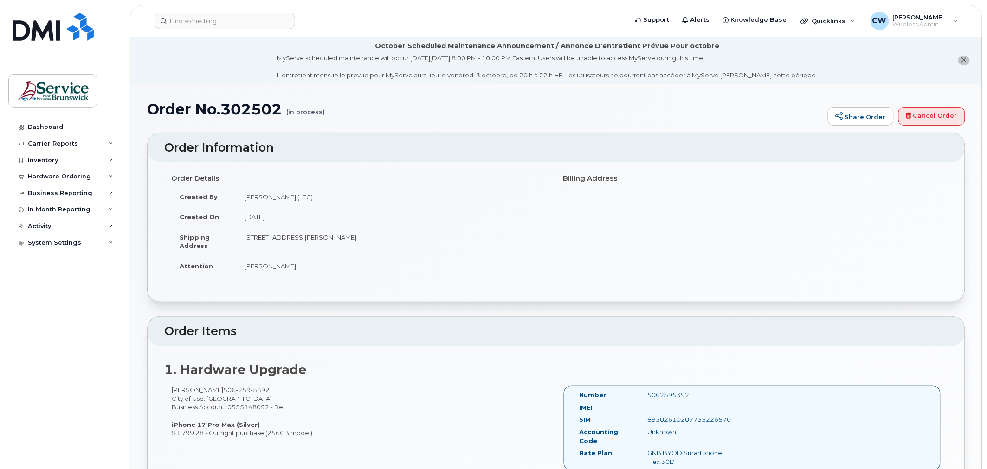
scroll to position [0, 0]
click at [967, 58] on icon "close notification" at bounding box center [964, 61] width 6 height 6
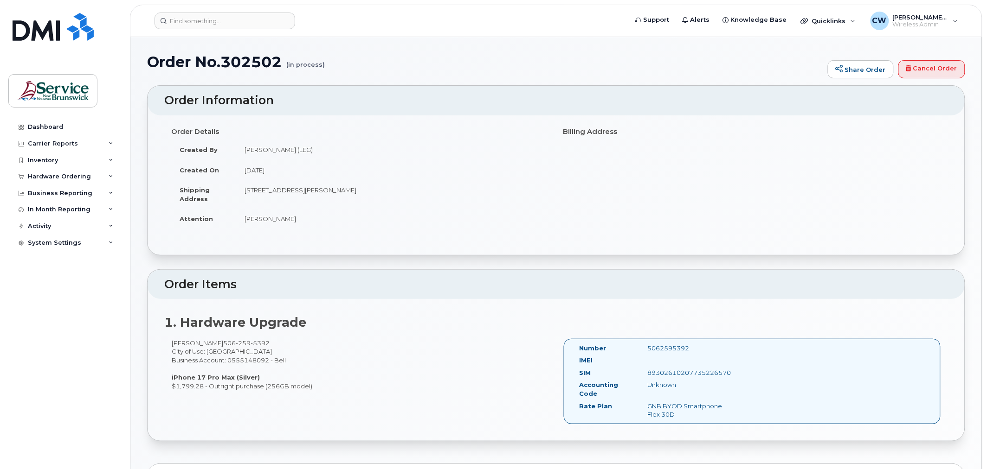
click at [292, 63] on small "(in process)" at bounding box center [305, 61] width 39 height 14
click at [74, 191] on div "Business Reporting" at bounding box center [60, 193] width 64 height 7
click at [72, 206] on div "Business Unit Reports" at bounding box center [68, 210] width 72 height 8
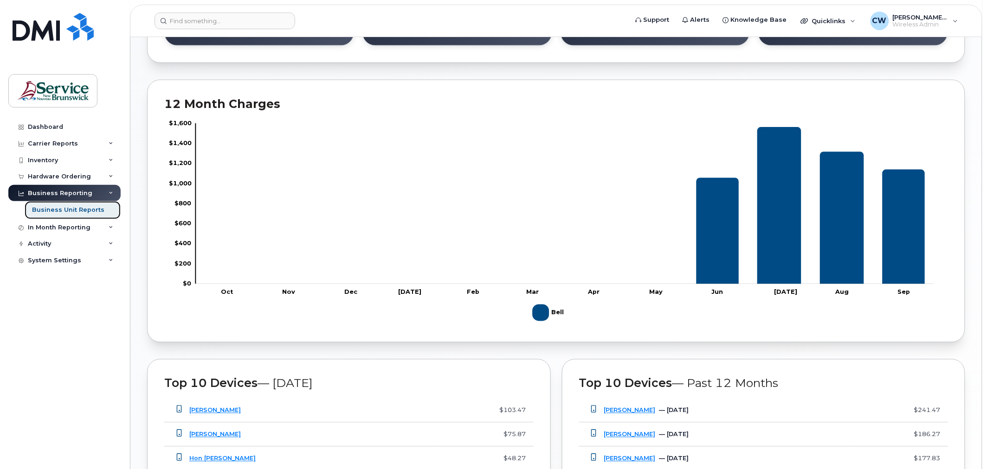
scroll to position [670, 0]
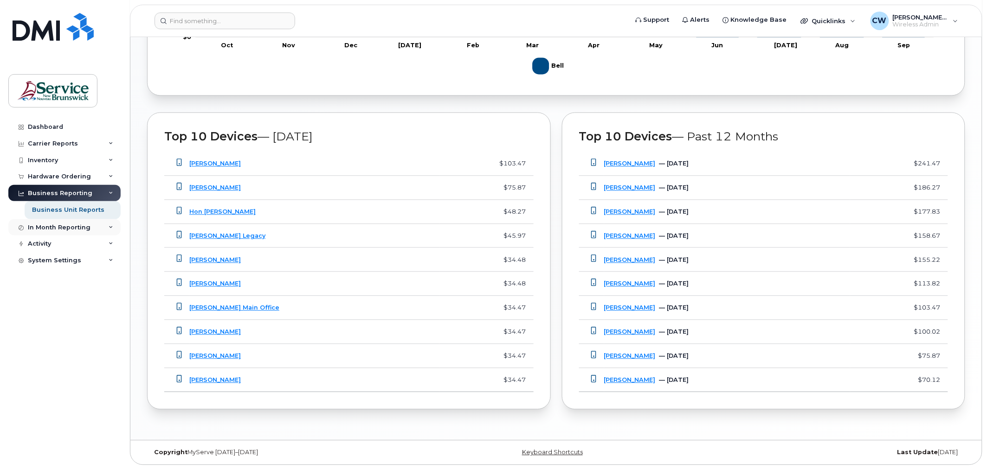
click at [75, 230] on div "In Month Reporting" at bounding box center [59, 227] width 63 height 7
click at [71, 281] on div "Activity" at bounding box center [64, 279] width 112 height 17
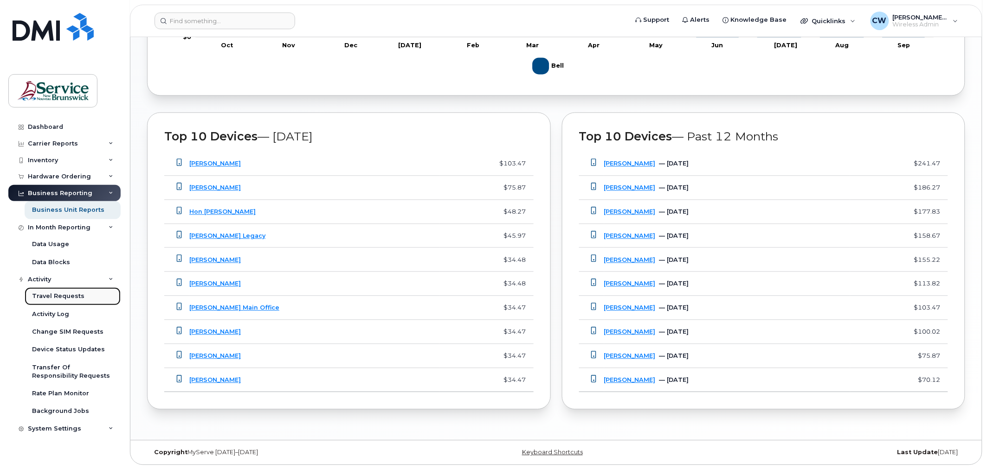
click at [51, 297] on div "Travel Requests" at bounding box center [58, 296] width 52 height 8
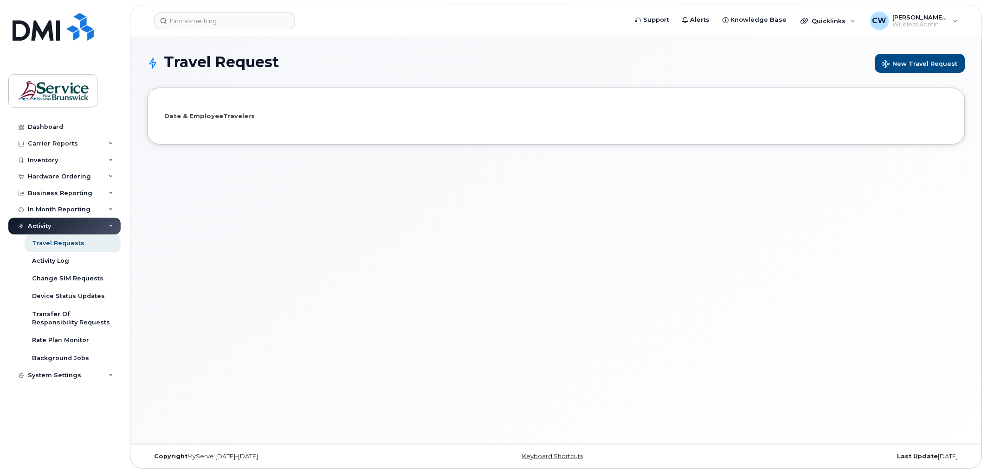
select select
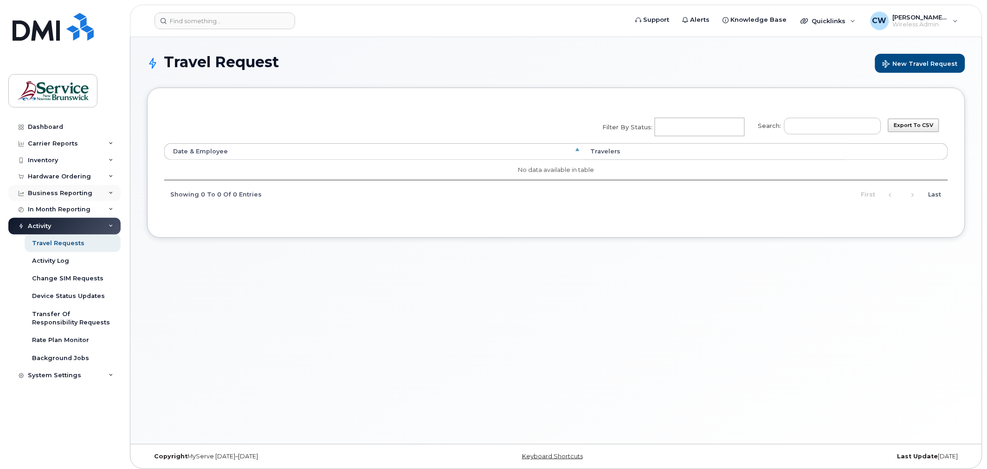
click at [63, 191] on div "Business Reporting" at bounding box center [60, 193] width 64 height 7
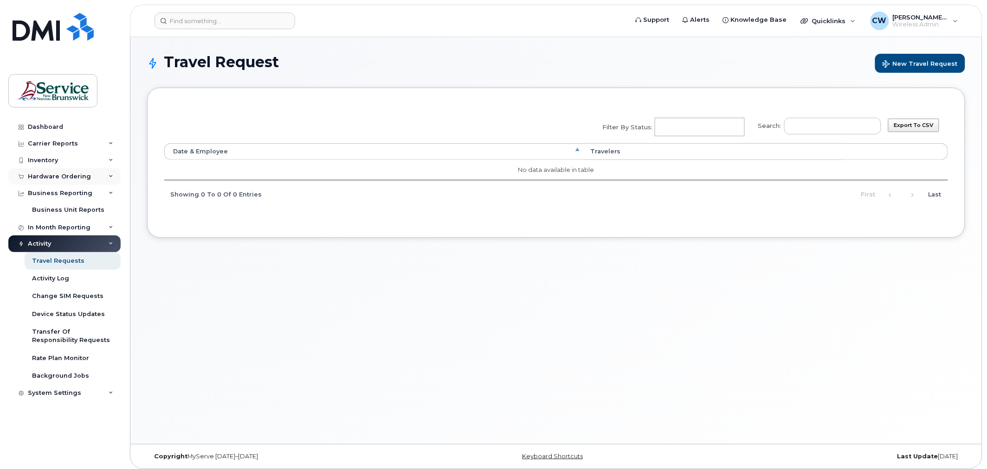
click at [73, 174] on div "Hardware Ordering" at bounding box center [59, 176] width 63 height 7
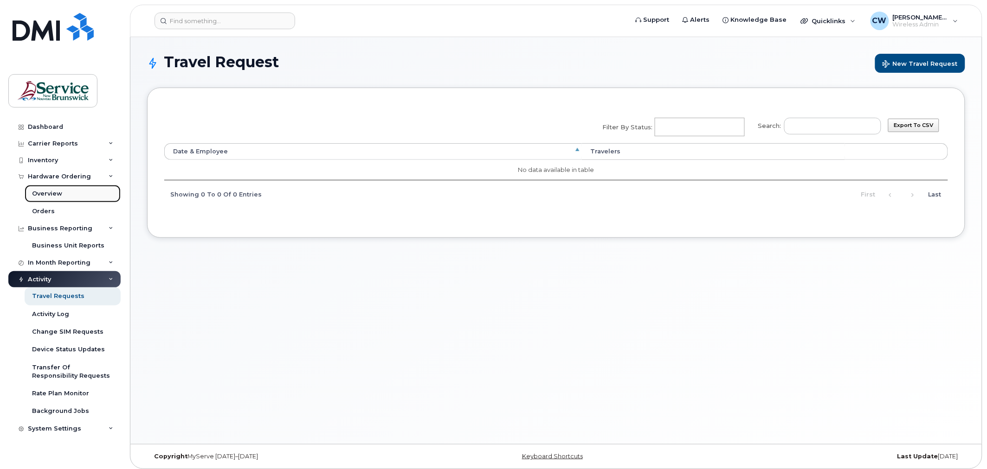
click at [61, 199] on link "Overview" at bounding box center [73, 194] width 96 height 18
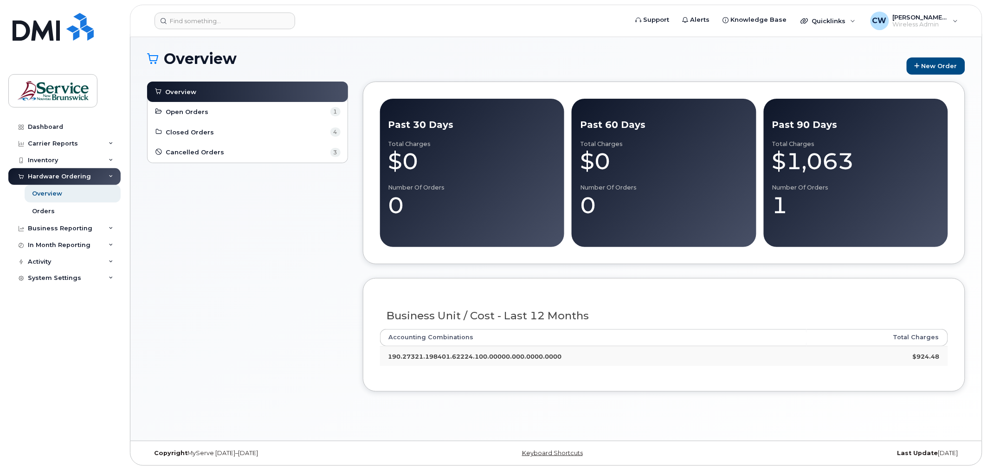
scroll to position [5, 0]
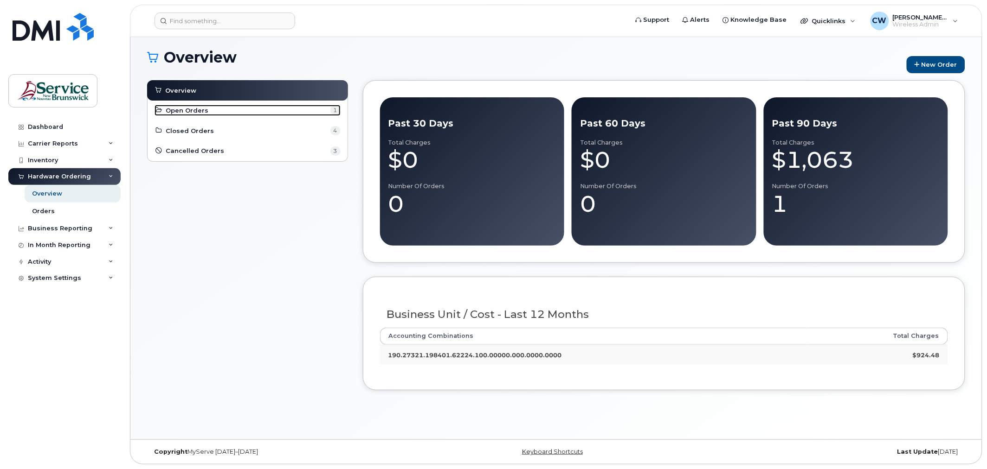
click at [188, 109] on span "Open Orders" at bounding box center [187, 110] width 43 height 9
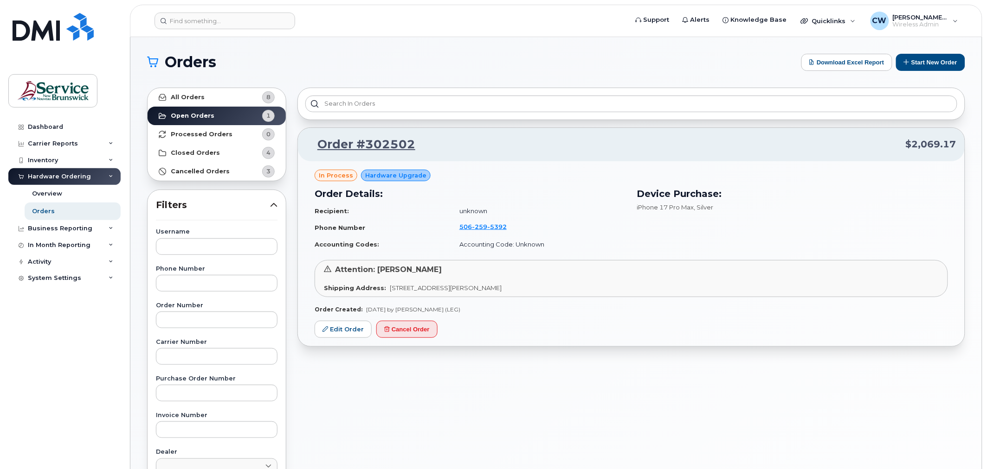
click at [396, 178] on span "Hardware Upgrade" at bounding box center [395, 175] width 61 height 9
drag, startPoint x: 472, startPoint y: 142, endPoint x: 305, endPoint y: 141, distance: 167.5
click at [305, 141] on div "Order #302502 $2,069.17" at bounding box center [631, 144] width 667 height 33
copy link "Order #302502"
click at [406, 24] on form at bounding box center [387, 21] width 467 height 17
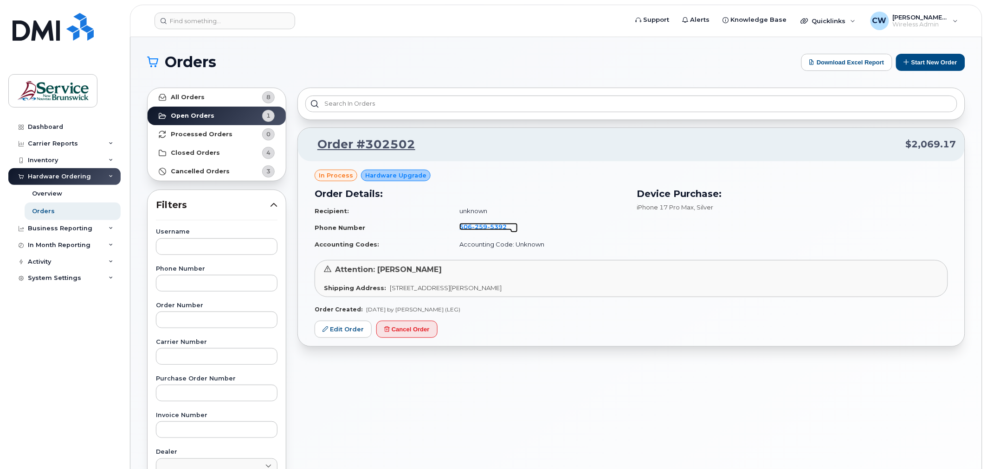
click at [465, 225] on span "[PHONE_NUMBER]" at bounding box center [482, 226] width 47 height 7
click at [828, 62] on button "Download Excel Report" at bounding box center [846, 62] width 91 height 17
click at [360, 143] on link "Order #302502" at bounding box center [360, 144] width 109 height 17
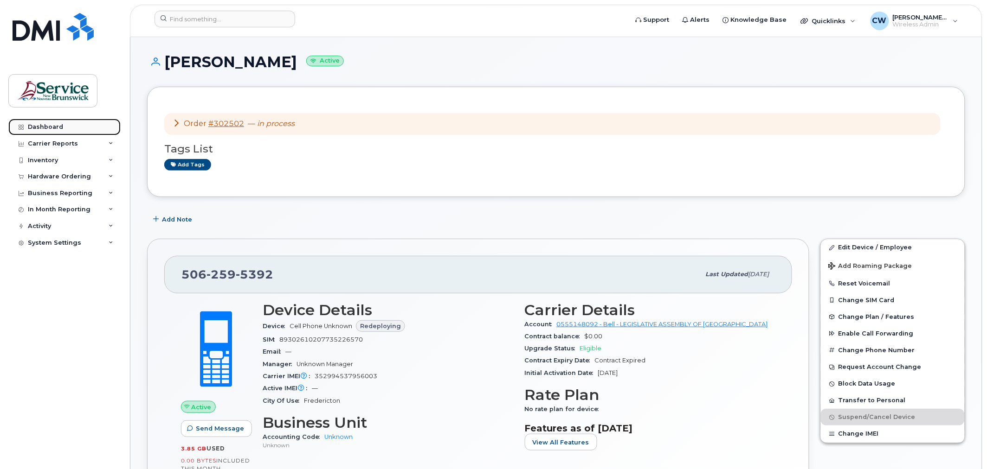
click at [58, 126] on div "Dashboard" at bounding box center [45, 126] width 35 height 7
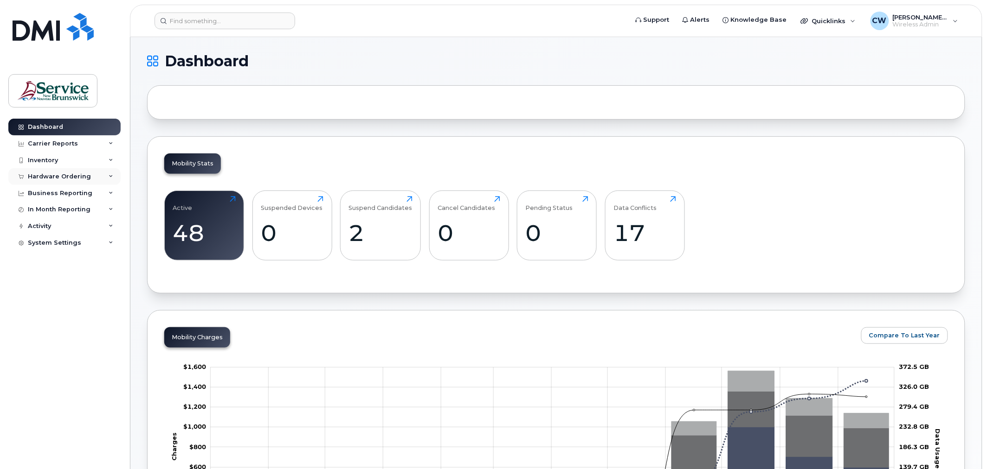
click at [45, 176] on div "Hardware Ordering" at bounding box center [59, 176] width 63 height 7
click at [46, 191] on div "Overview" at bounding box center [47, 194] width 30 height 8
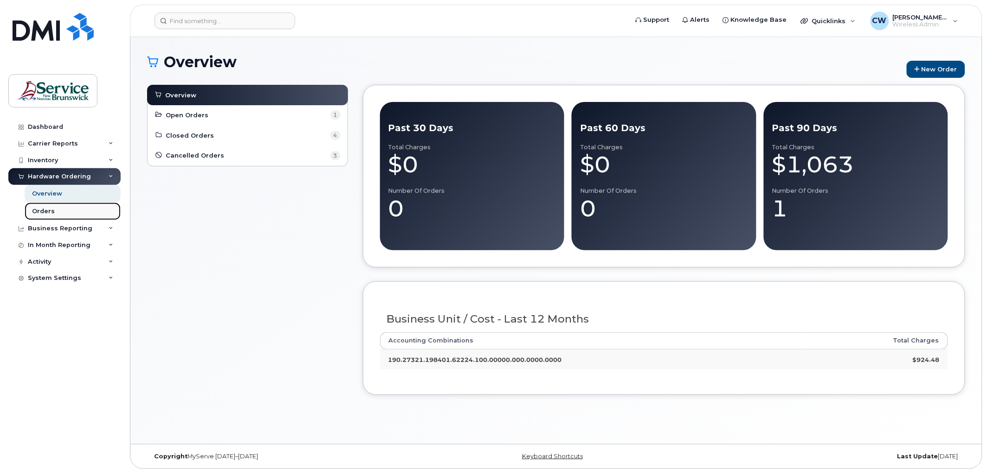
click at [45, 212] on div "Orders" at bounding box center [43, 211] width 23 height 8
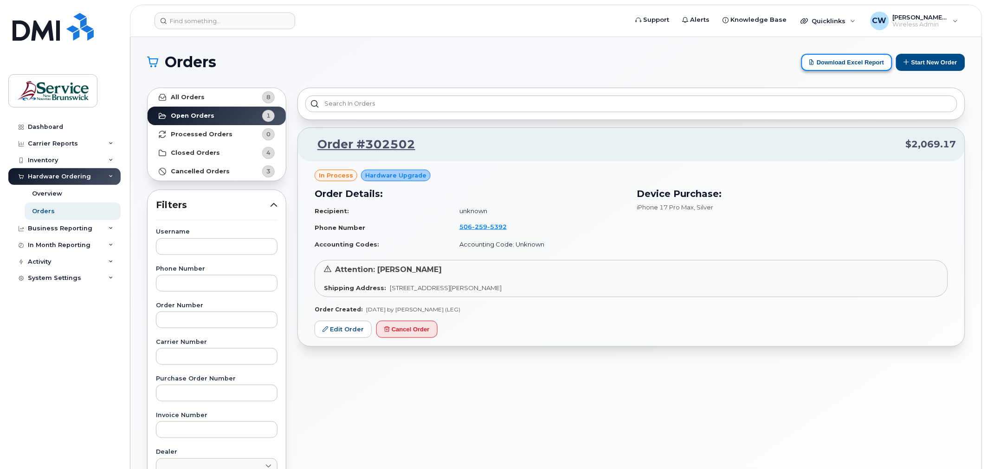
click at [839, 62] on button "Download Excel Report" at bounding box center [846, 62] width 91 height 17
